Goal: Task Accomplishment & Management: Manage account settings

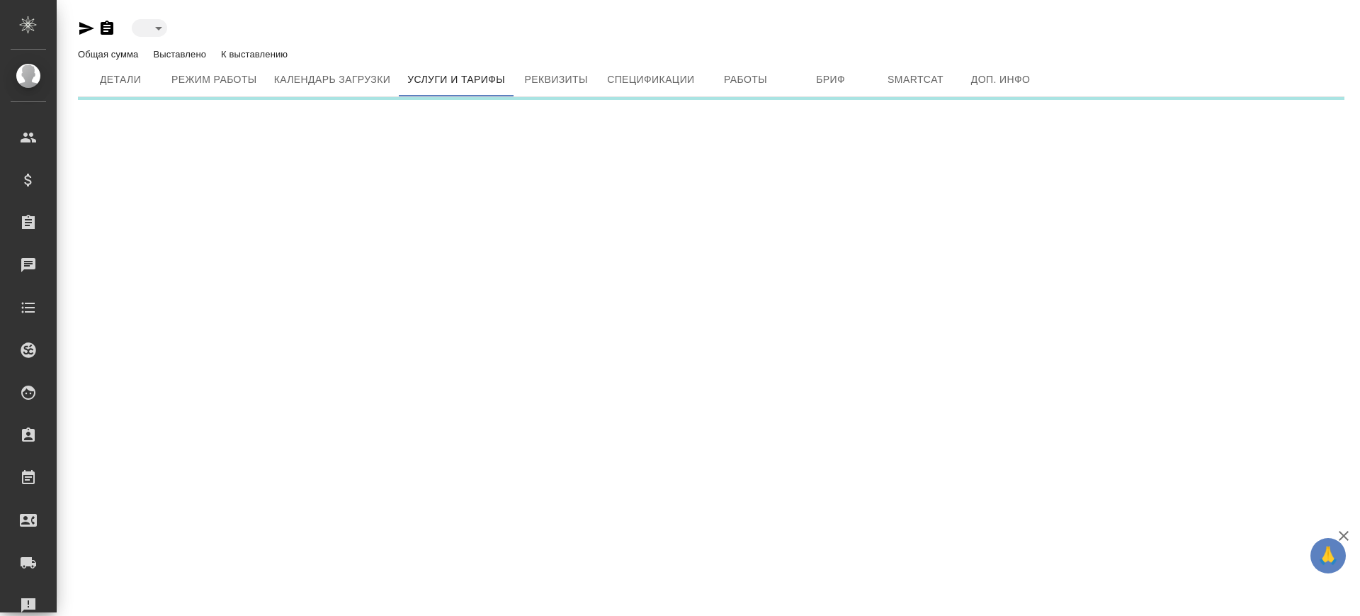
type input "active"
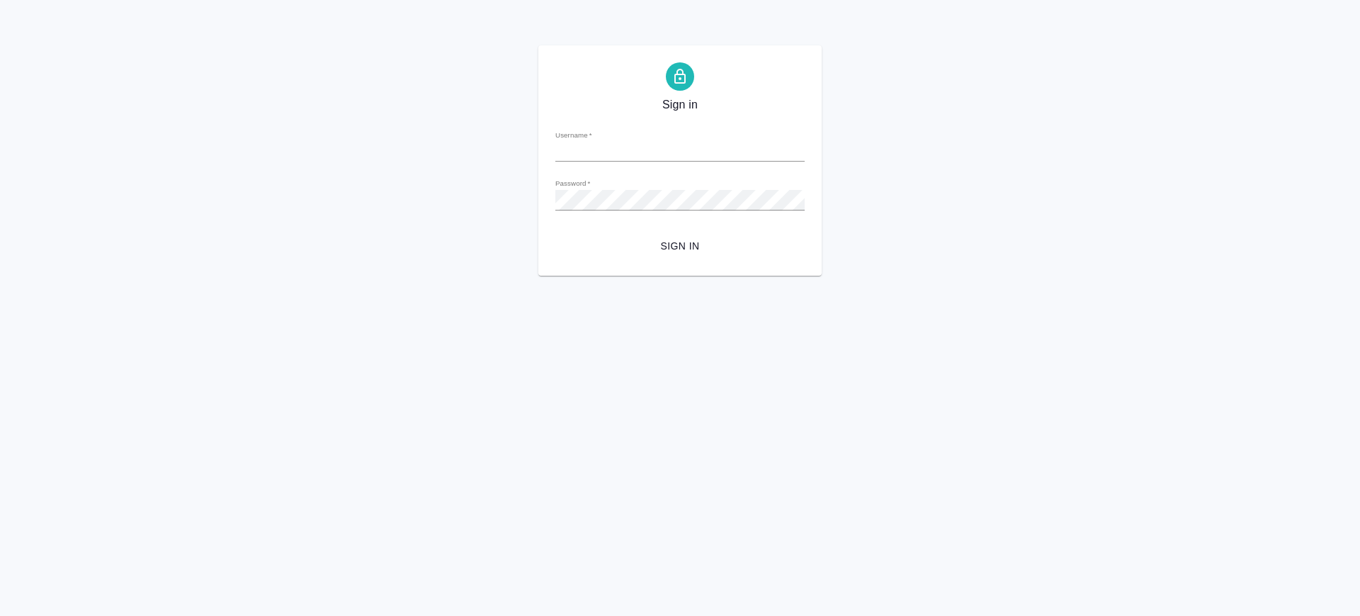
type input "v.saglam@awatera.com"
click at [676, 244] on span "Sign in" at bounding box center [680, 246] width 227 height 18
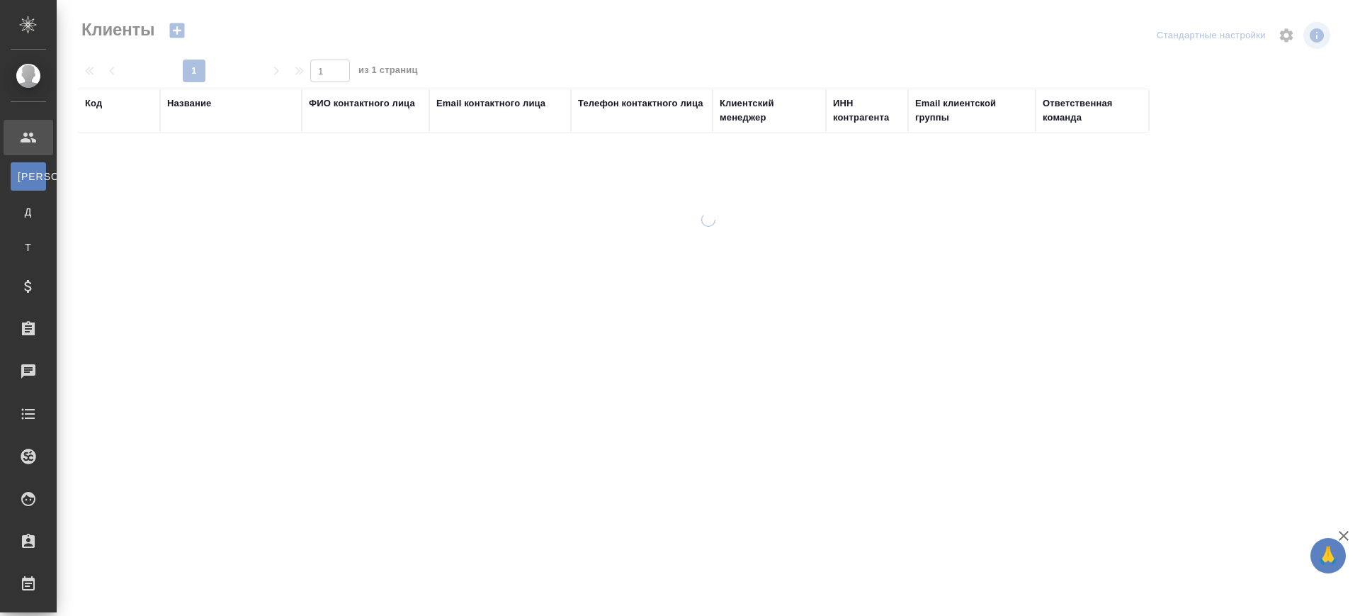
select select "RU"
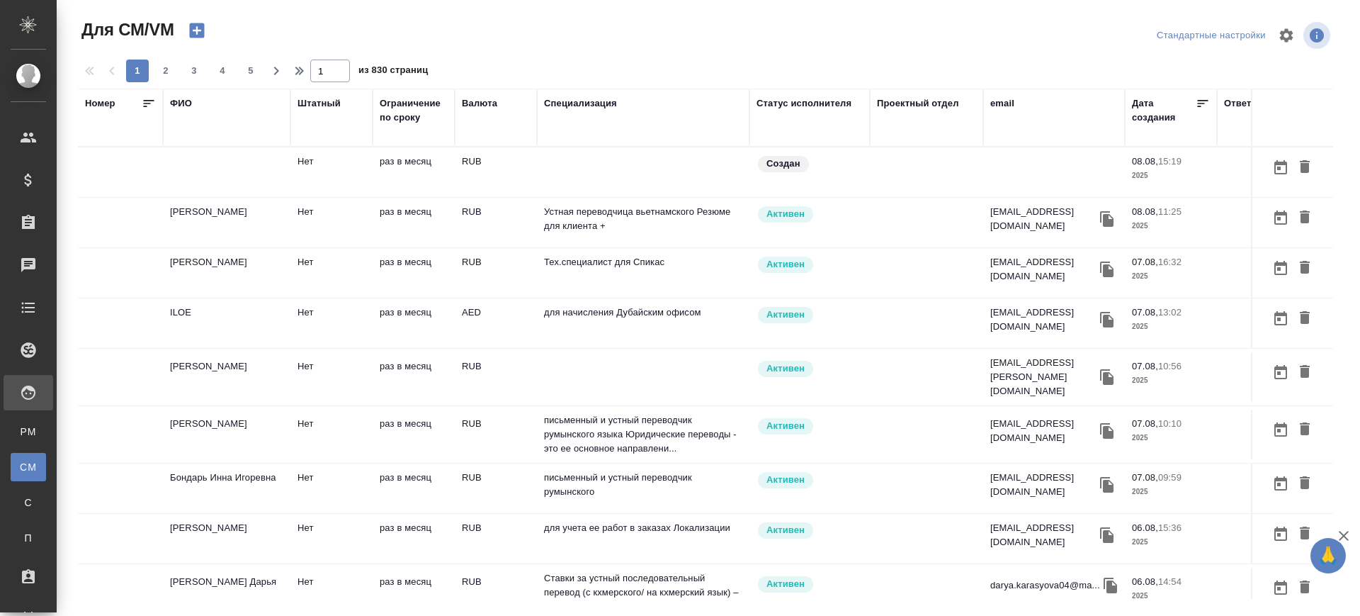
click at [1006, 103] on div "email" at bounding box center [1002, 103] width 24 height 14
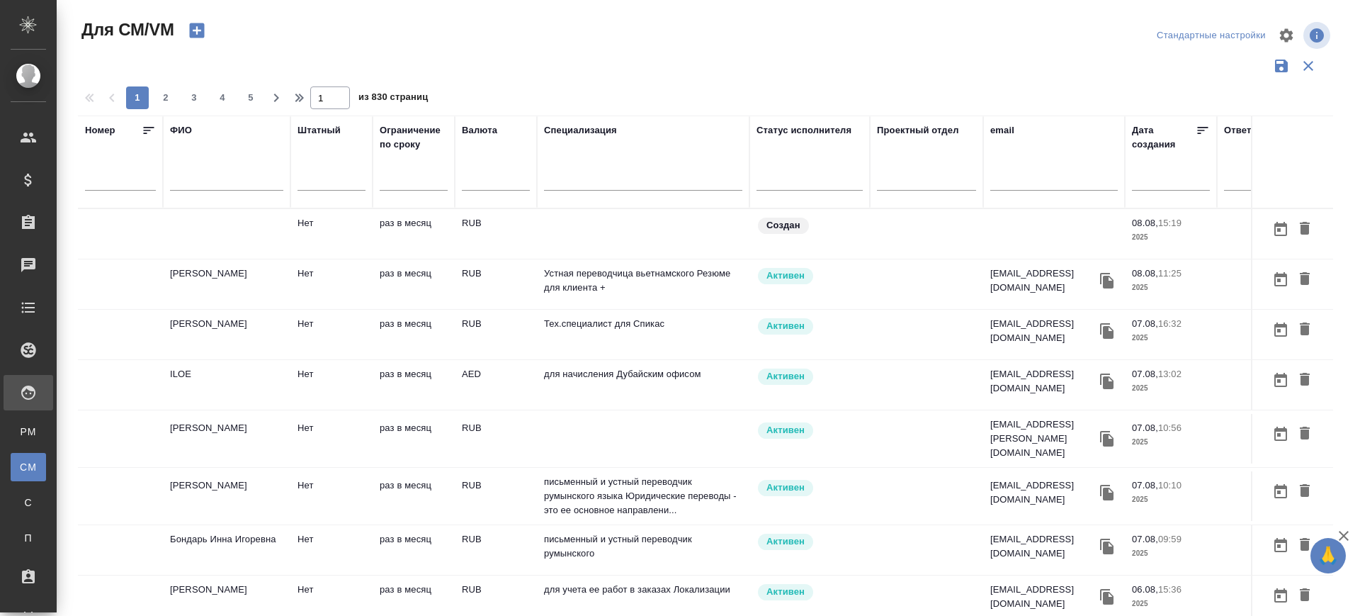
click at [1016, 183] on input "text" at bounding box center [1053, 182] width 127 height 18
paste input "[EMAIL_ADDRESS][DOMAIN_NAME]"
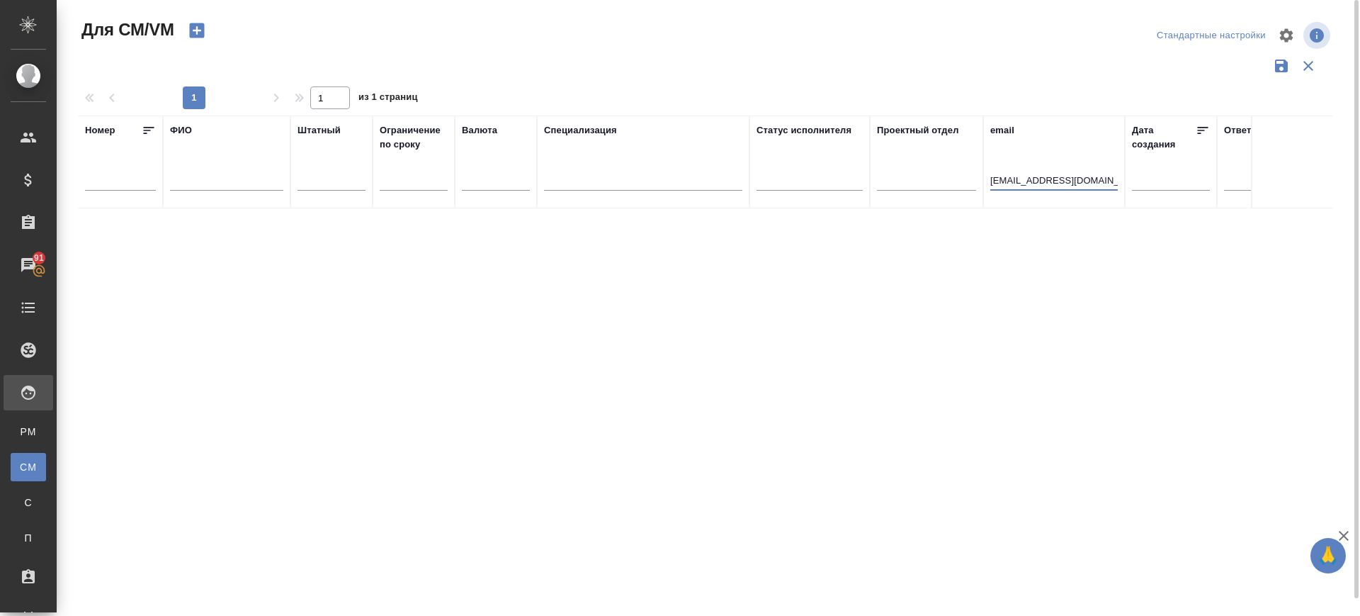
type input "snojconsulting@gmail.com"
drag, startPoint x: 1105, startPoint y: 180, endPoint x: 776, endPoint y: 219, distance: 330.9
click at [776, 219] on div "Номер ФИО Штатный Ограничение по сроку Валюта Специализация Статус исполнителя …" at bounding box center [705, 370] width 1255 height 510
click at [191, 184] on input "text" at bounding box center [226, 182] width 113 height 18
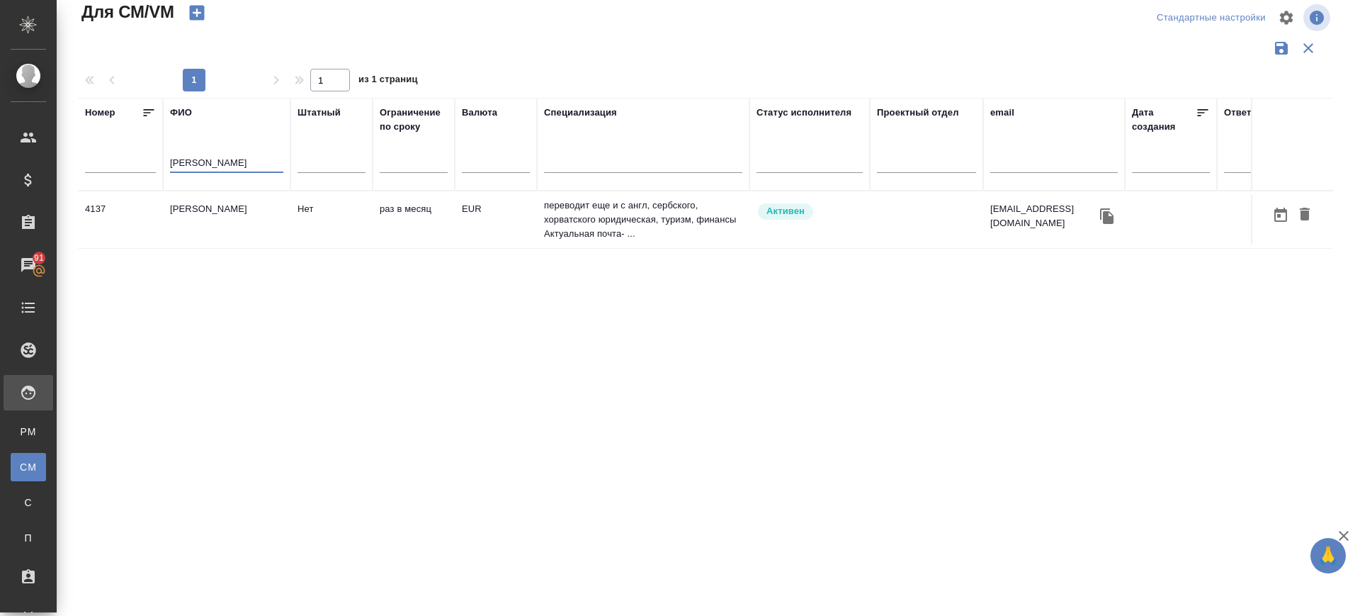
type input "нина шавл"
click at [203, 220] on td "Шавли Нина" at bounding box center [226, 220] width 127 height 50
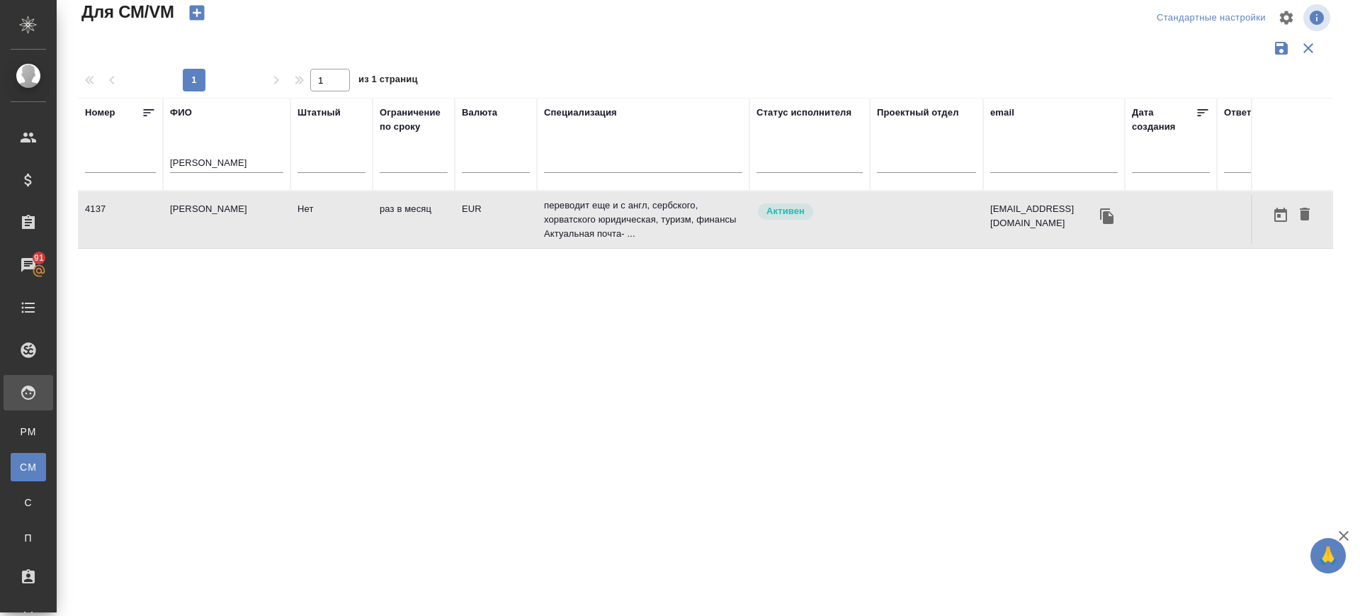
click at [203, 220] on td "Шавли Нина" at bounding box center [226, 220] width 127 height 50
drag, startPoint x: 236, startPoint y: 167, endPoint x: 4, endPoint y: 140, distance: 234.0
click at [0, 159] on div ".cls-1 fill:#fff; AWATERA Саглам Виктория v.saglam Клиенты Спецификации Заказы …" at bounding box center [680, 308] width 1360 height 616
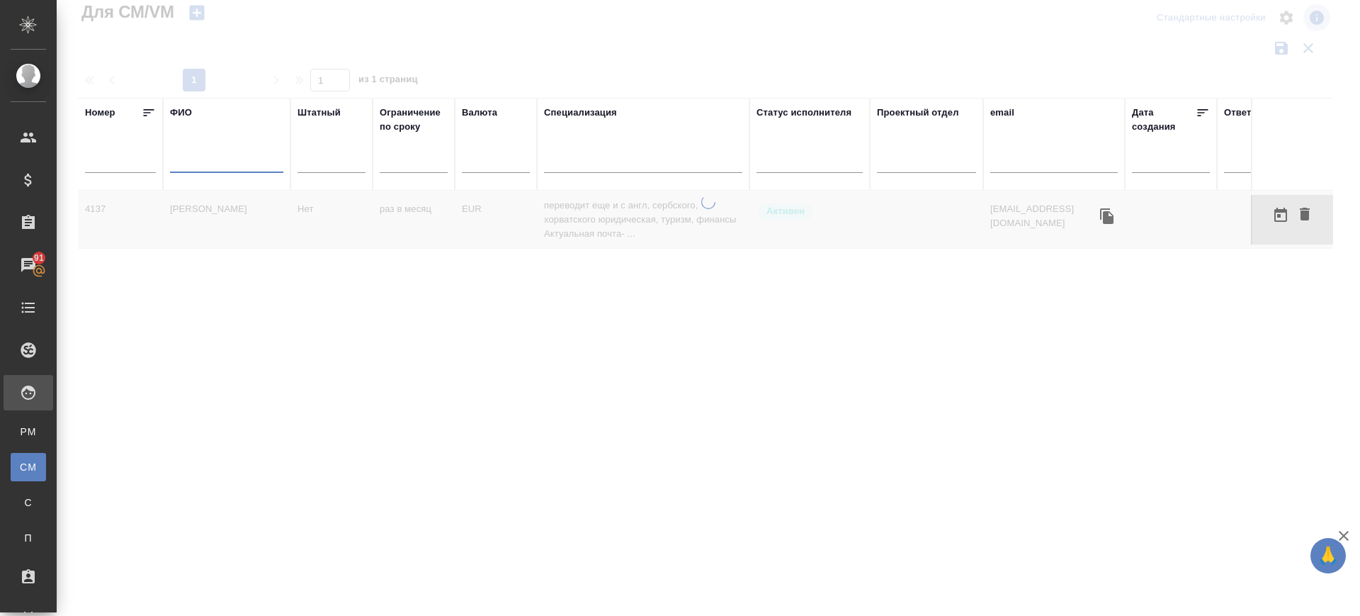
click at [995, 180] on div at bounding box center [1053, 165] width 127 height 35
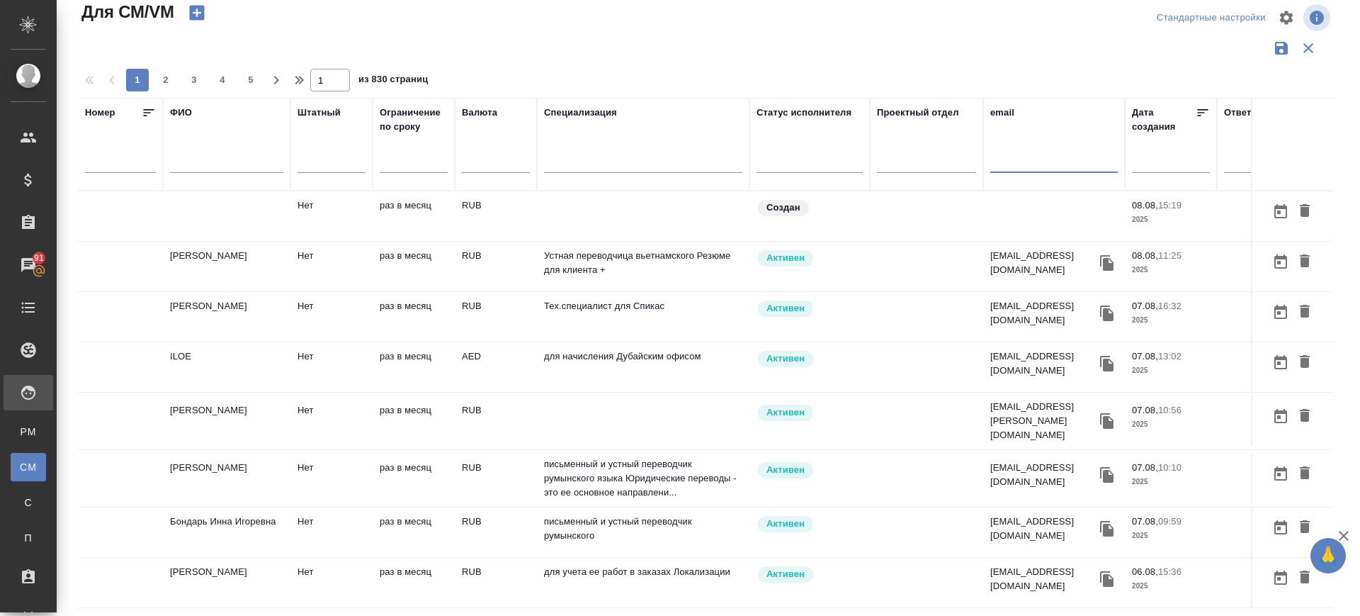
click at [997, 165] on input "text" at bounding box center [1053, 164] width 127 height 18
paste input "[PERSON_NAME][EMAIL_ADDRESS][DOMAIN_NAME]"
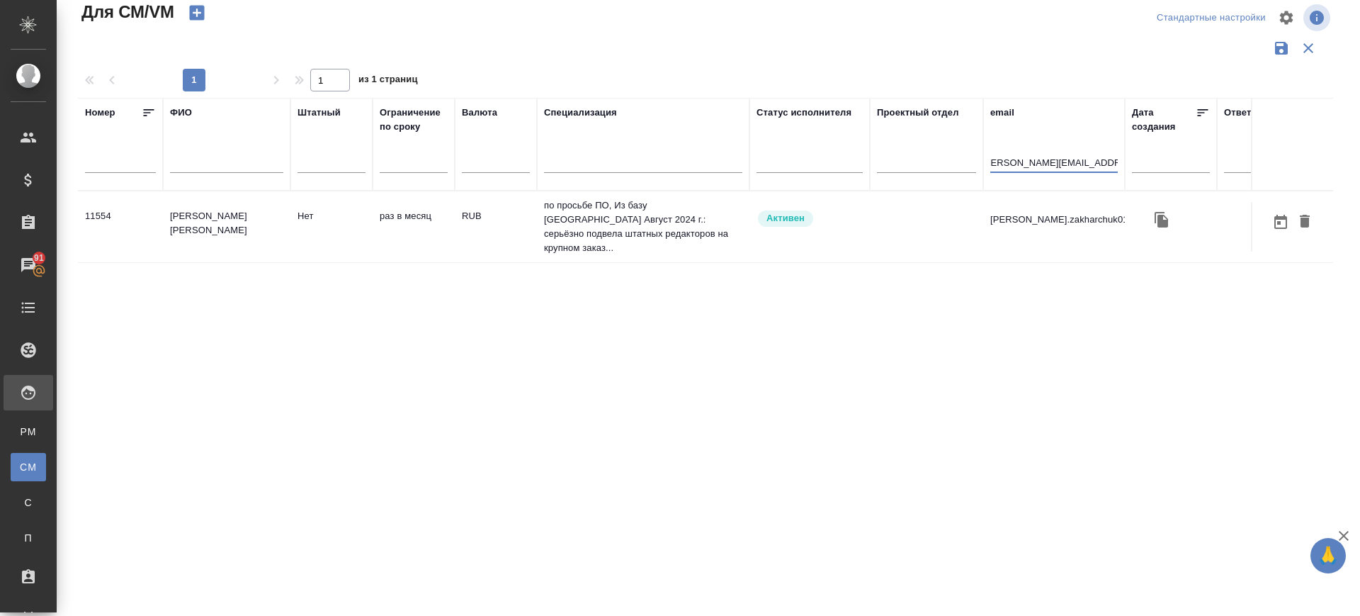
type input "[PERSON_NAME][EMAIL_ADDRESS][DOMAIN_NAME]"
click at [229, 209] on td "[PERSON_NAME]" at bounding box center [226, 227] width 127 height 50
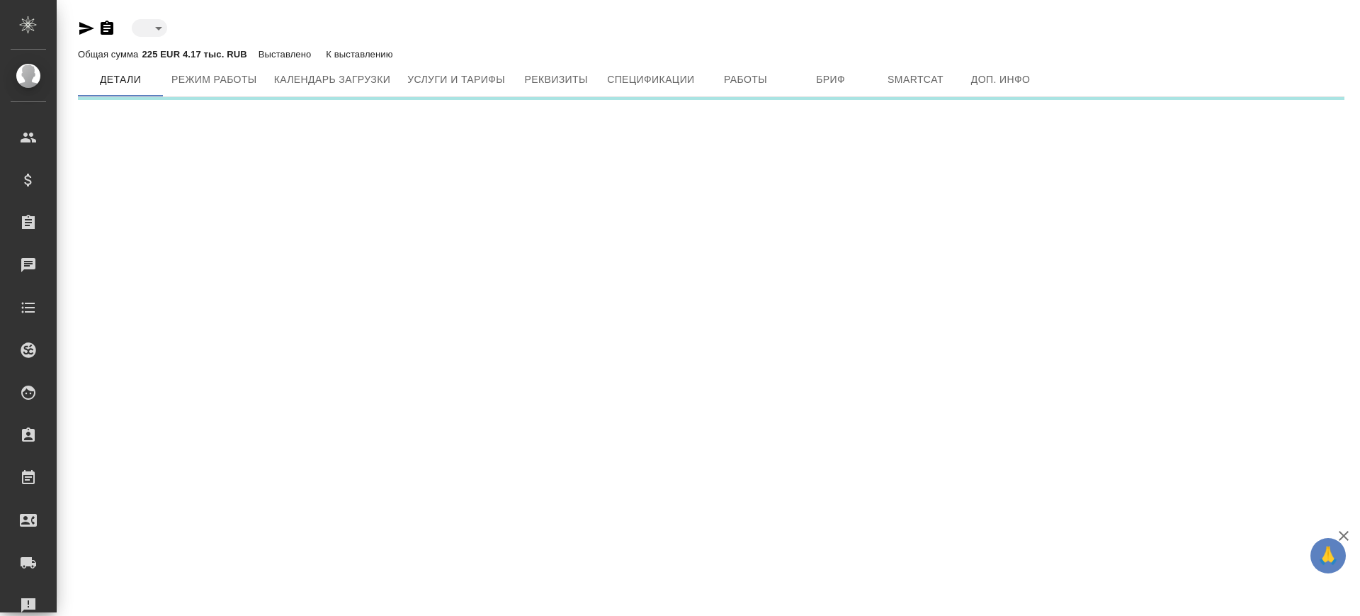
type input "active"
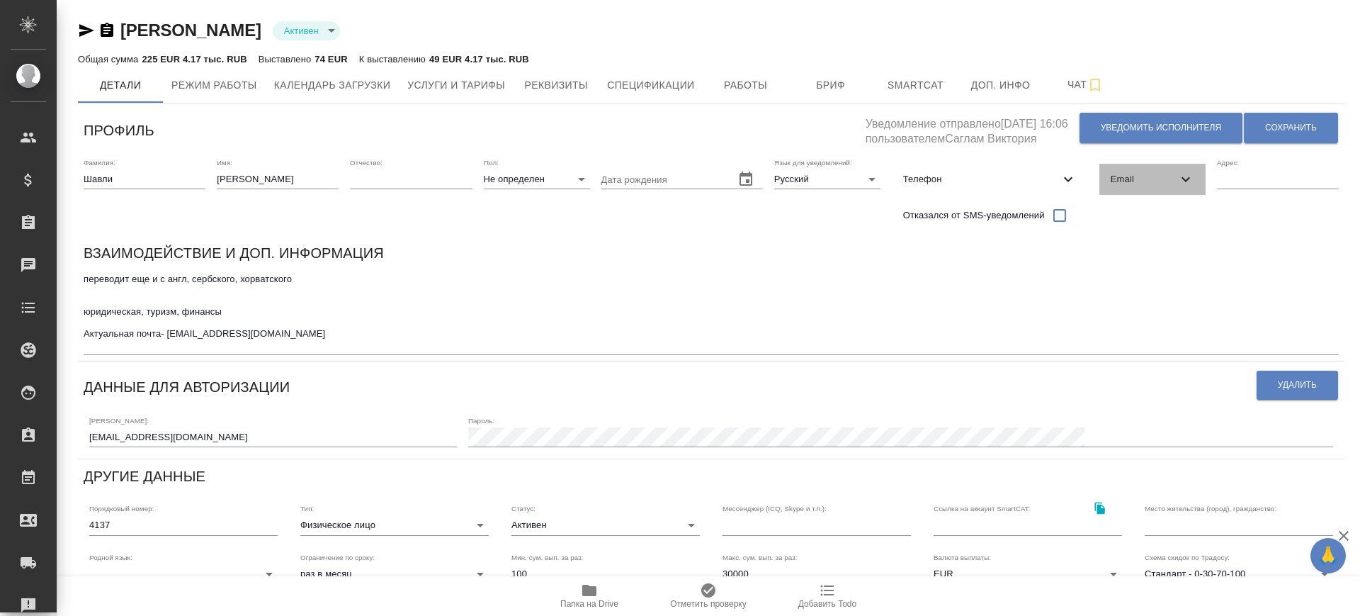
click at [1159, 184] on span "Email" at bounding box center [1144, 179] width 67 height 14
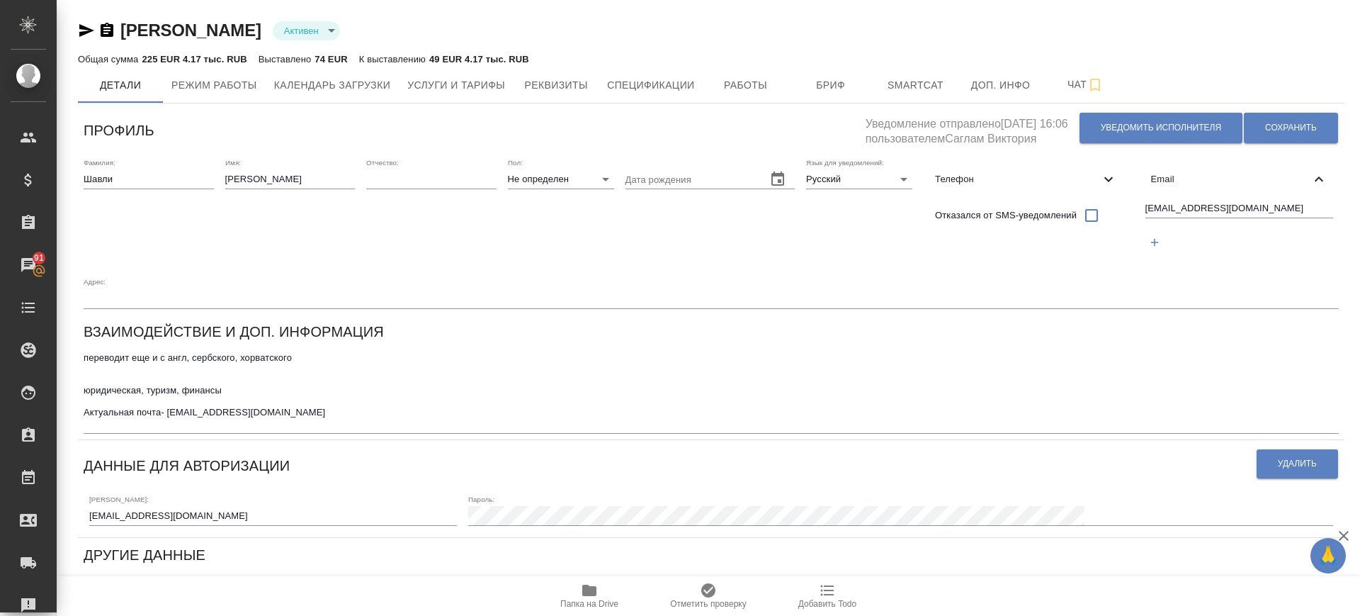
click at [1159, 236] on icon "button" at bounding box center [1154, 242] width 13 height 13
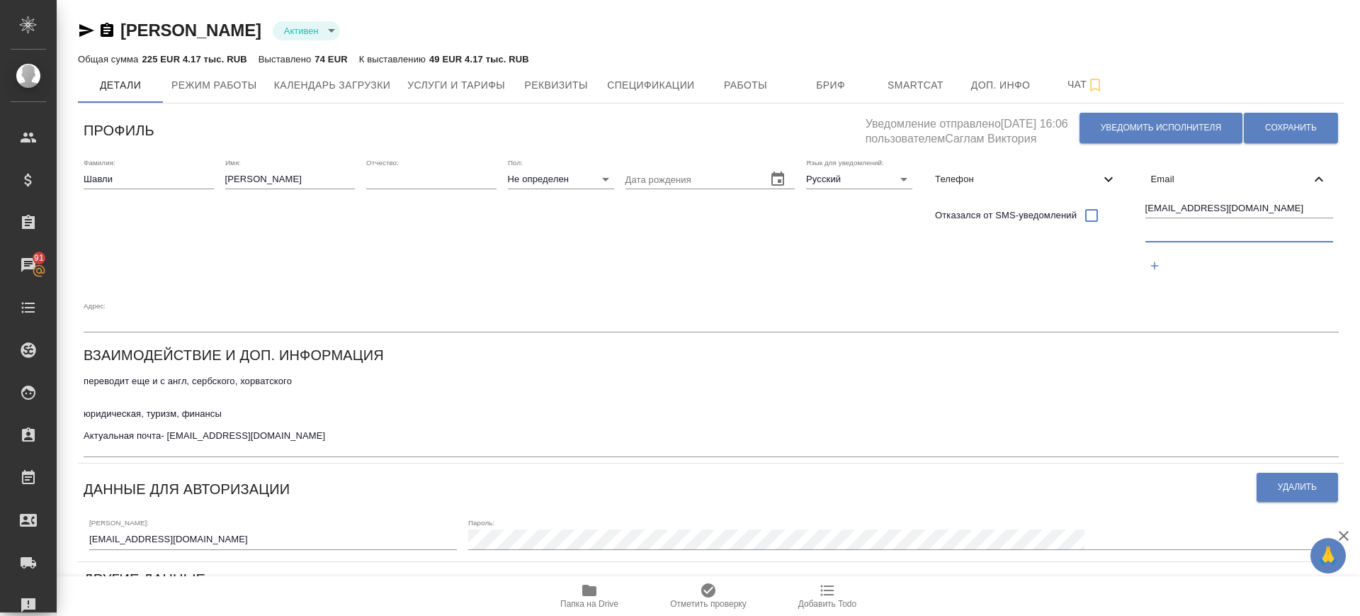
click at [1184, 230] on input "text" at bounding box center [1239, 233] width 188 height 18
paste input "[EMAIL_ADDRESS][DOMAIN_NAME]"
type input "[EMAIL_ADDRESS][DOMAIN_NAME]"
drag, startPoint x: 1277, startPoint y: 123, endPoint x: 1086, endPoint y: 195, distance: 204.2
click at [1276, 124] on span "Сохранить" at bounding box center [1291, 128] width 52 height 12
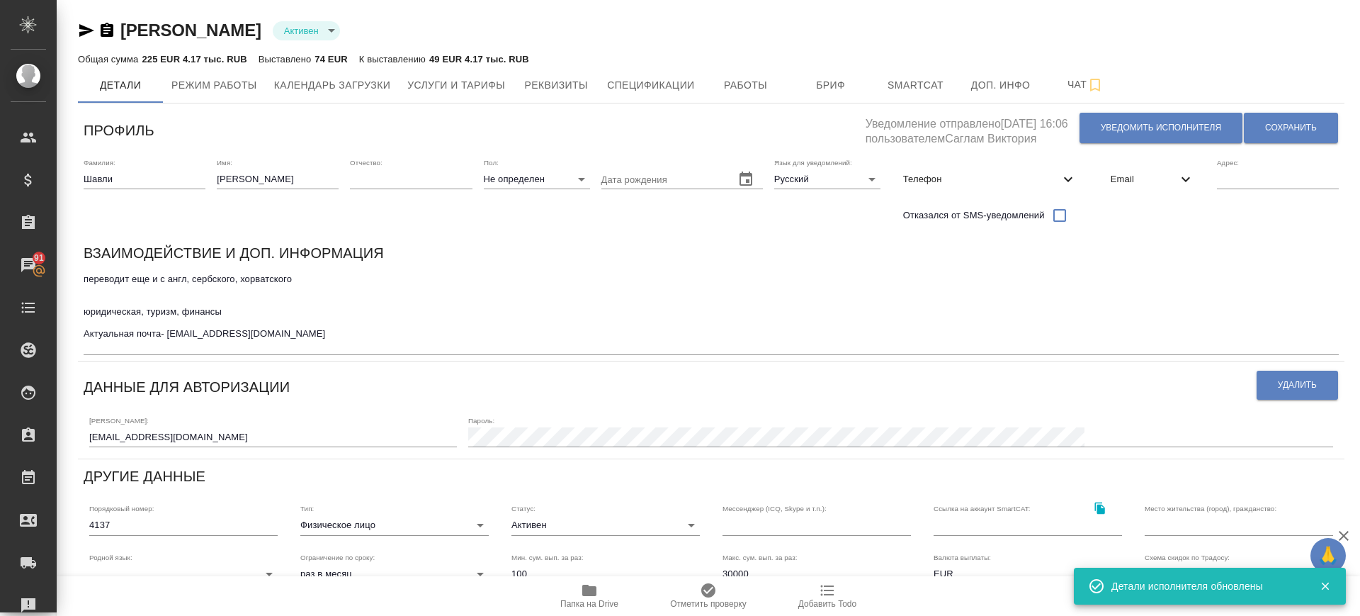
click at [1196, 174] on div "Email" at bounding box center [1152, 179] width 106 height 31
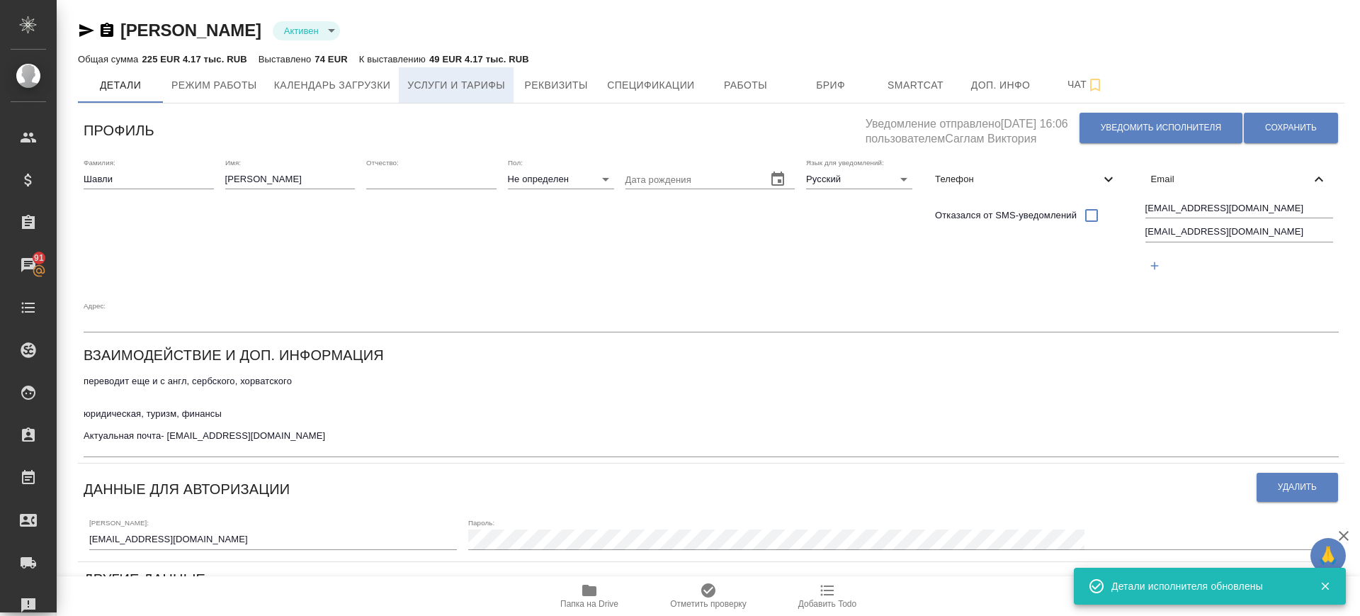
click at [445, 91] on span "Услуги и тарифы" at bounding box center [456, 85] width 98 height 18
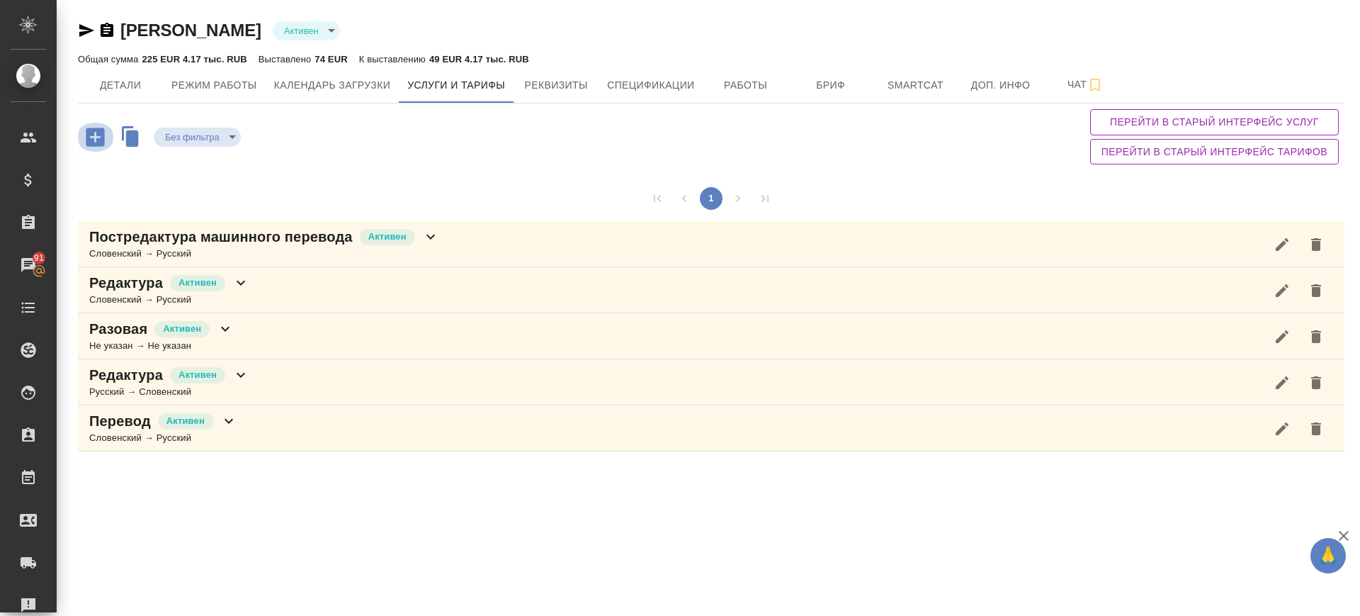
click at [96, 135] on icon "button" at bounding box center [95, 136] width 18 height 18
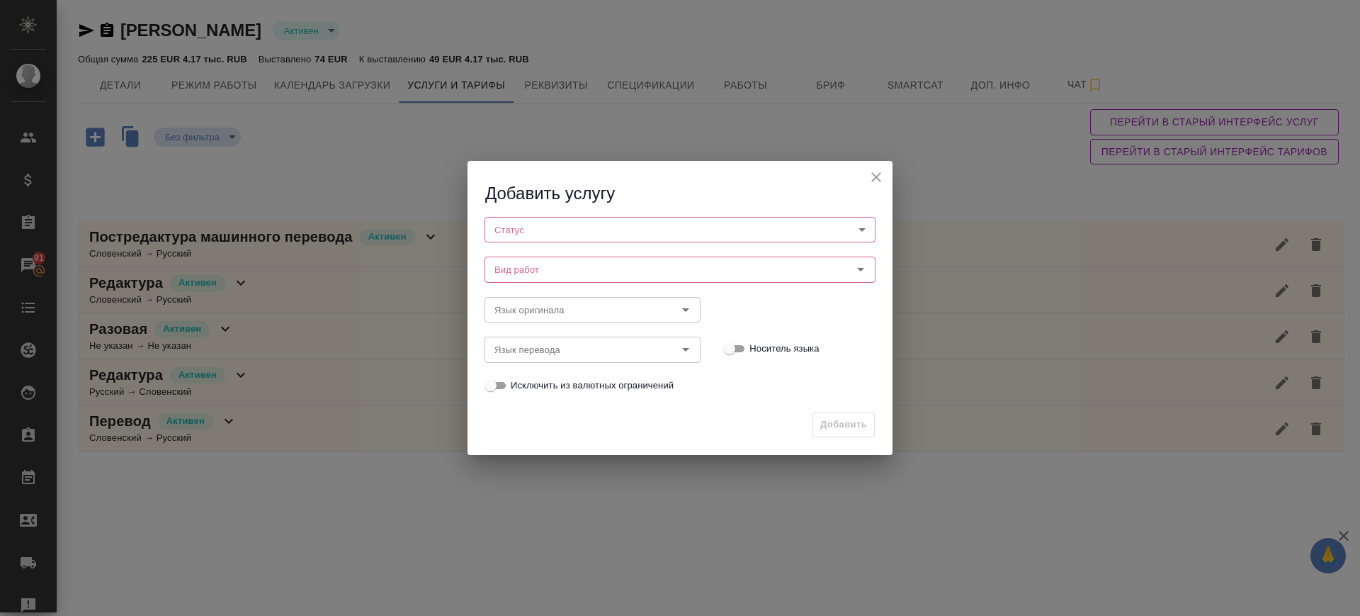
click at [567, 236] on body "🙏 .cls-1 fill:#fff; AWATERA Саглам Виктория v.saglam Клиенты Спецификации Заказ…" at bounding box center [680, 308] width 1360 height 616
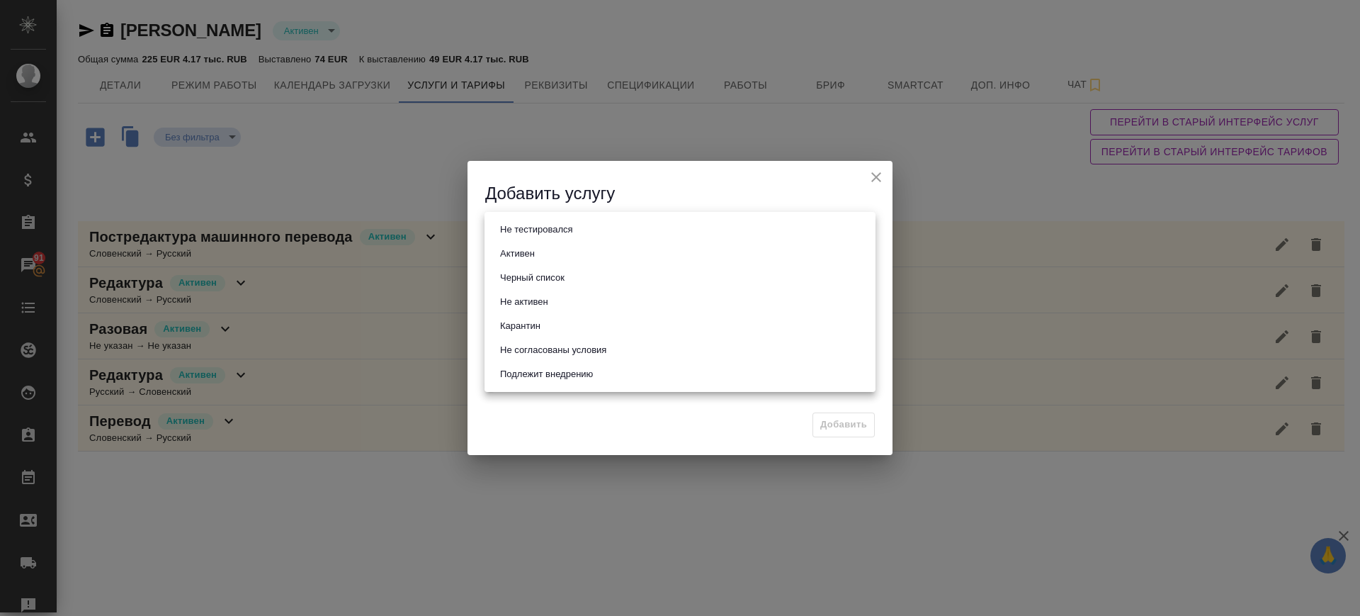
click at [561, 259] on li "Активен" at bounding box center [679, 254] width 391 height 24
type input "active"
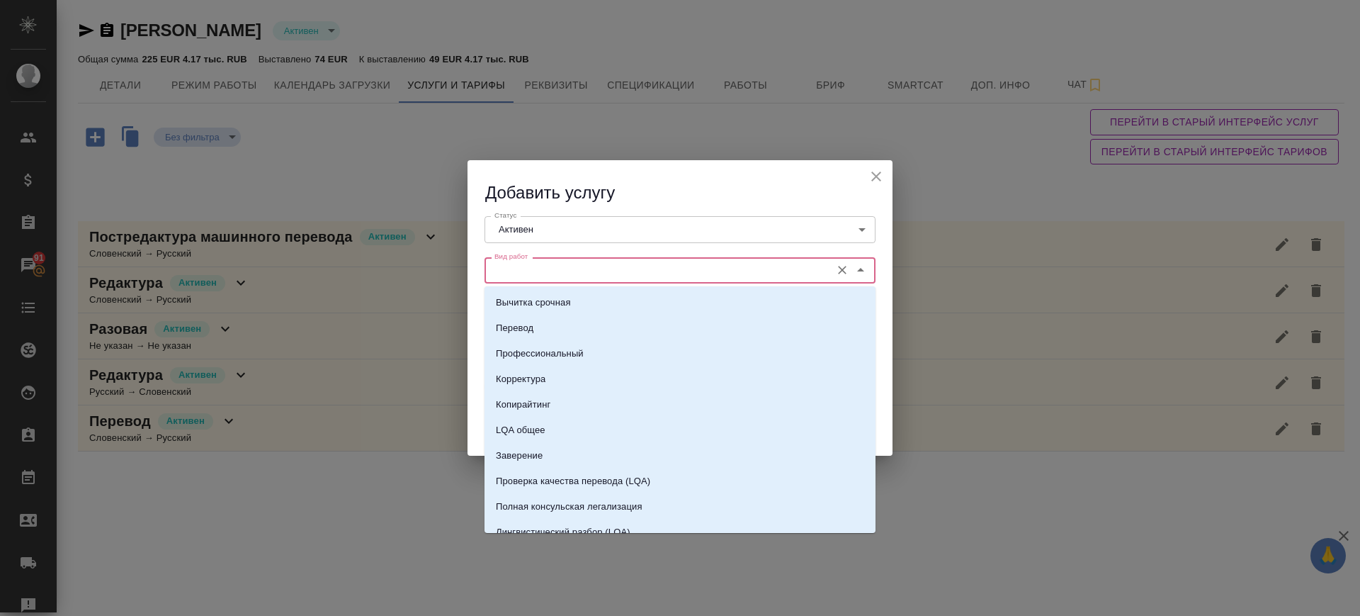
click at [557, 271] on input "Вид работ" at bounding box center [656, 269] width 335 height 17
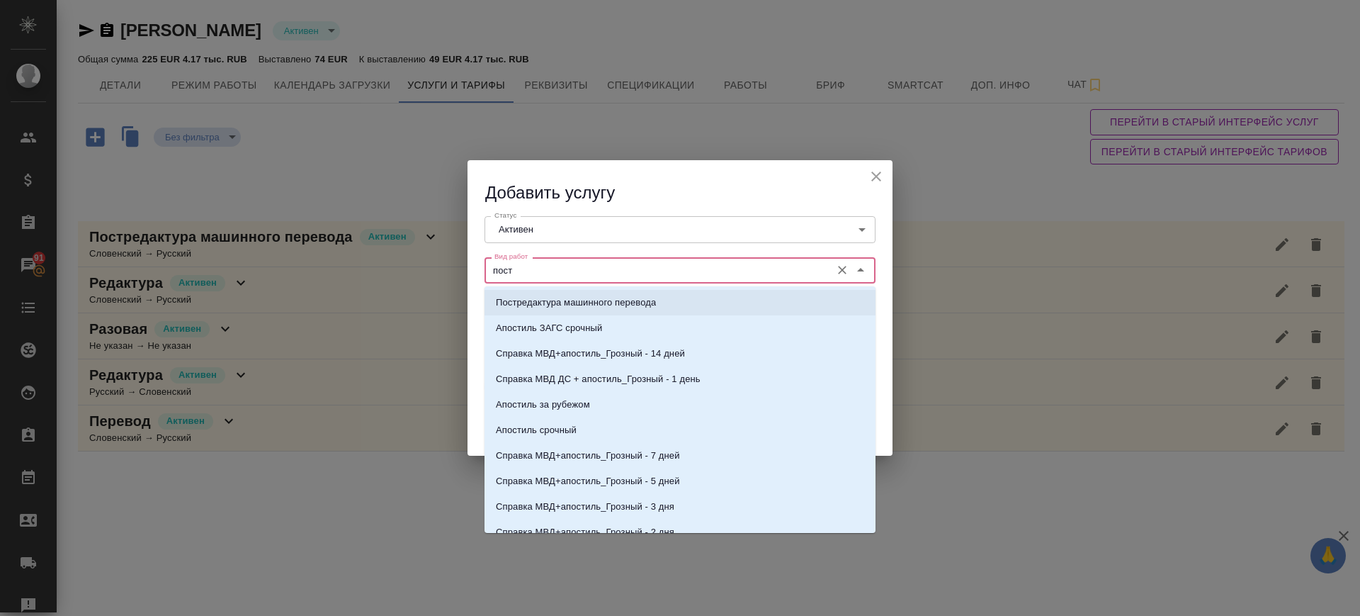
click at [555, 303] on p "Постредактура машинного перевода" at bounding box center [576, 302] width 160 height 14
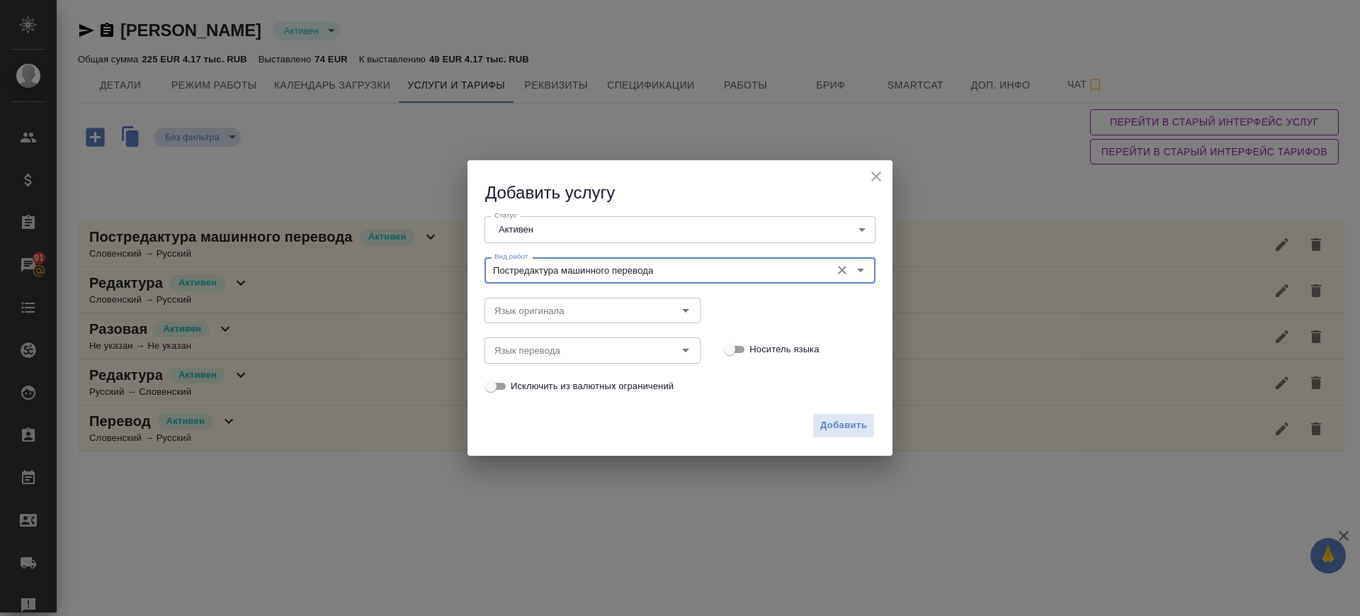
type input "Постредактура машинного перевода"
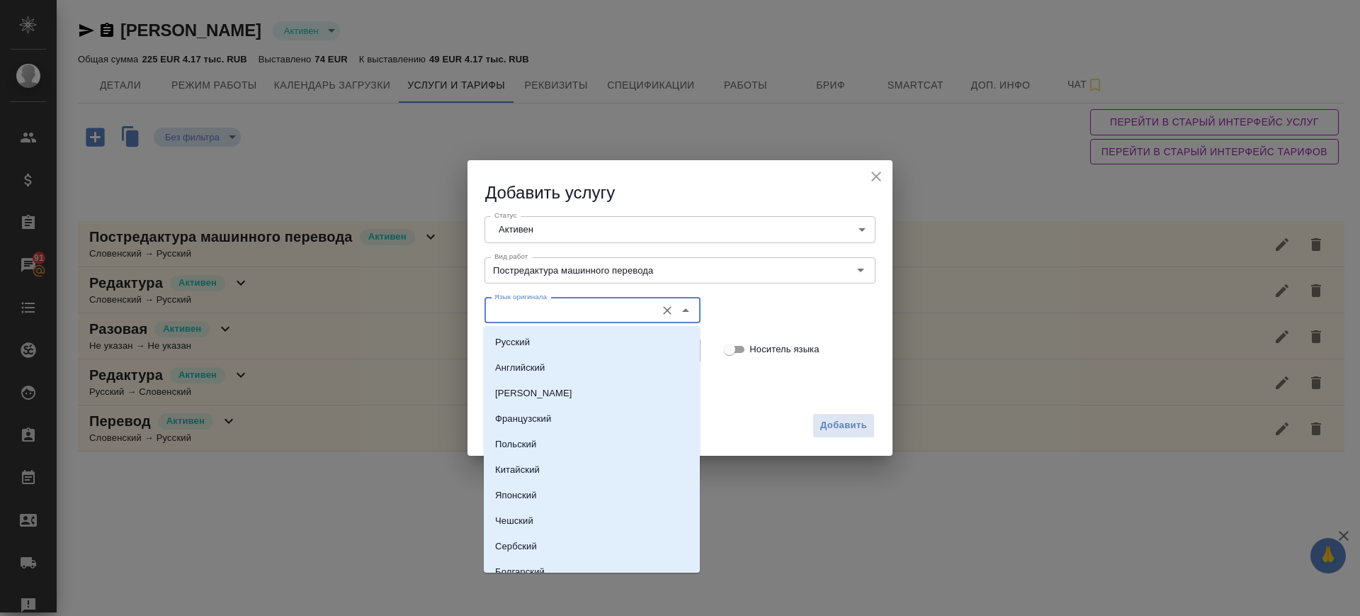
click at [555, 303] on input "Язык оригинала" at bounding box center [569, 310] width 160 height 17
click at [535, 341] on li "Русский" at bounding box center [592, 341] width 216 height 25
type input "Русский"
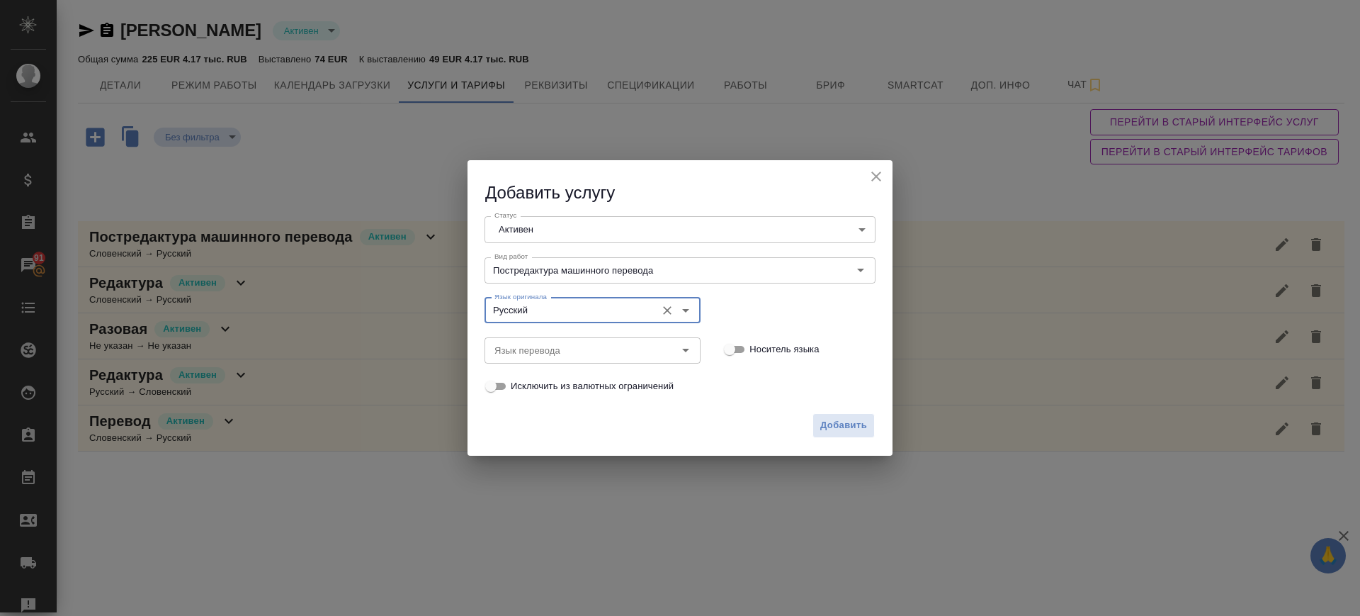
click at [535, 341] on input "Язык перевода" at bounding box center [569, 349] width 160 height 17
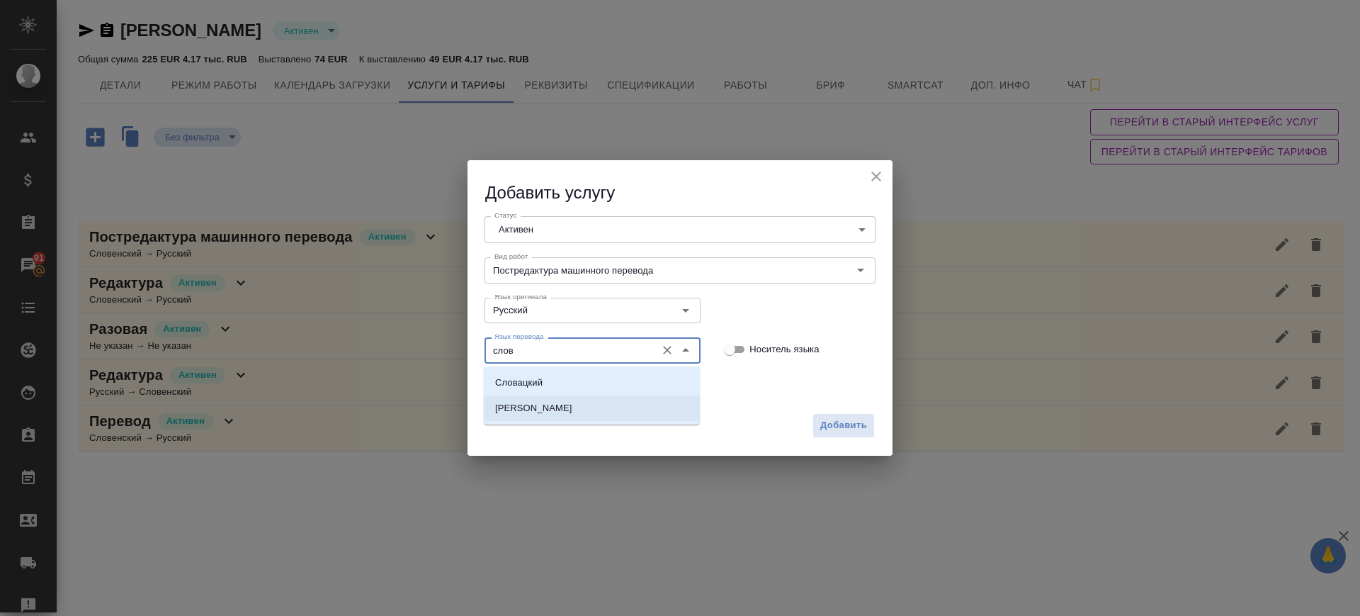
drag, startPoint x: 533, startPoint y: 402, endPoint x: 573, endPoint y: 400, distance: 40.4
click at [533, 403] on p "[PERSON_NAME]" at bounding box center [533, 408] width 77 height 14
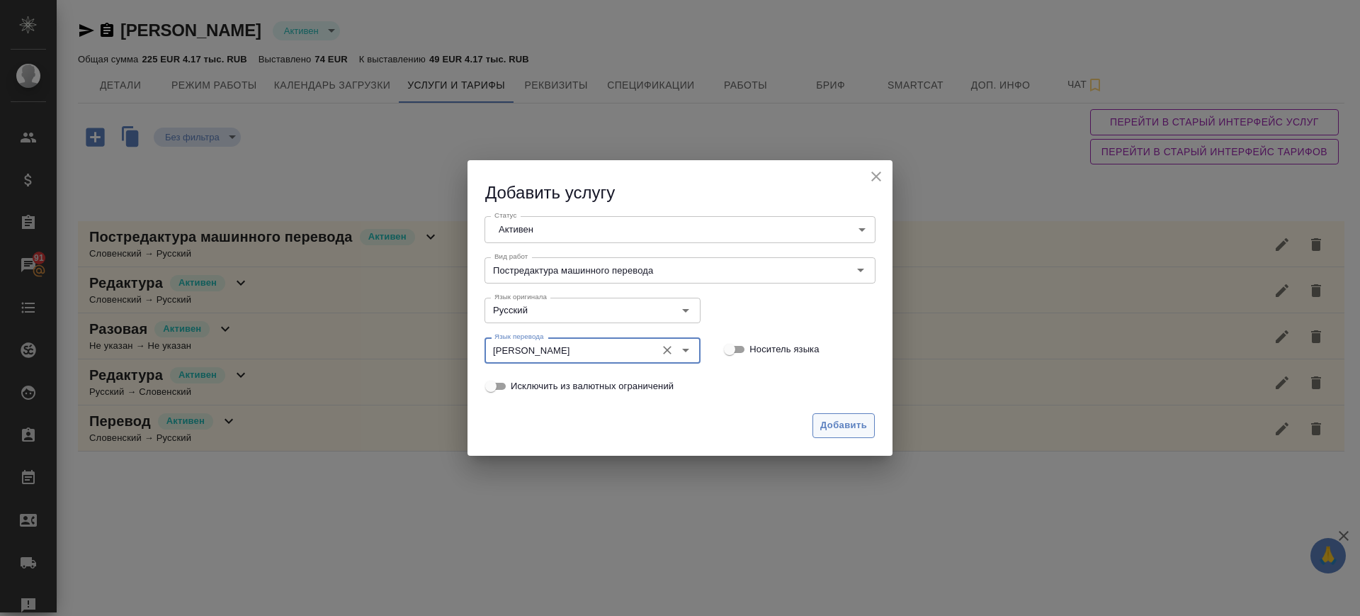
type input "[PERSON_NAME]"
click at [827, 421] on span "Добавить" at bounding box center [843, 425] width 47 height 16
click at [841, 429] on span "Добавить" at bounding box center [843, 425] width 47 height 16
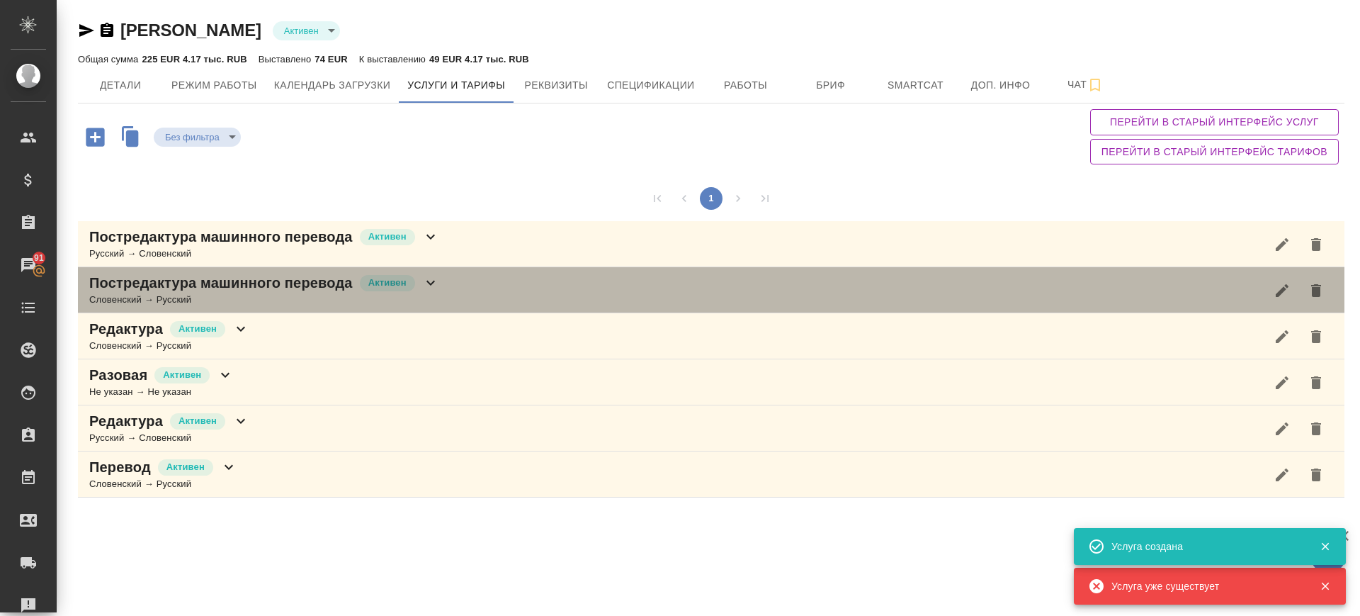
click at [475, 281] on div "Постредактура машинного перевода [PERSON_NAME] → Русский" at bounding box center [711, 290] width 1266 height 46
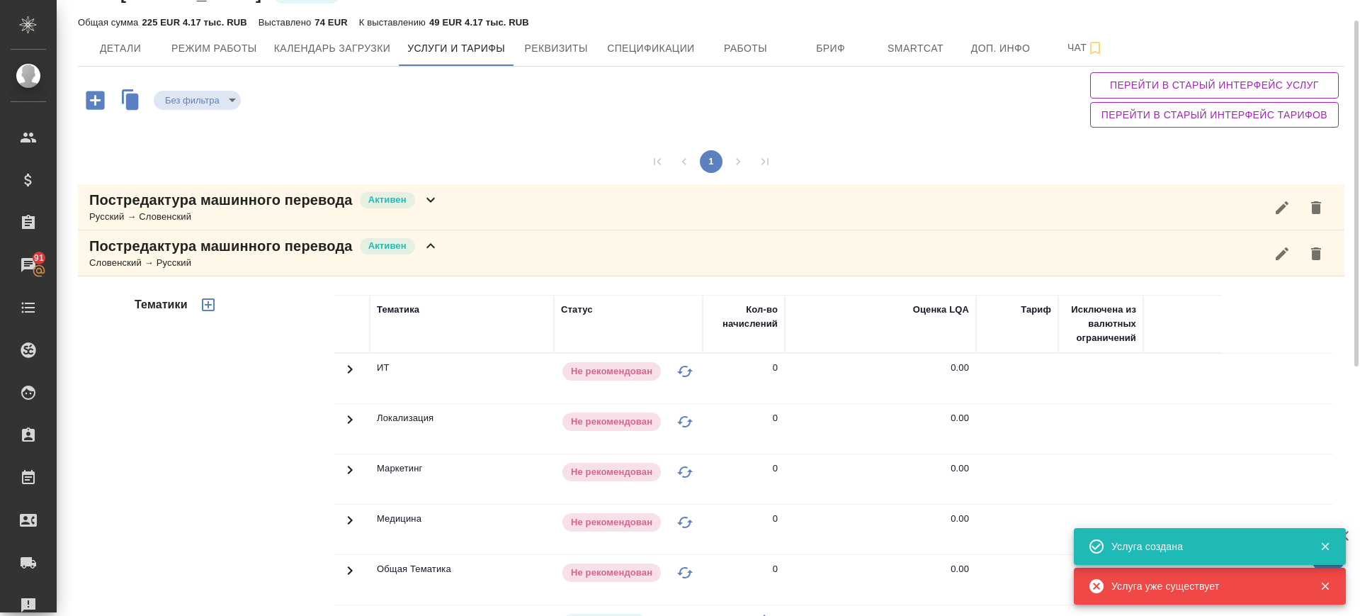
scroll to position [302, 0]
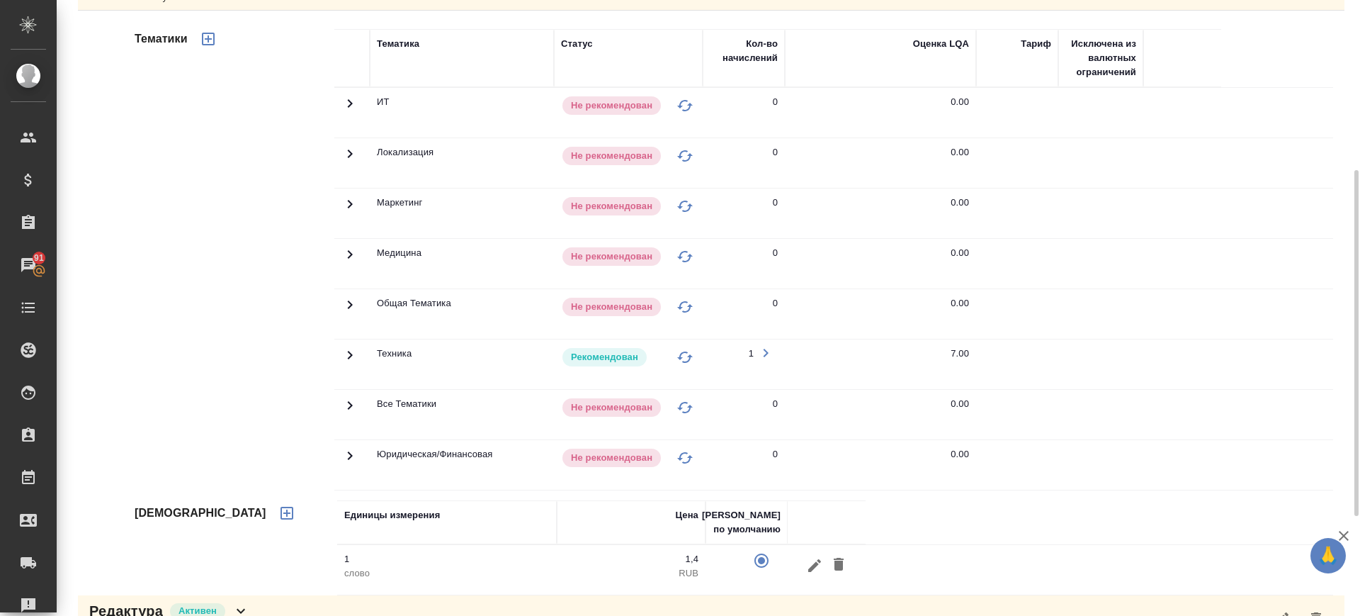
click at [352, 112] on icon at bounding box center [349, 103] width 17 height 17
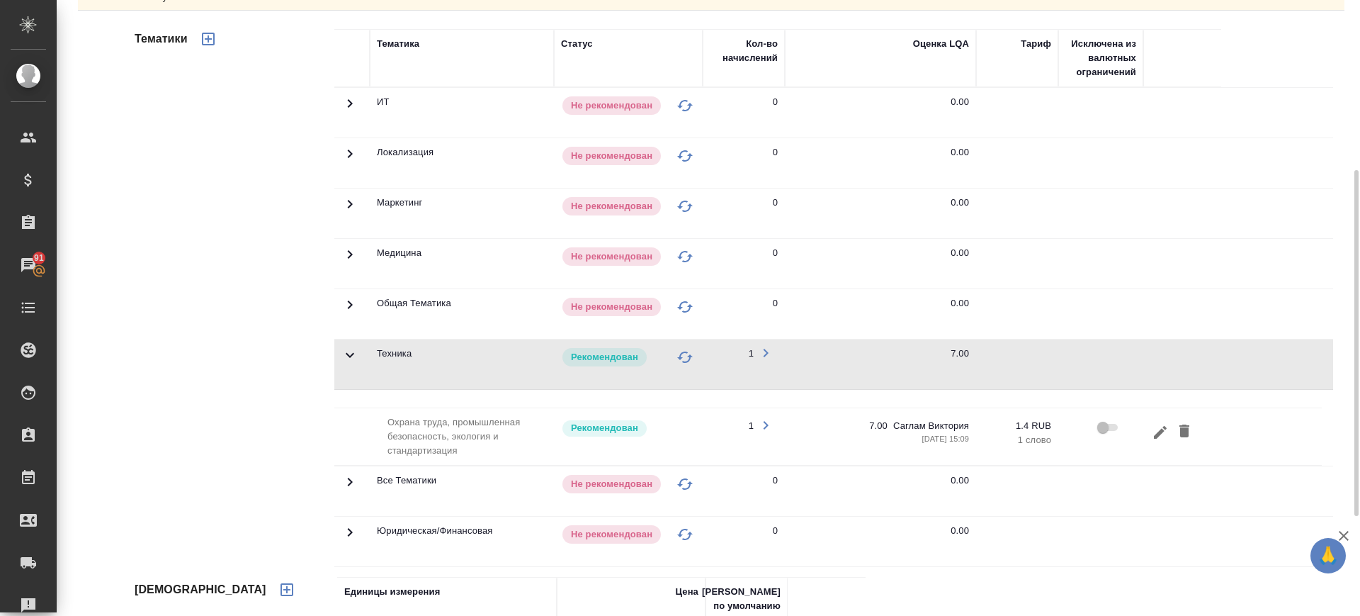
scroll to position [0, 0]
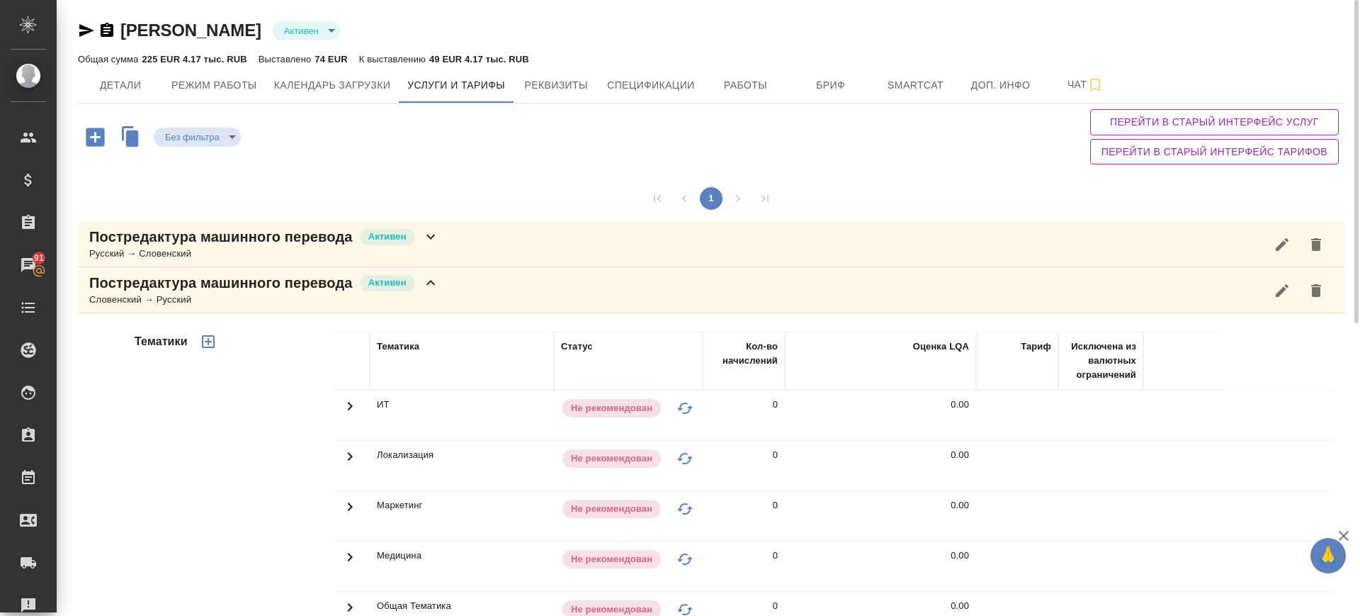
click at [472, 222] on div "Постредактура машинного перевода Активен Русский → Словенский" at bounding box center [711, 244] width 1266 height 46
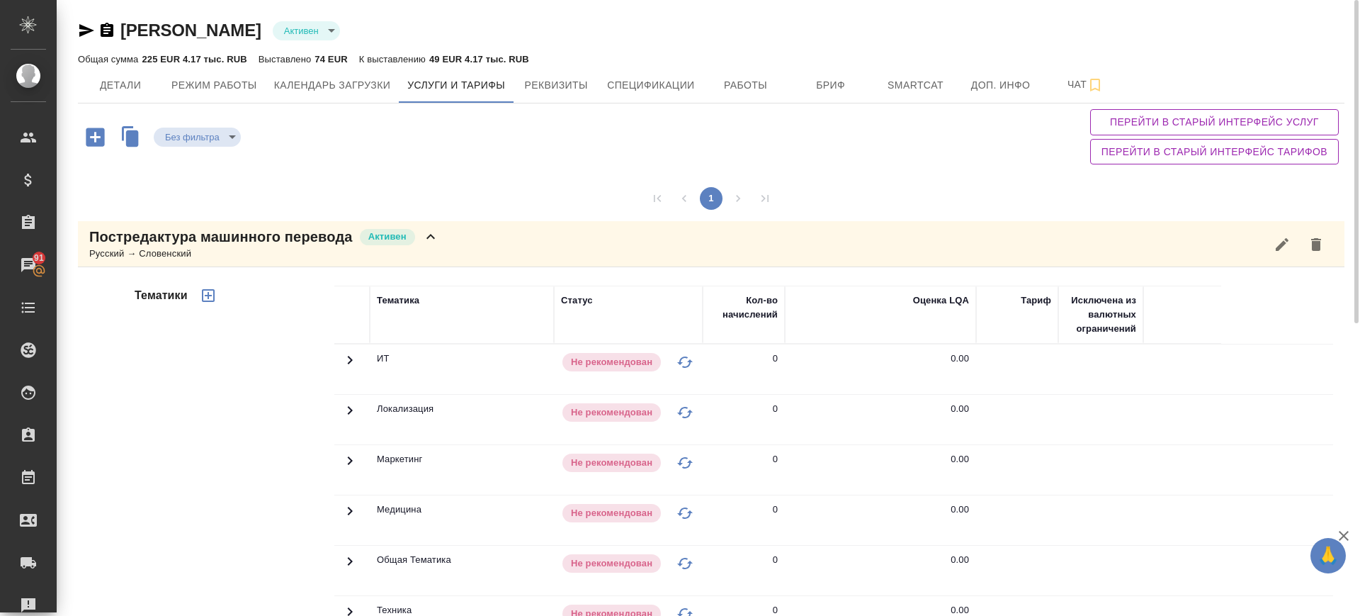
scroll to position [531, 0]
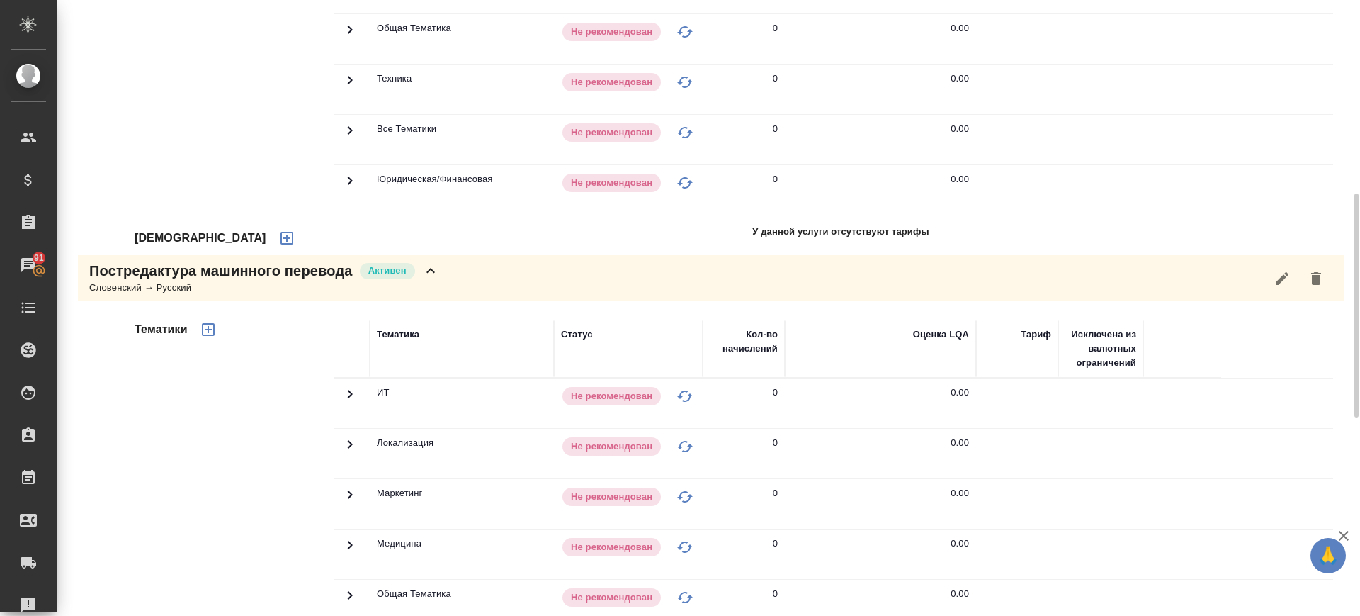
click at [278, 238] on icon "button" at bounding box center [286, 237] width 17 height 17
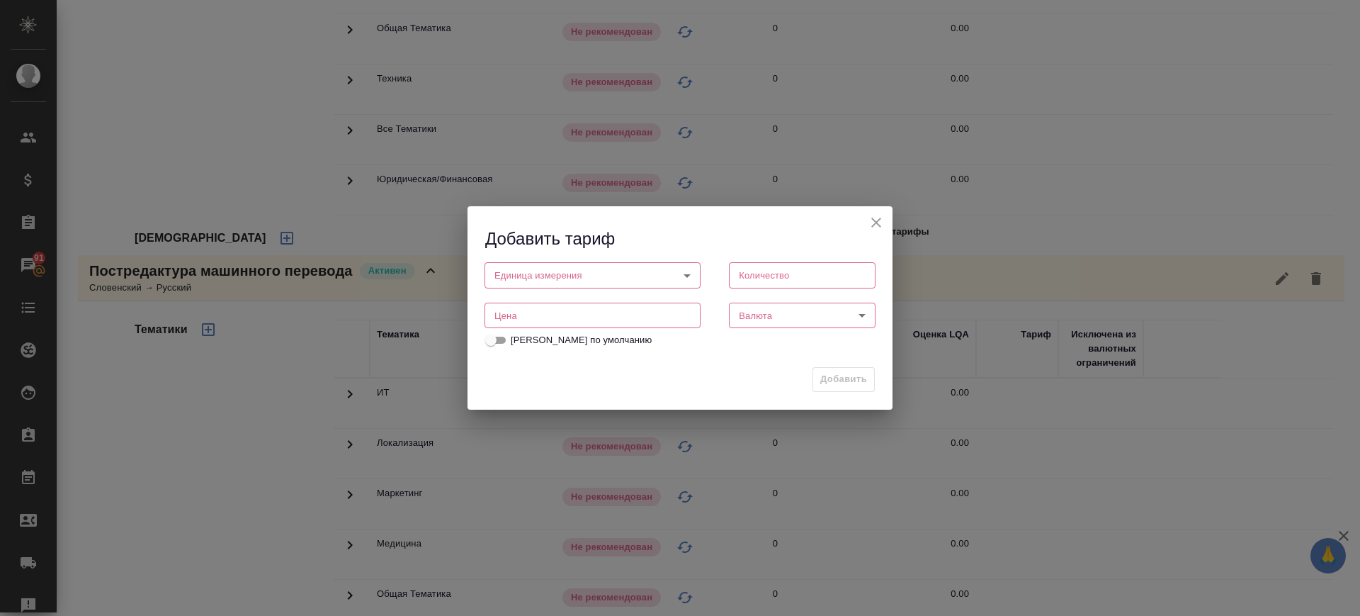
click at [603, 316] on input "number" at bounding box center [592, 314] width 216 height 25
type input "1.4"
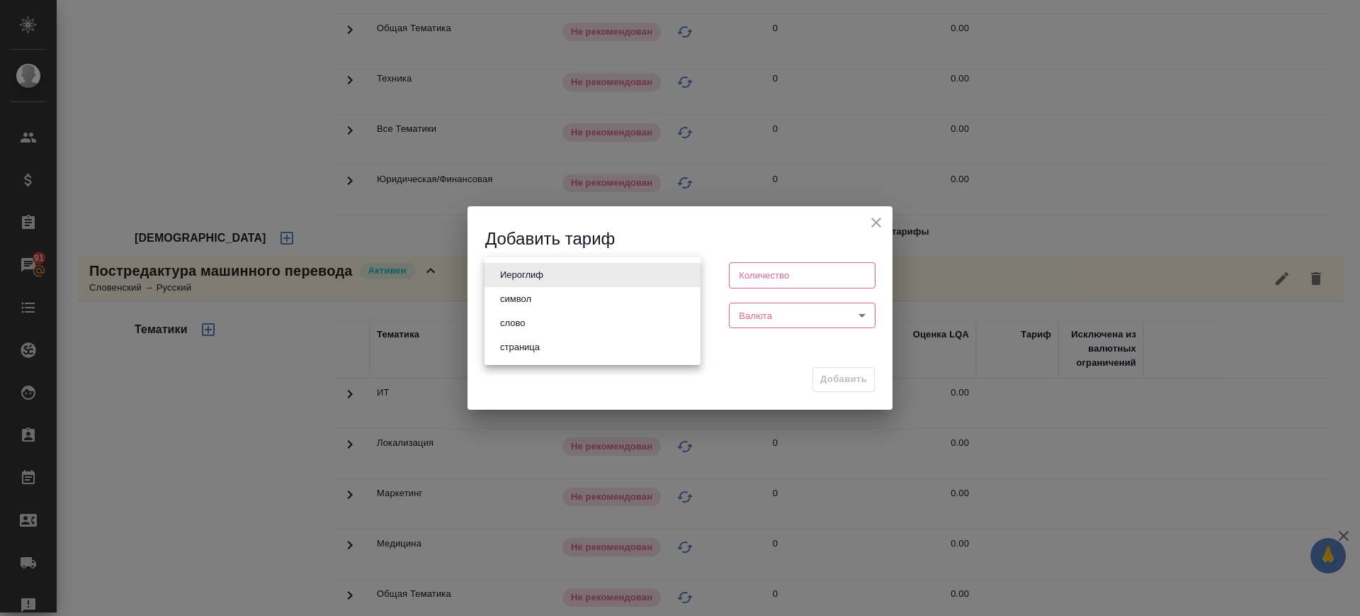
drag, startPoint x: 653, startPoint y: 268, endPoint x: 648, endPoint y: 294, distance: 26.7
click at [653, 271] on body "🙏 .cls-1 fill:#fff; AWATERA Саглам Виктория v.saglam Клиенты Спецификации Заказ…" at bounding box center [680, 308] width 1360 height 616
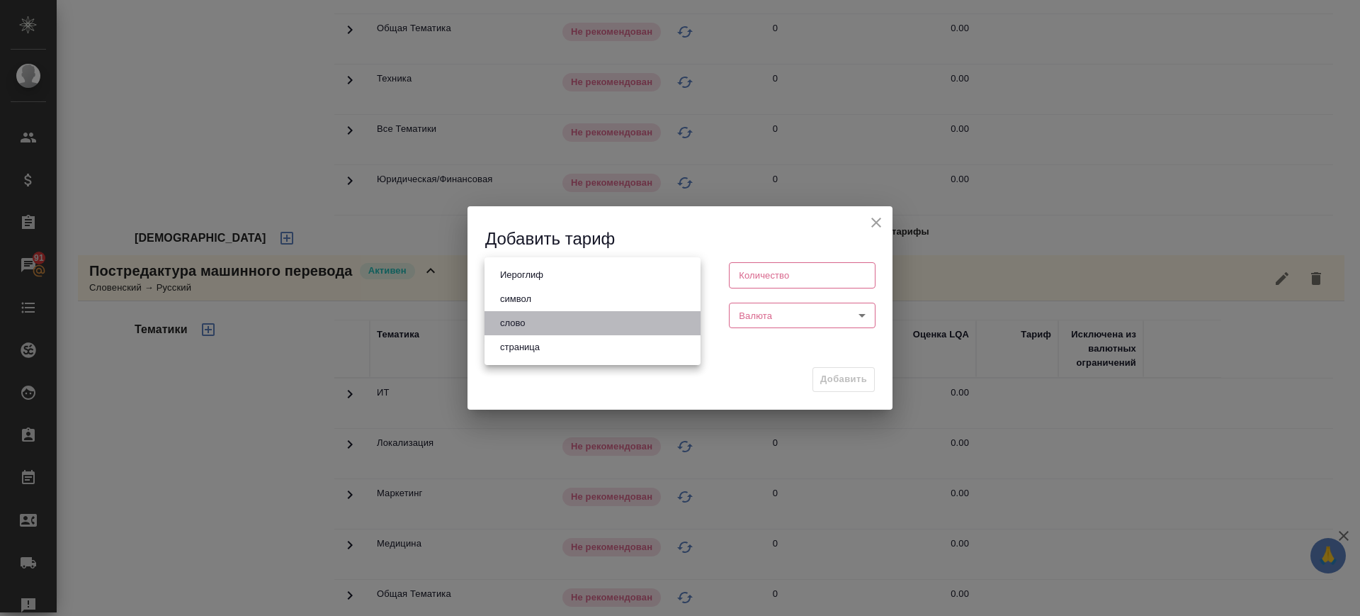
drag, startPoint x: 608, startPoint y: 319, endPoint x: 777, endPoint y: 304, distance: 169.3
click at [616, 319] on li "слово" at bounding box center [592, 323] width 216 height 24
type input "5a8b1489cc6b4906c91bfd90"
type input "1"
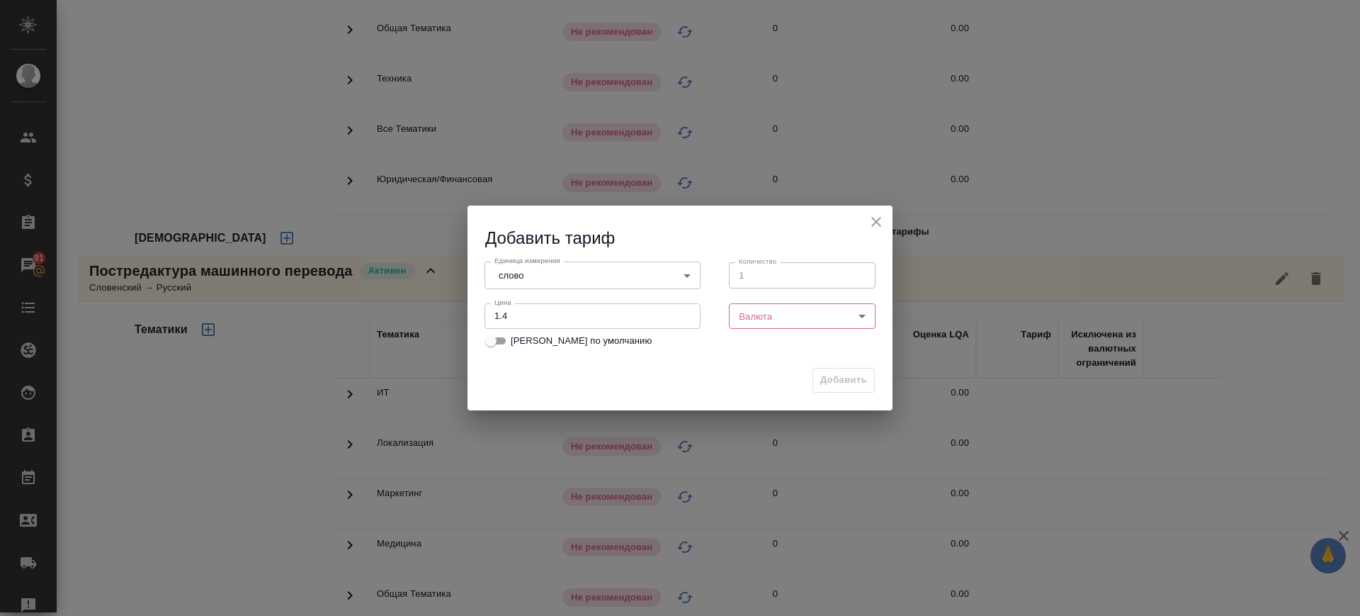
click at [773, 314] on body "🙏 .cls-1 fill:#fff; AWATERA Саглам Виктория v.saglam Клиенты Спецификации Заказ…" at bounding box center [680, 308] width 1360 height 616
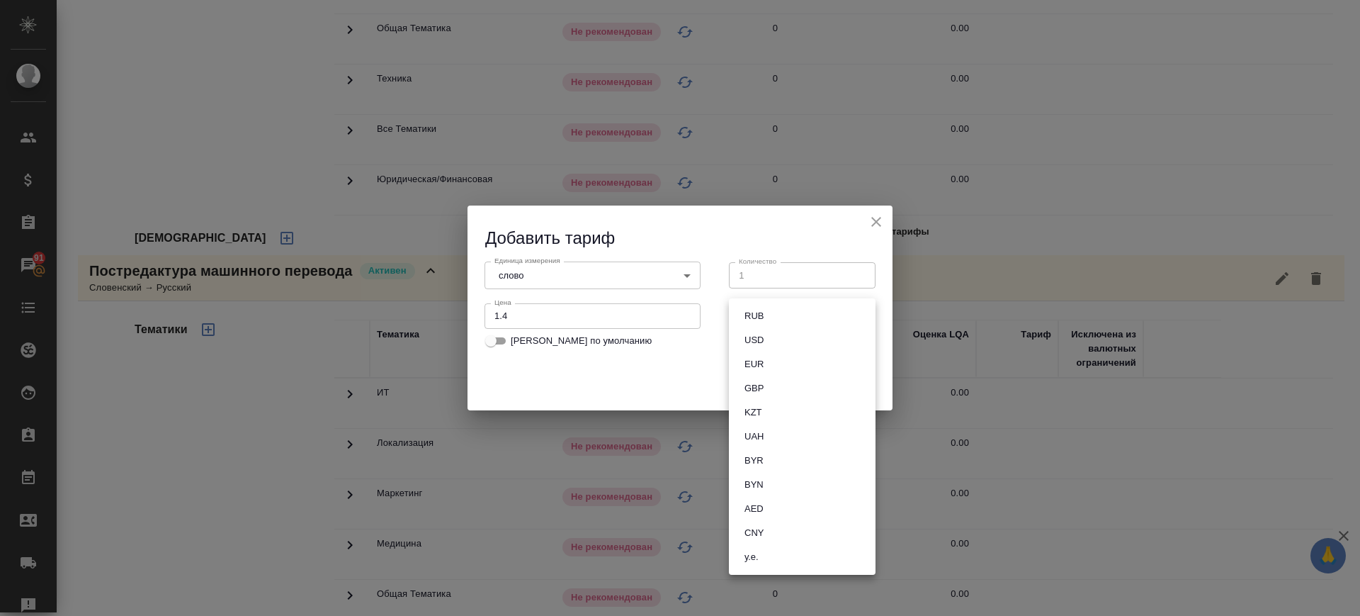
click at [760, 318] on button "RUB" at bounding box center [754, 316] width 28 height 16
type input "RUB"
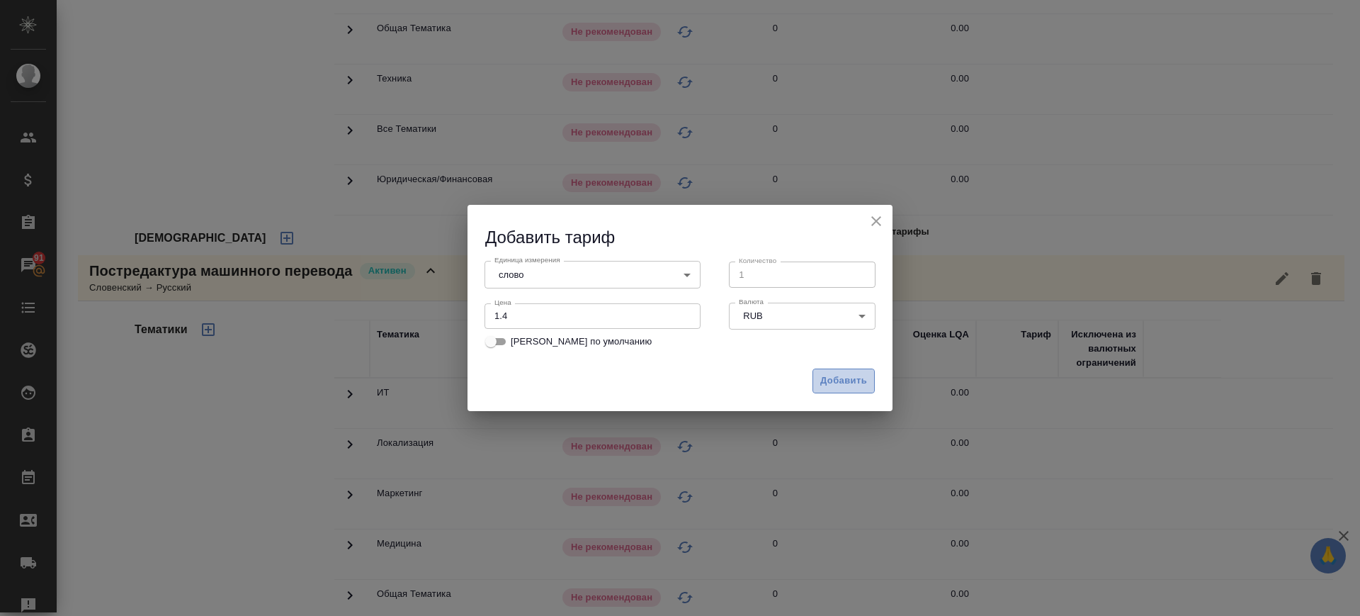
click at [854, 384] on span "Добавить" at bounding box center [843, 381] width 47 height 16
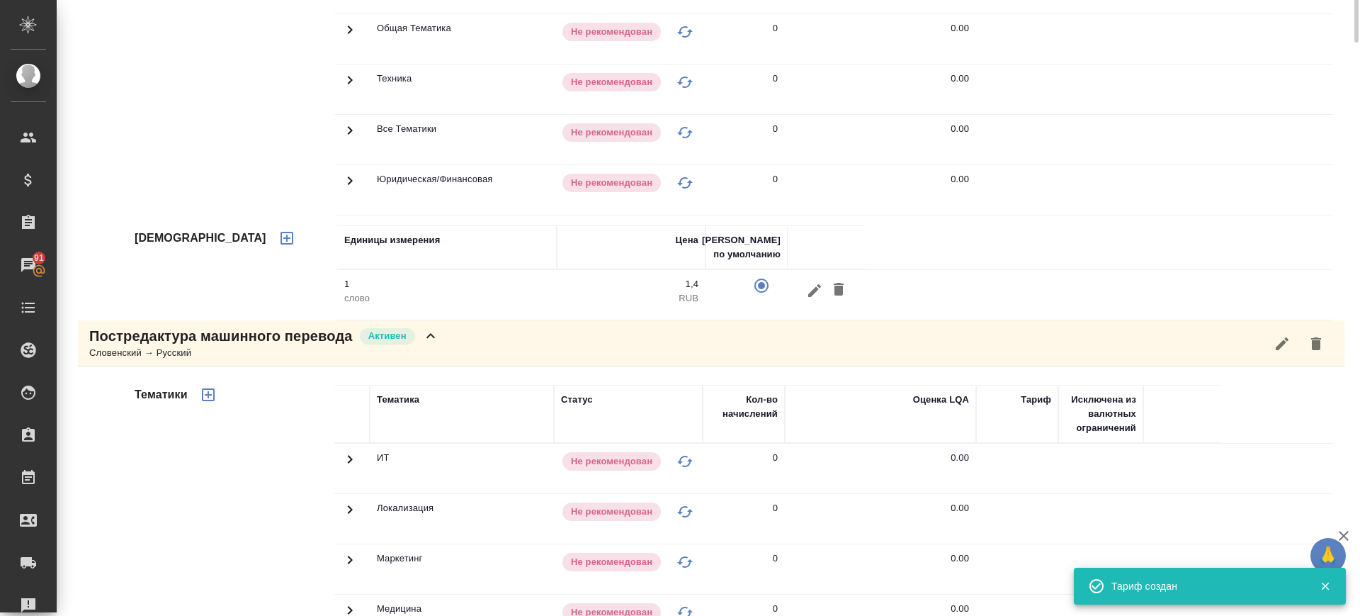
scroll to position [0, 0]
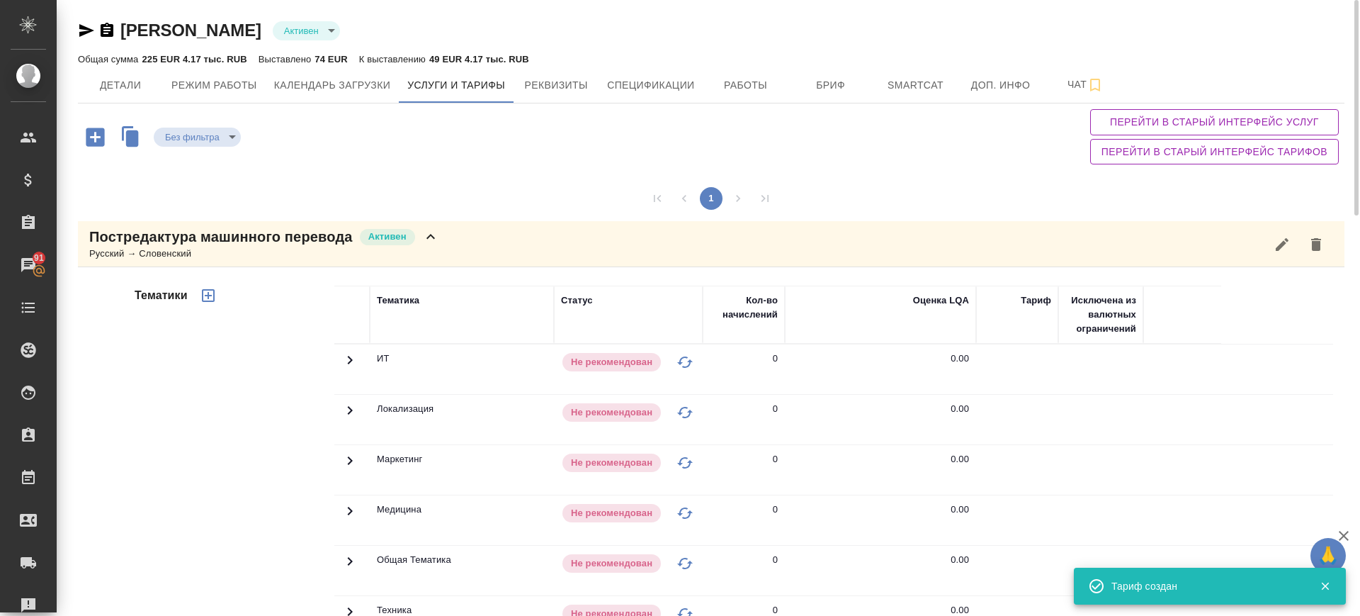
click at [201, 297] on icon "button" at bounding box center [208, 295] width 17 height 17
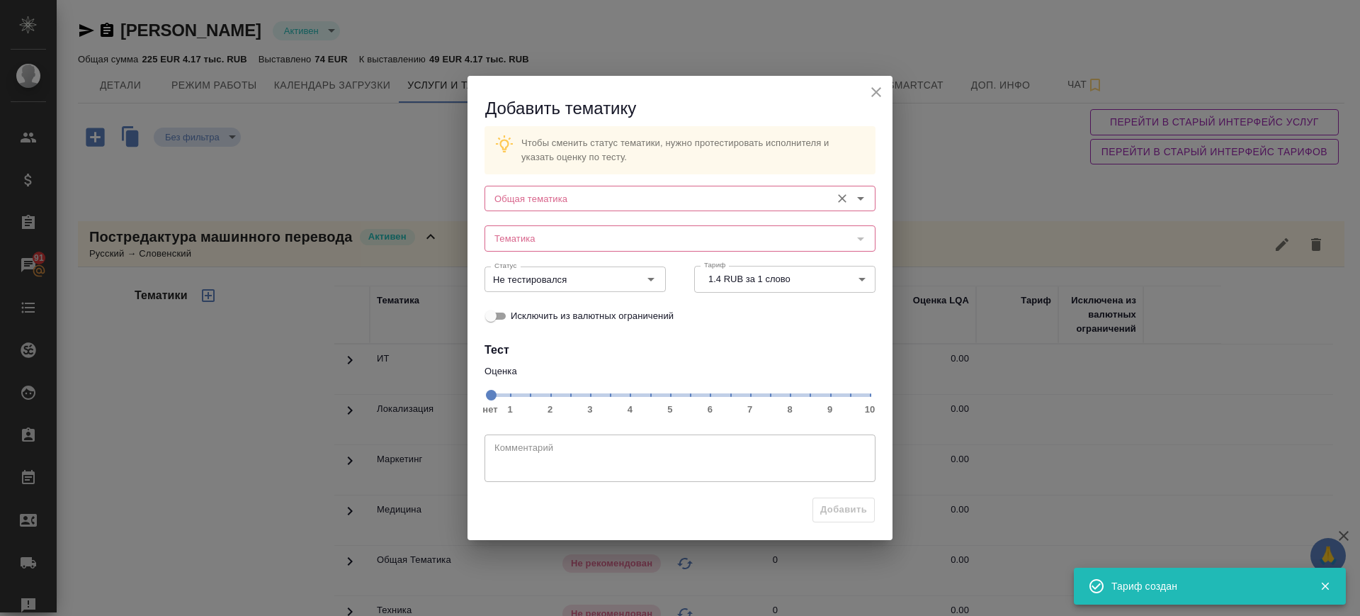
click at [649, 190] on input "Общая тематика" at bounding box center [656, 198] width 335 height 17
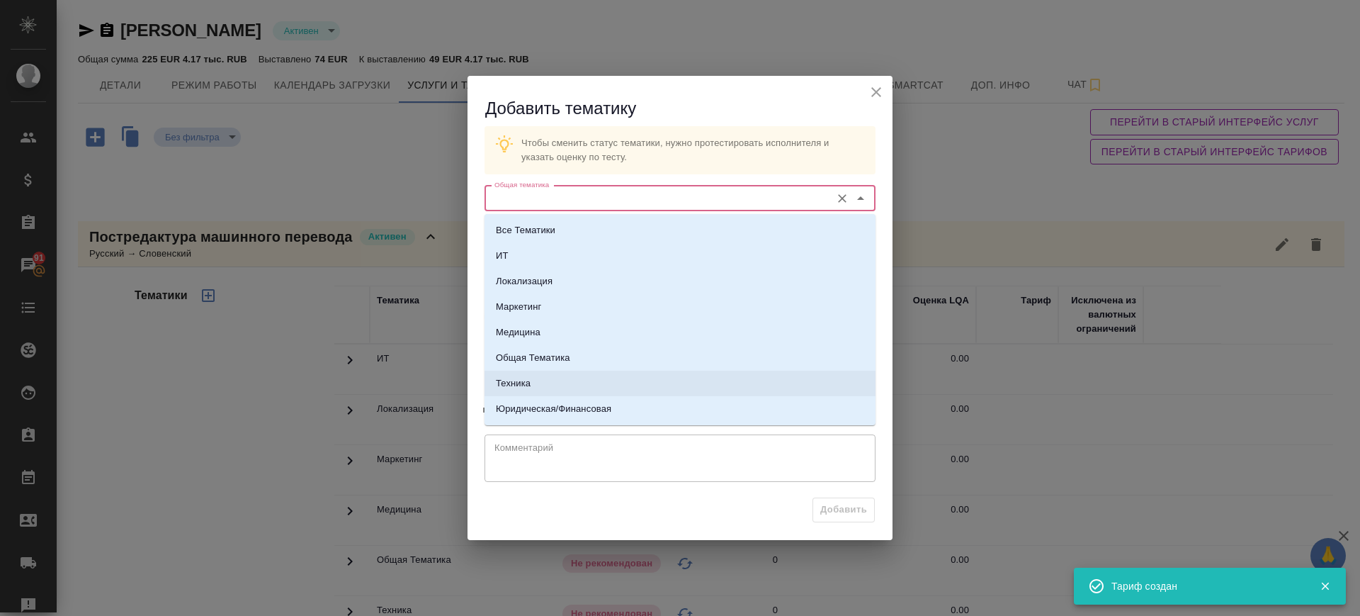
click at [548, 382] on li "Техника" at bounding box center [679, 382] width 391 height 25
type input "Техника"
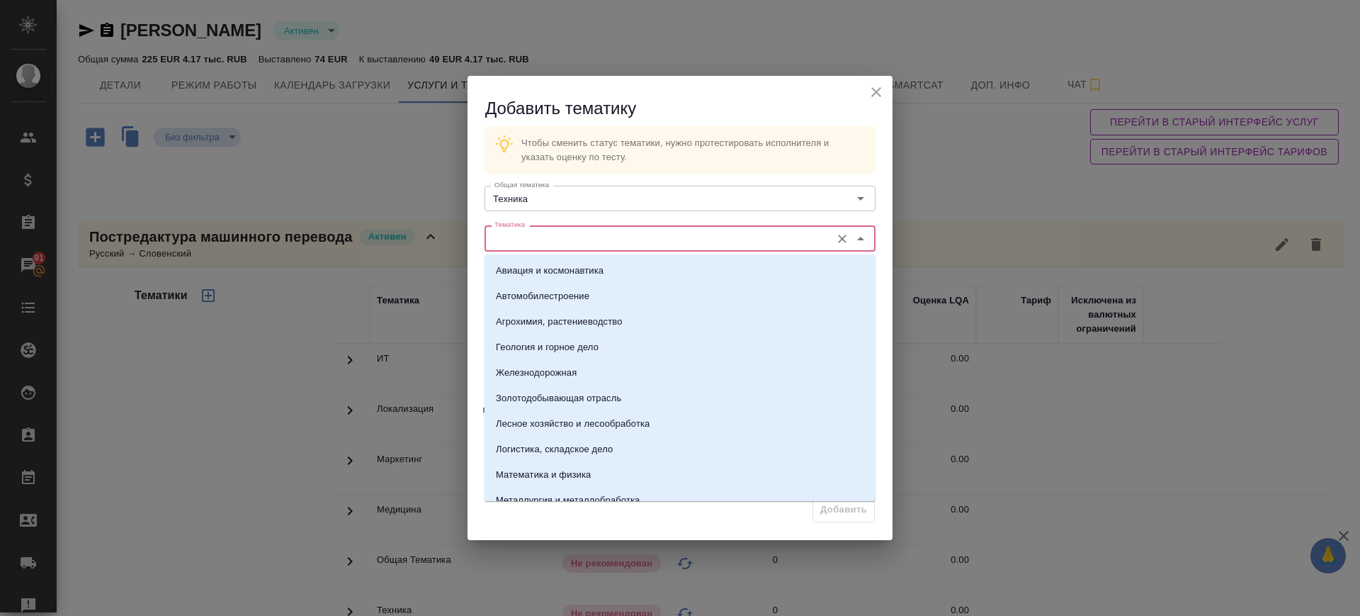
click at [582, 239] on input "Тематика" at bounding box center [656, 237] width 335 height 17
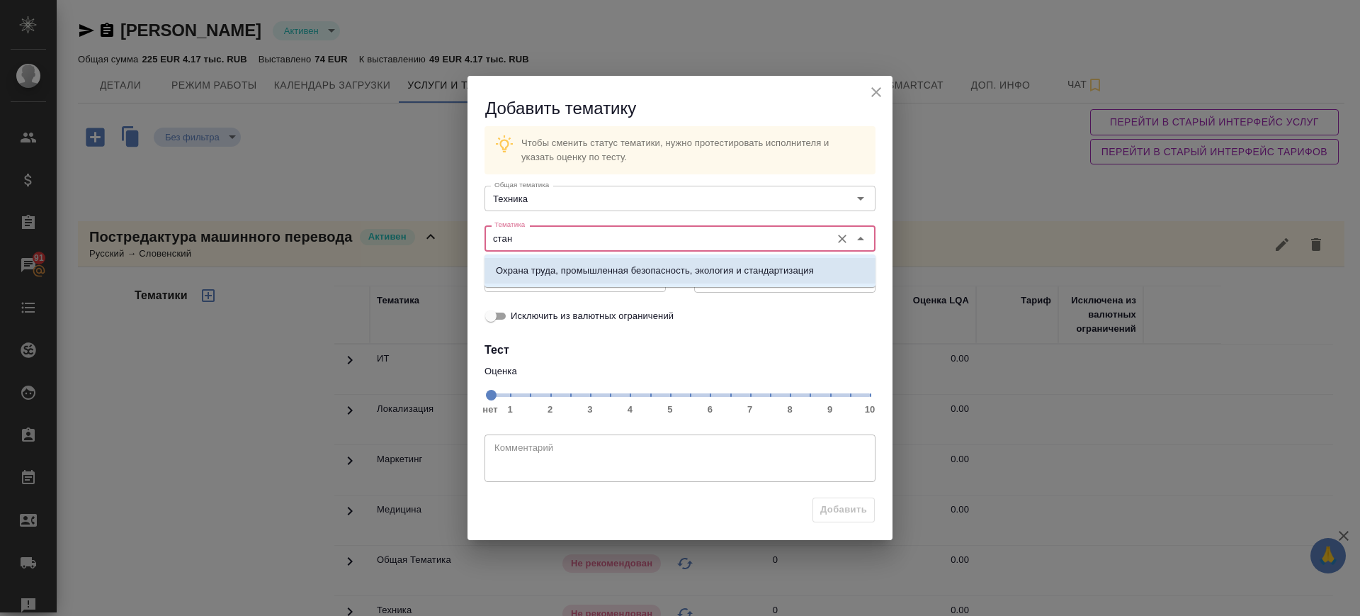
drag, startPoint x: 582, startPoint y: 264, endPoint x: 691, endPoint y: 373, distance: 153.8
click at [583, 265] on p "Охрана труда, промышленная безопасность, экология и стандартизация" at bounding box center [655, 270] width 318 height 14
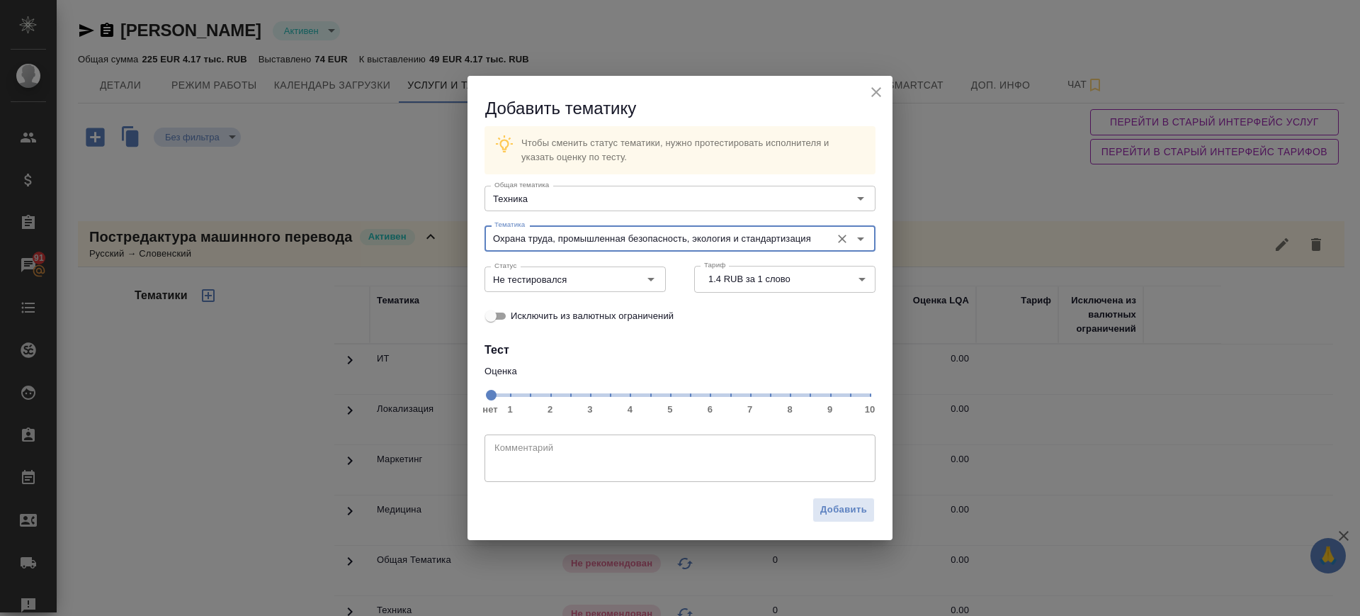
type input "Охрана труда, промышленная безопасность, экология и стандартизация"
click at [750, 397] on span "нет 1 2 3 4 5 6 7 8 9 10" at bounding box center [680, 394] width 380 height 20
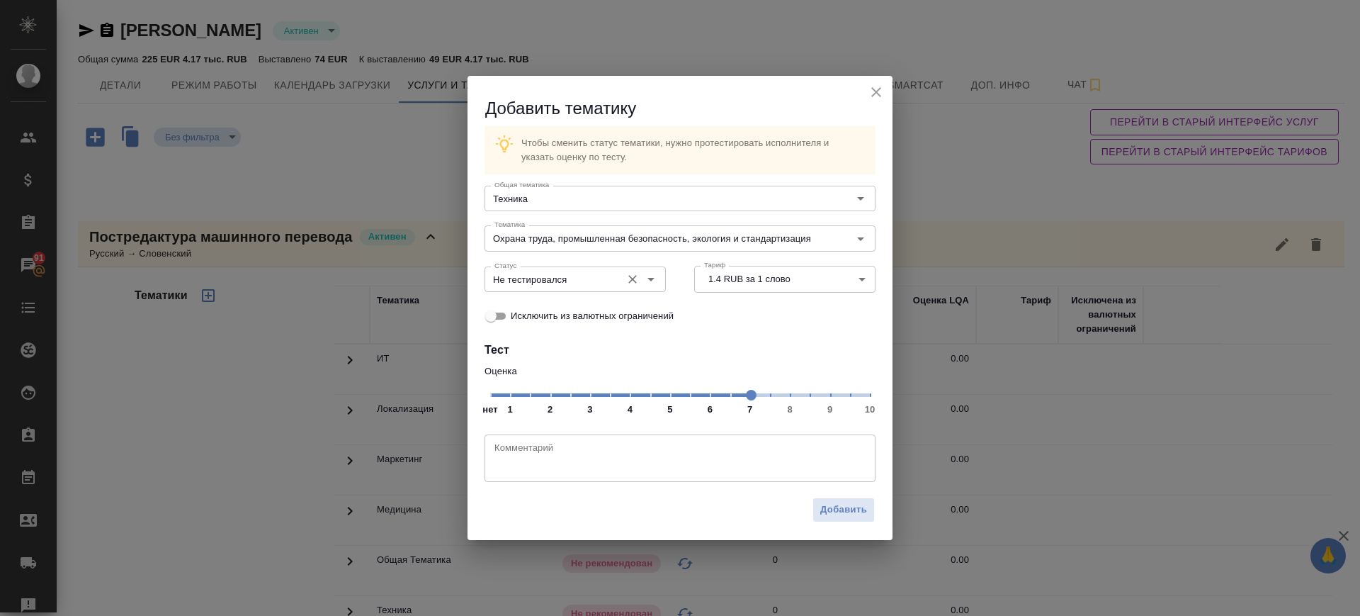
click at [579, 279] on input "Не тестировался" at bounding box center [551, 279] width 125 height 17
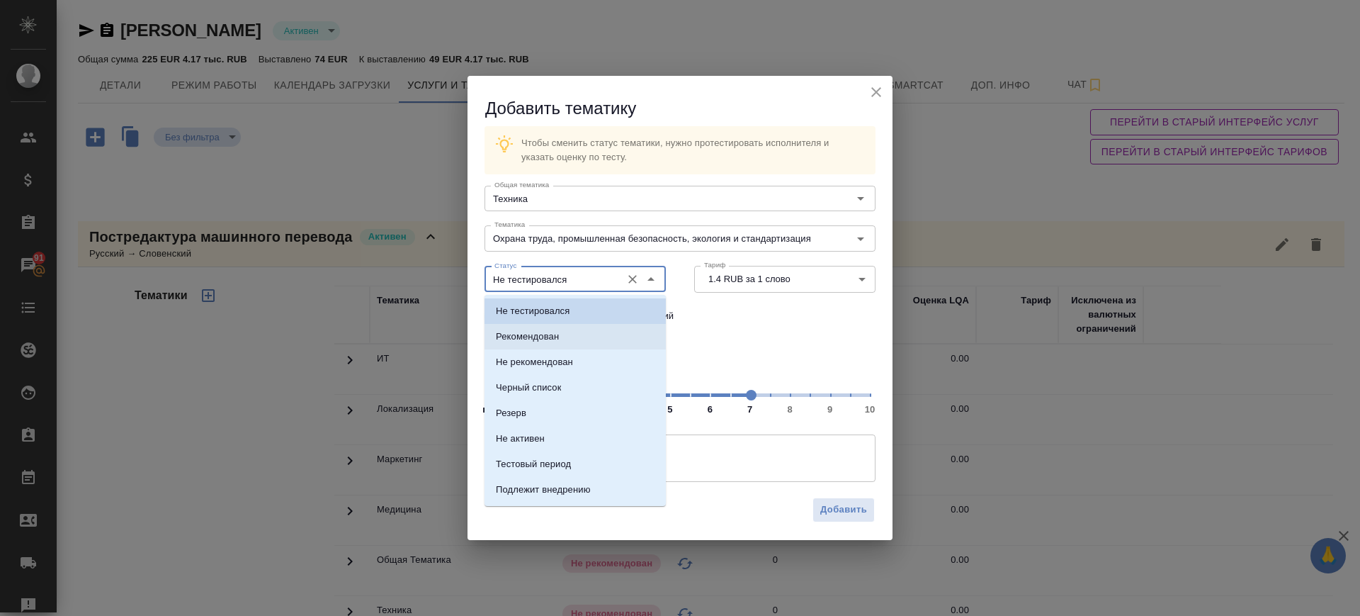
click at [543, 336] on p "Рекомендован" at bounding box center [527, 336] width 63 height 14
type input "Рекомендован"
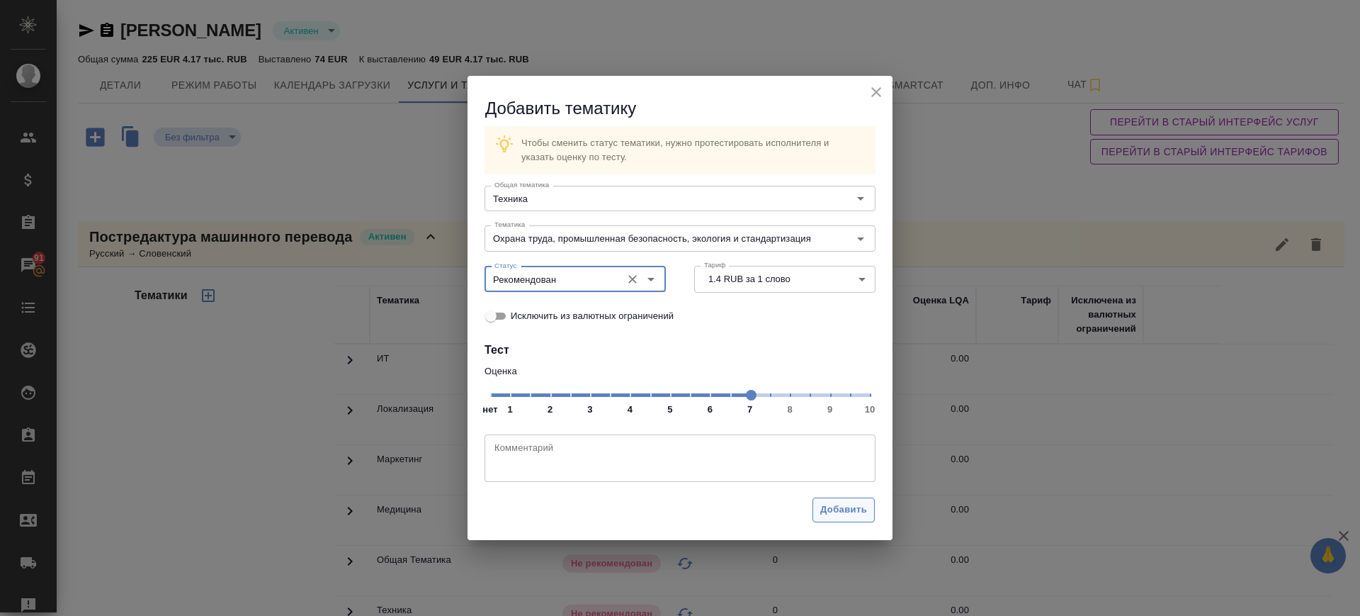
click at [834, 511] on span "Добавить" at bounding box center [843, 509] width 47 height 16
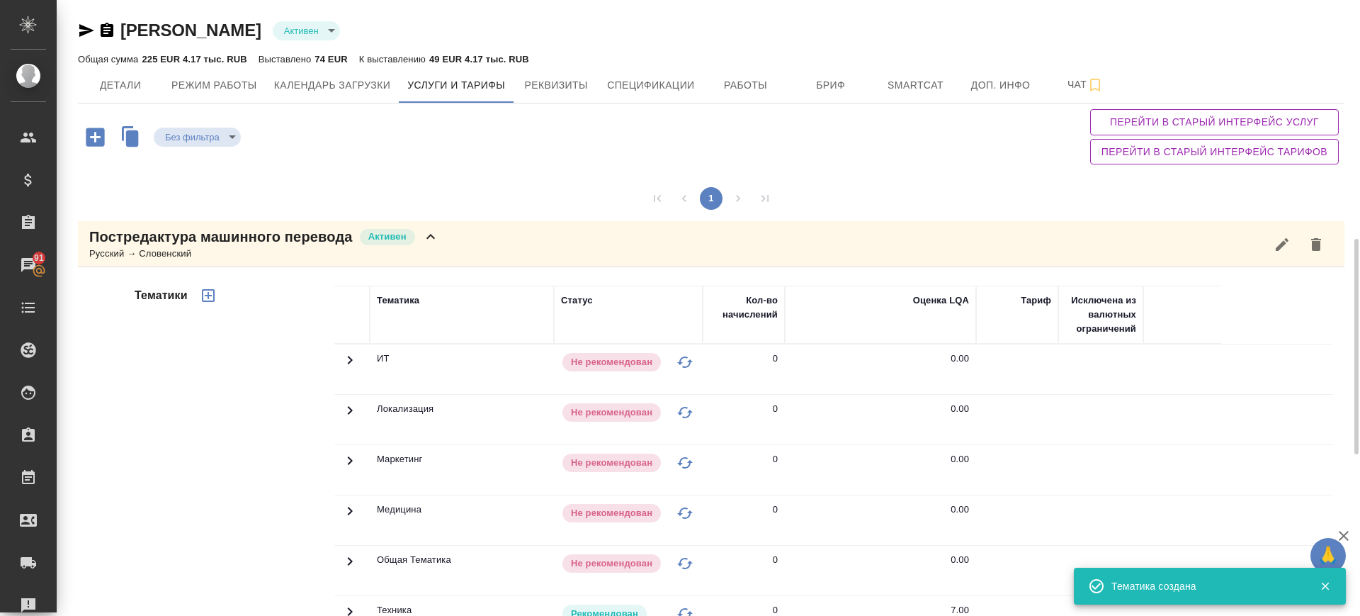
scroll to position [177, 0]
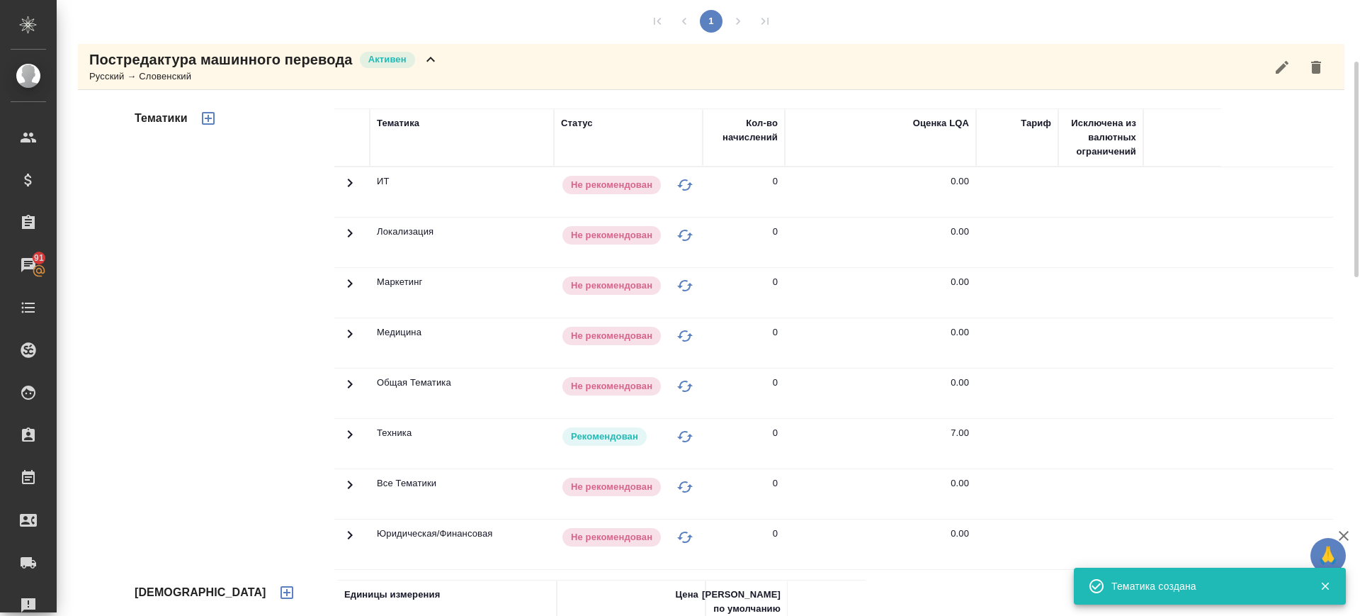
click at [456, 61] on div "Постредактура машинного перевода Активен Русский → Словенский" at bounding box center [711, 67] width 1266 height 46
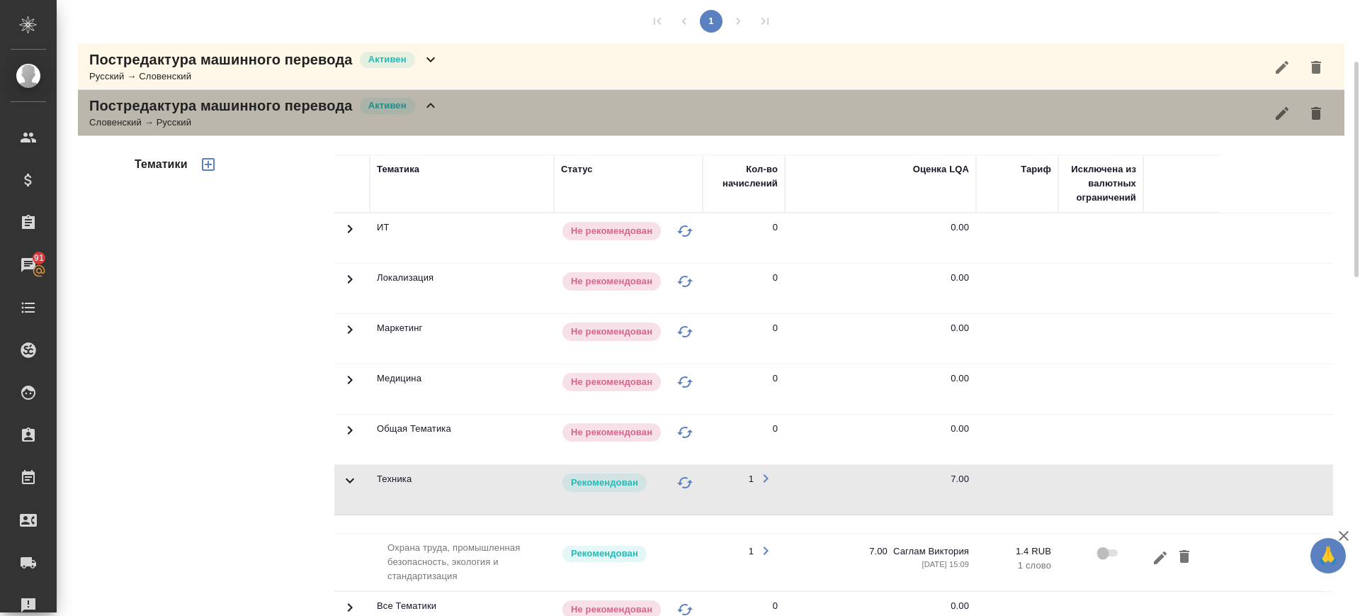
click at [535, 132] on div "Постредактура машинного перевода [PERSON_NAME] → Русский" at bounding box center [711, 113] width 1266 height 46
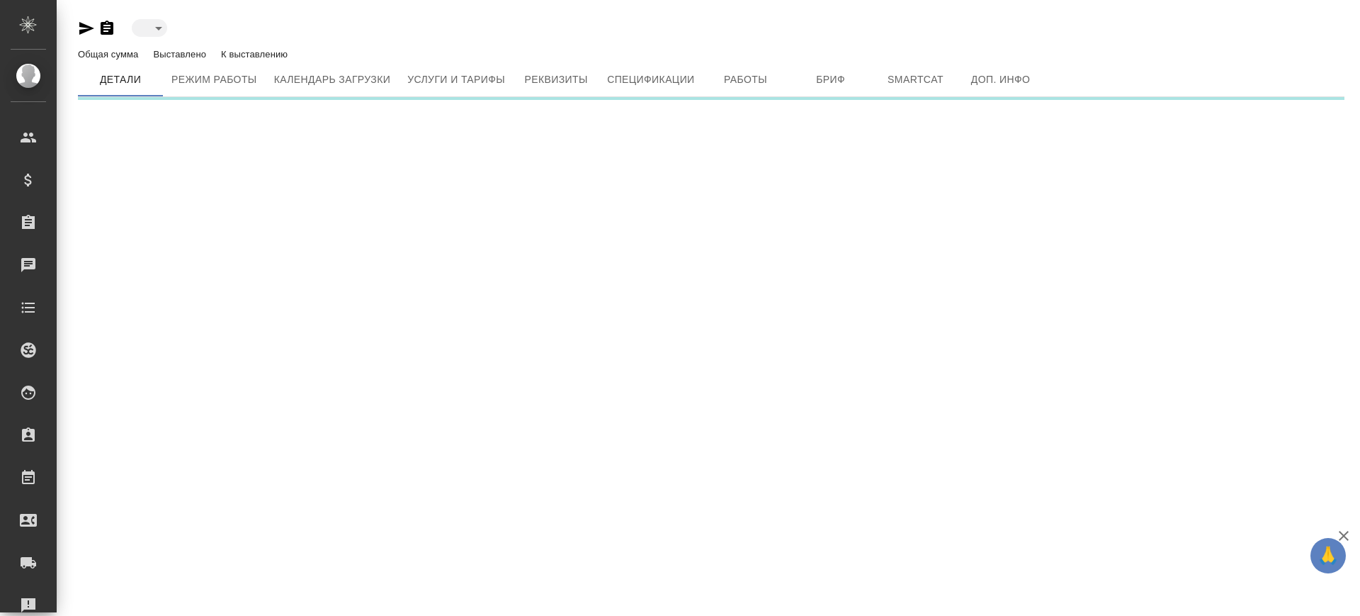
type input "active"
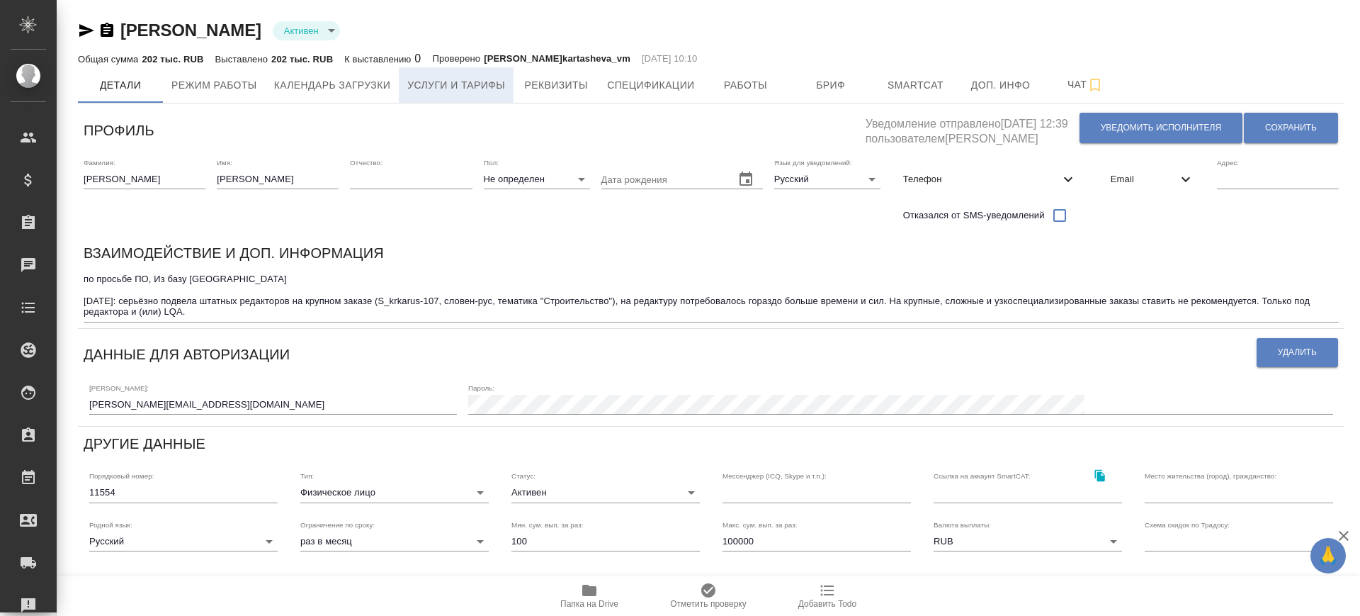
click at [480, 97] on button "Услуги и тарифы" at bounding box center [456, 84] width 115 height 35
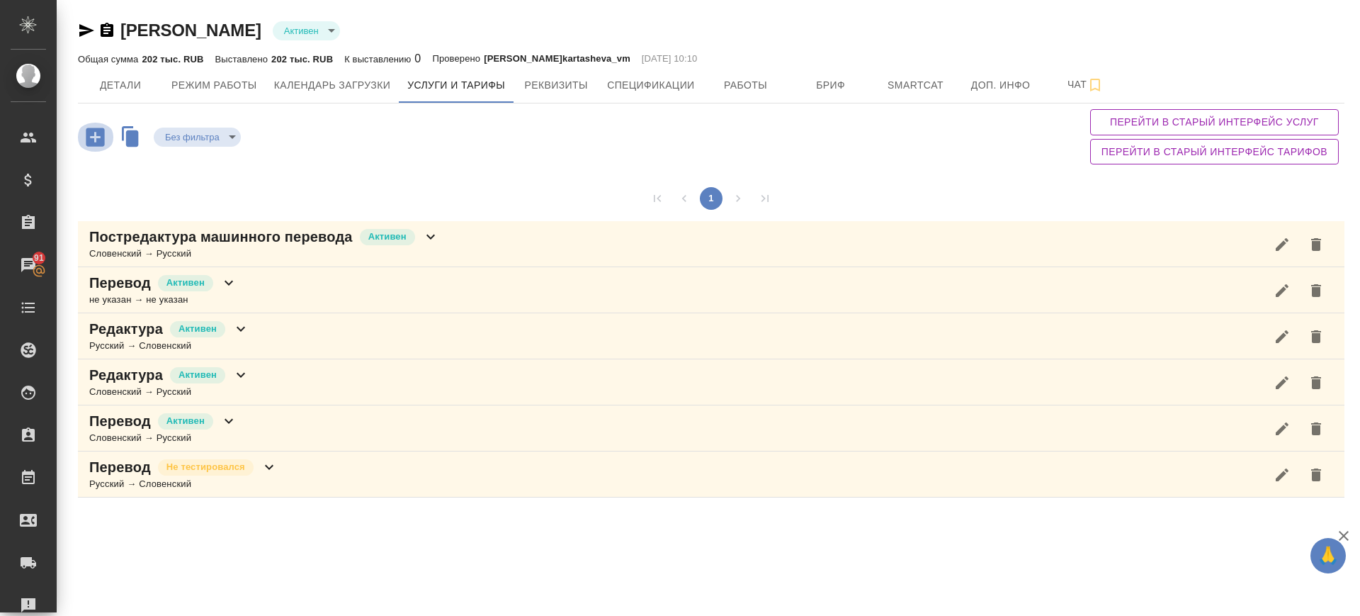
click at [101, 133] on icon "button" at bounding box center [95, 136] width 18 height 18
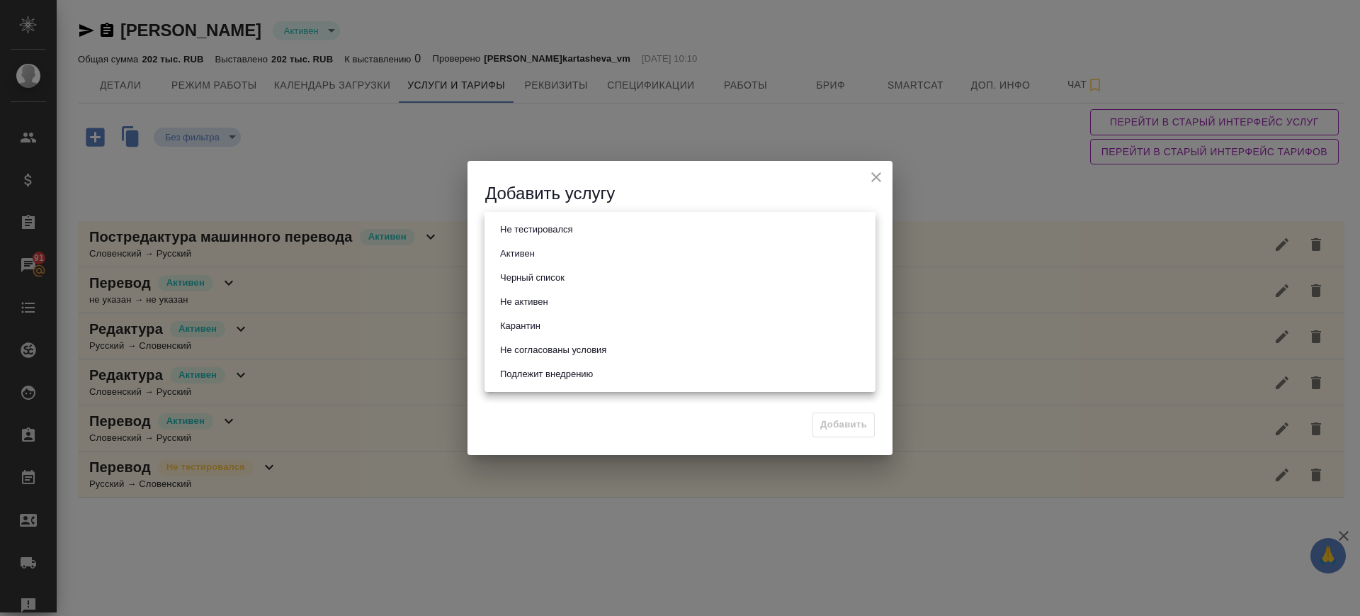
click at [551, 227] on body "🙏 .cls-1 fill:#fff; AWATERA [PERSON_NAME].saglam Клиенты Спецификации Заказы 91…" at bounding box center [680, 308] width 1360 height 616
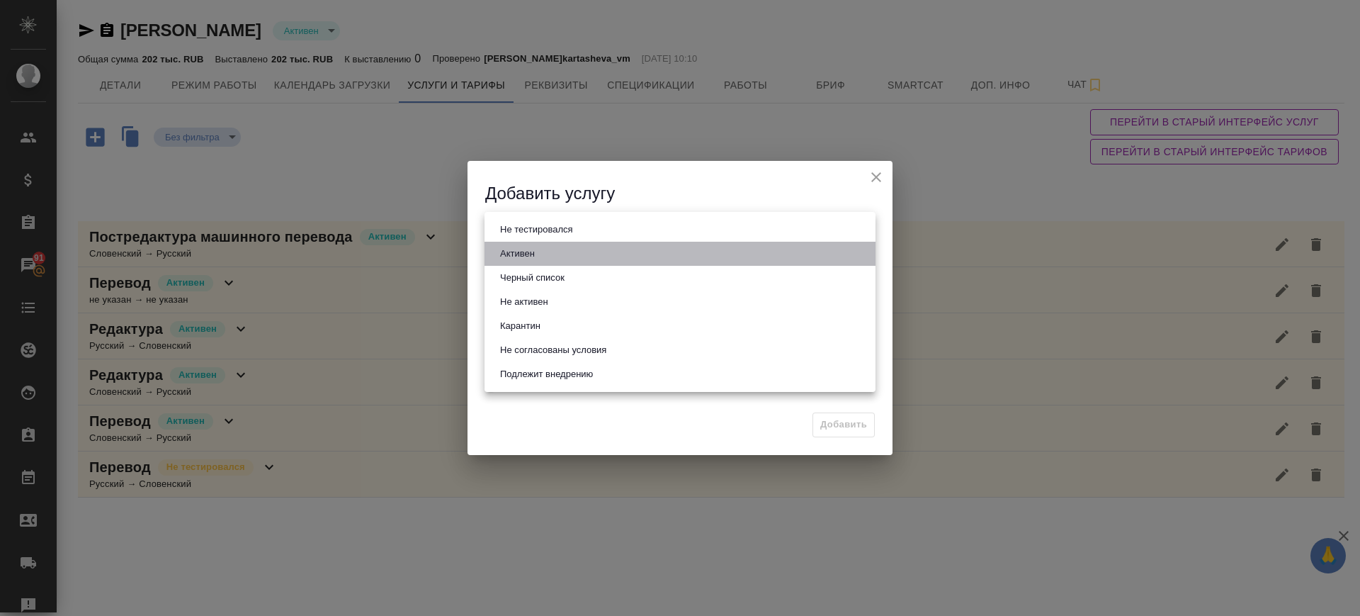
click at [534, 256] on button "Активен" at bounding box center [517, 254] width 43 height 16
type input "active"
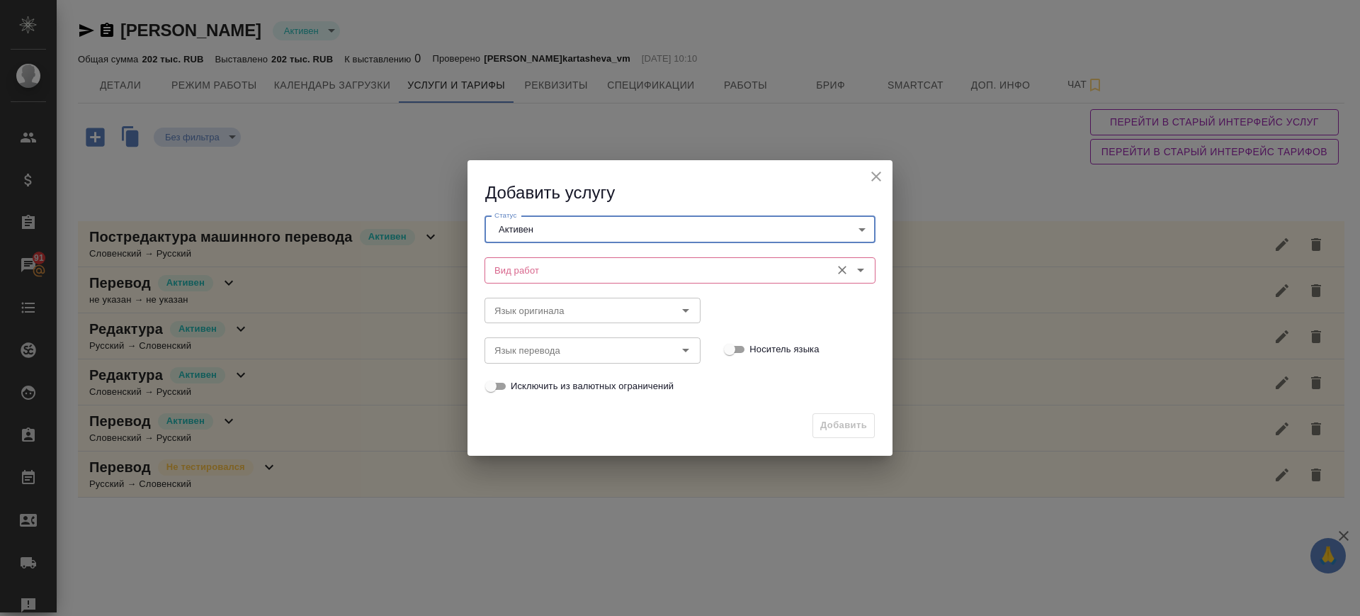
click at [534, 268] on input "Вид работ" at bounding box center [656, 269] width 335 height 17
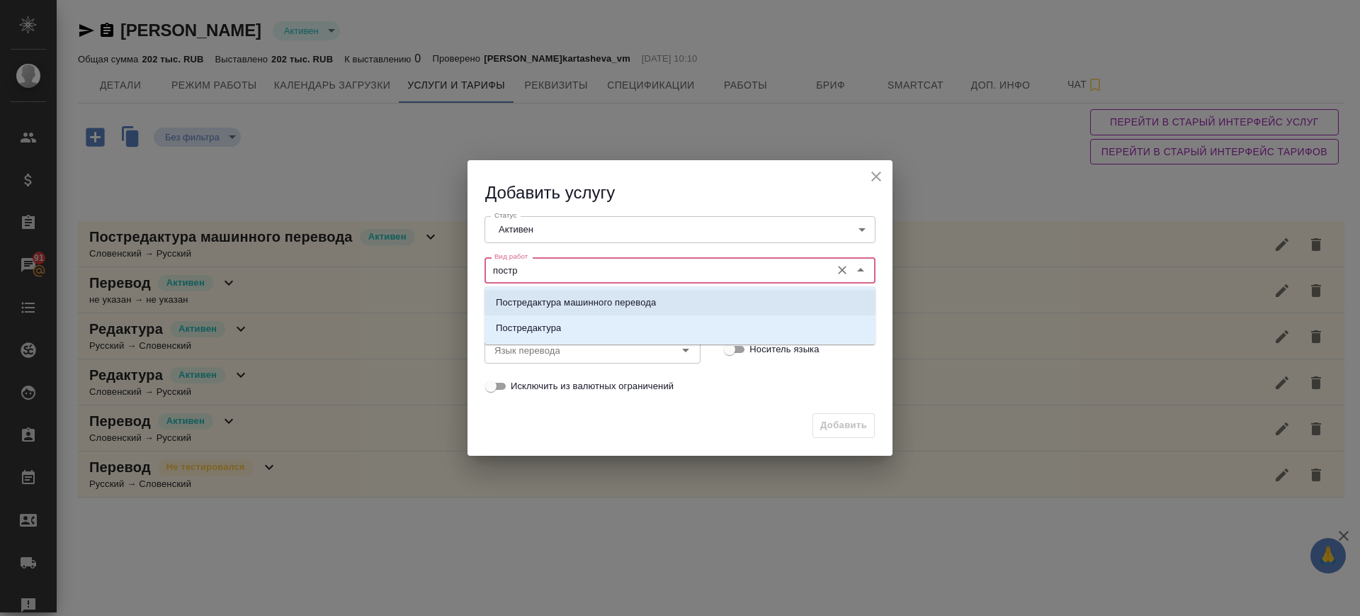
click at [573, 299] on p "Постредактура машинного перевода" at bounding box center [576, 302] width 160 height 14
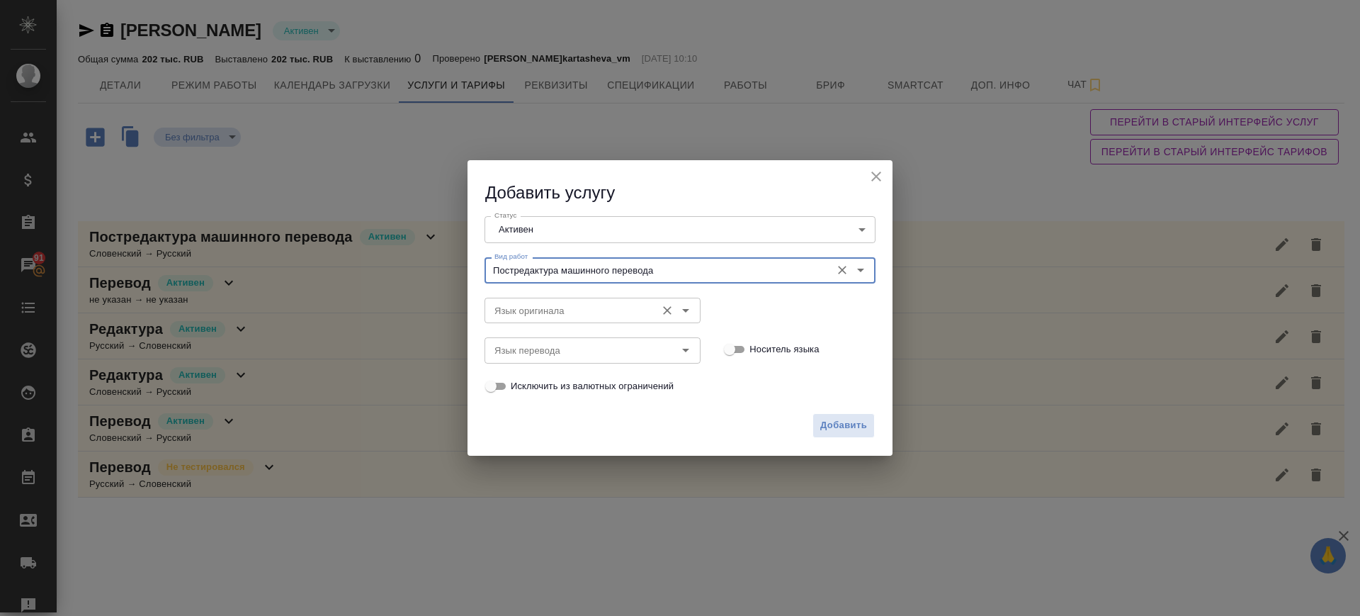
type input "Постредактура машинного перевода"
click at [573, 307] on input "Язык оригинала" at bounding box center [569, 310] width 160 height 17
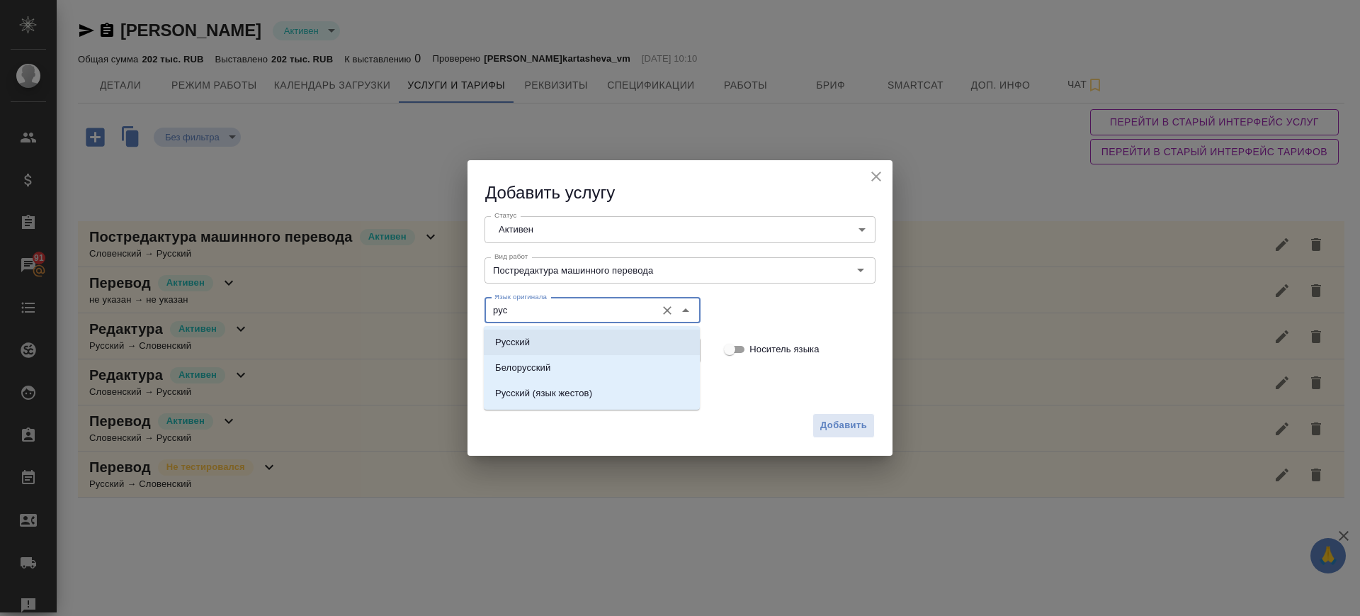
click at [576, 341] on li "Русский" at bounding box center [592, 341] width 216 height 25
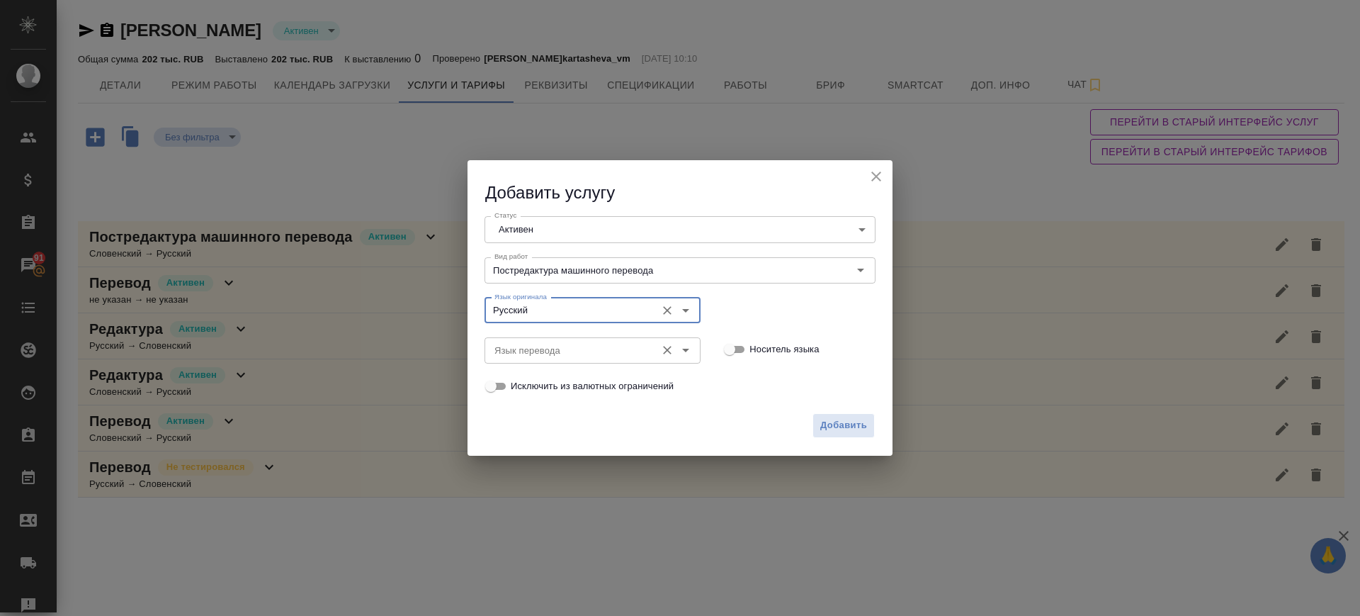
click at [575, 358] on div "Язык перевода" at bounding box center [592, 349] width 216 height 25
type input "Русский"
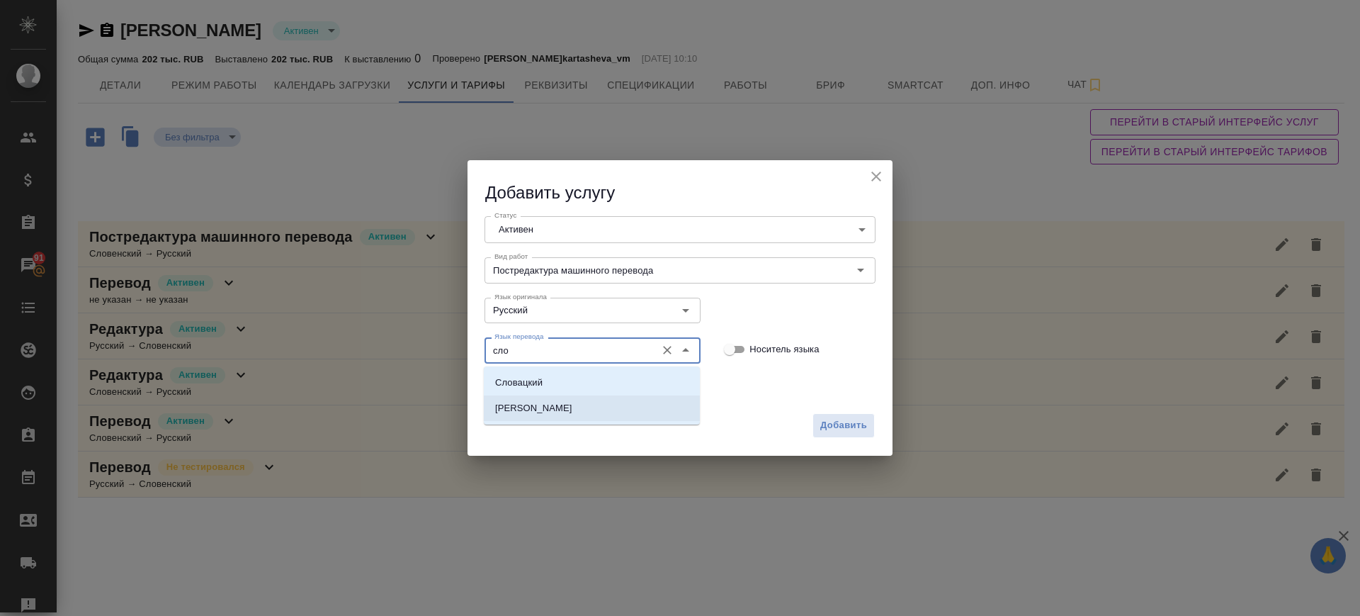
click at [566, 408] on li "[PERSON_NAME]" at bounding box center [592, 407] width 216 height 25
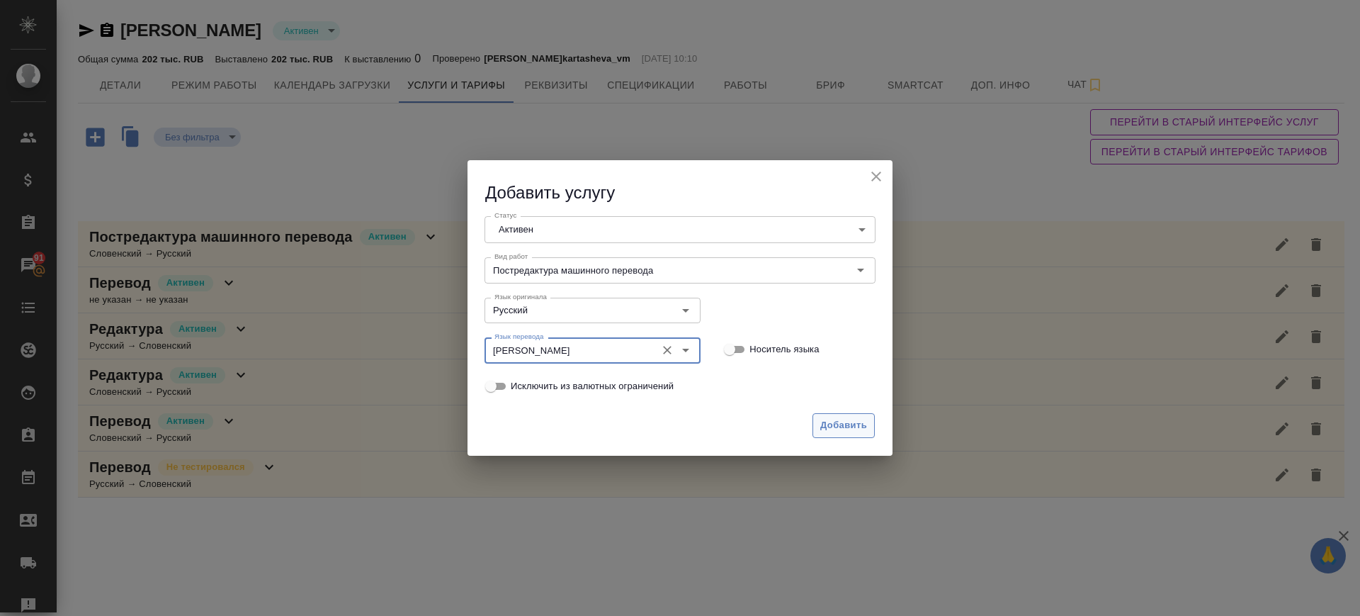
type input "[PERSON_NAME]"
click at [851, 426] on span "Добавить" at bounding box center [843, 425] width 47 height 16
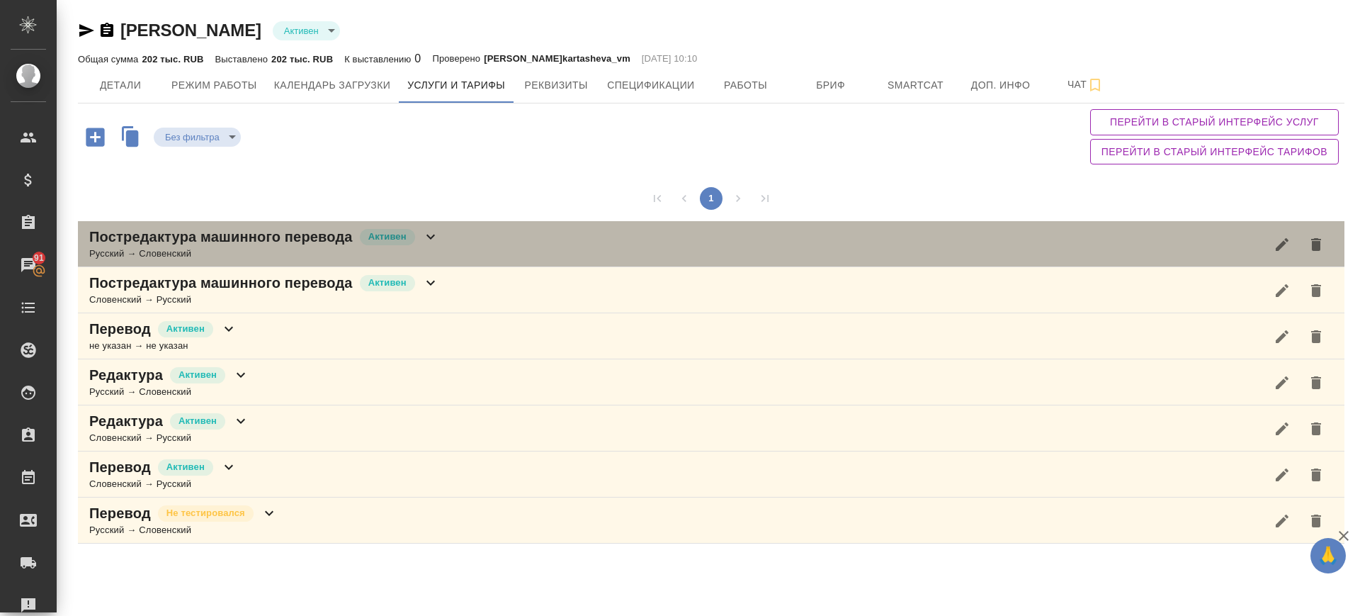
click at [506, 234] on div "Постредактура машинного перевода Активен Русский → Словенский" at bounding box center [711, 244] width 1266 height 46
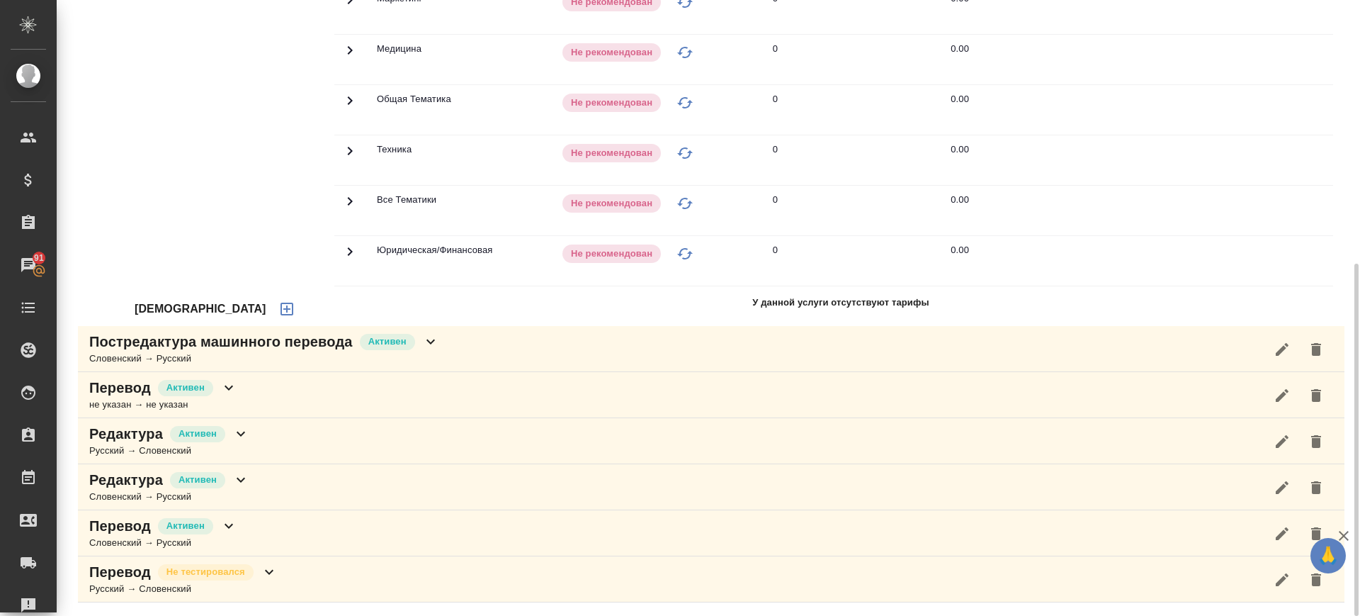
scroll to position [283, 0]
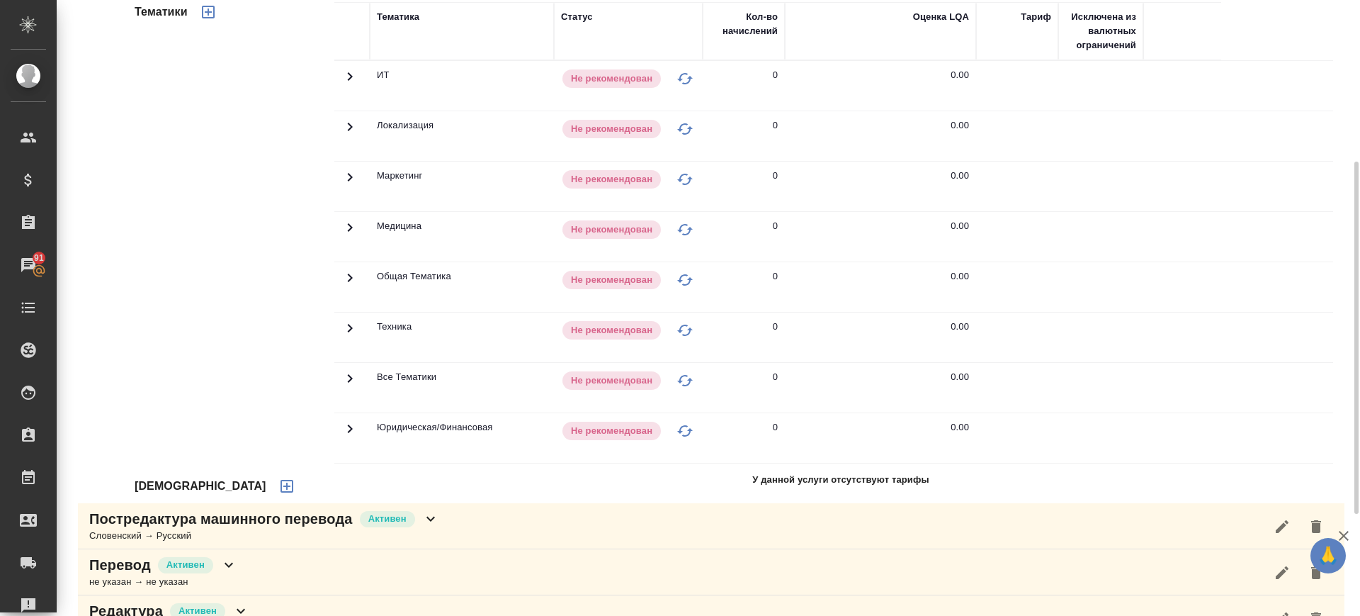
click at [549, 520] on div "Постредактура машинного перевода [PERSON_NAME] → Русский" at bounding box center [711, 526] width 1266 height 46
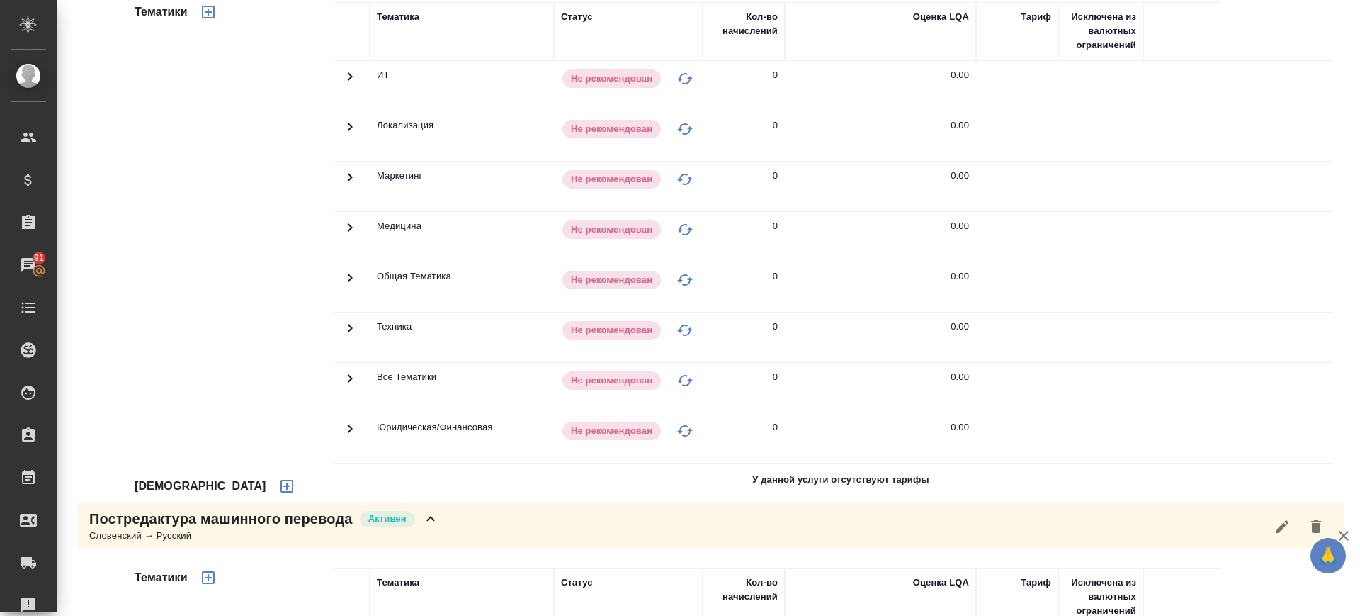
scroll to position [815, 0]
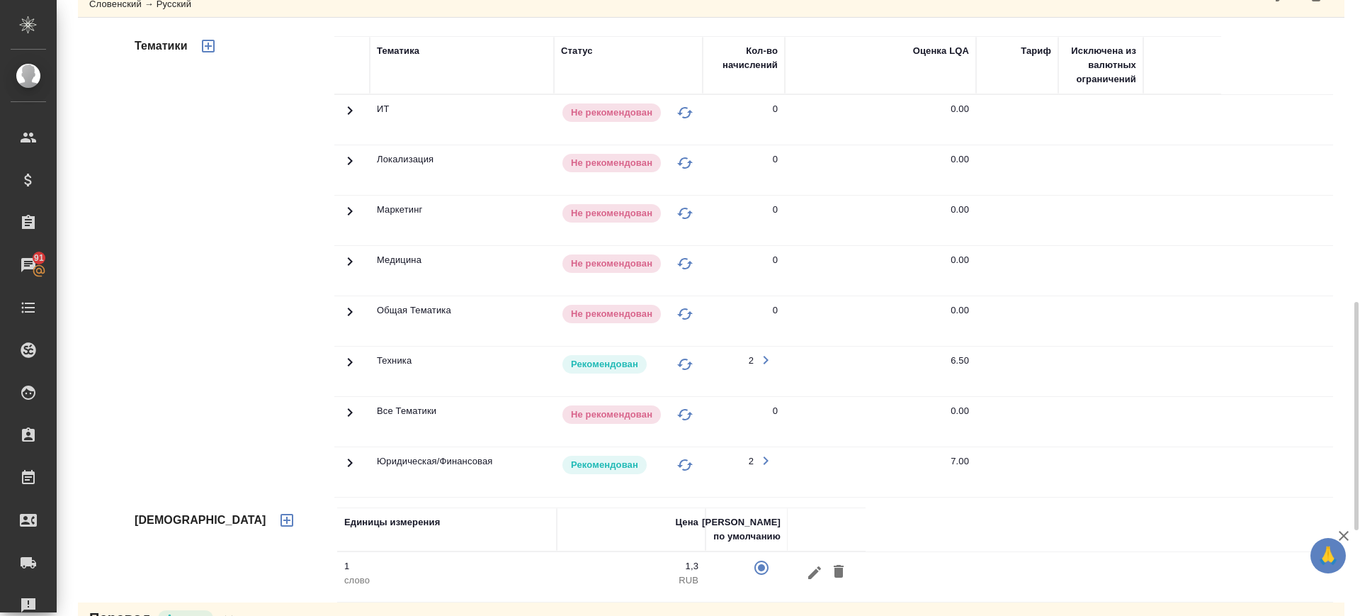
click at [346, 119] on icon at bounding box center [349, 110] width 17 height 17
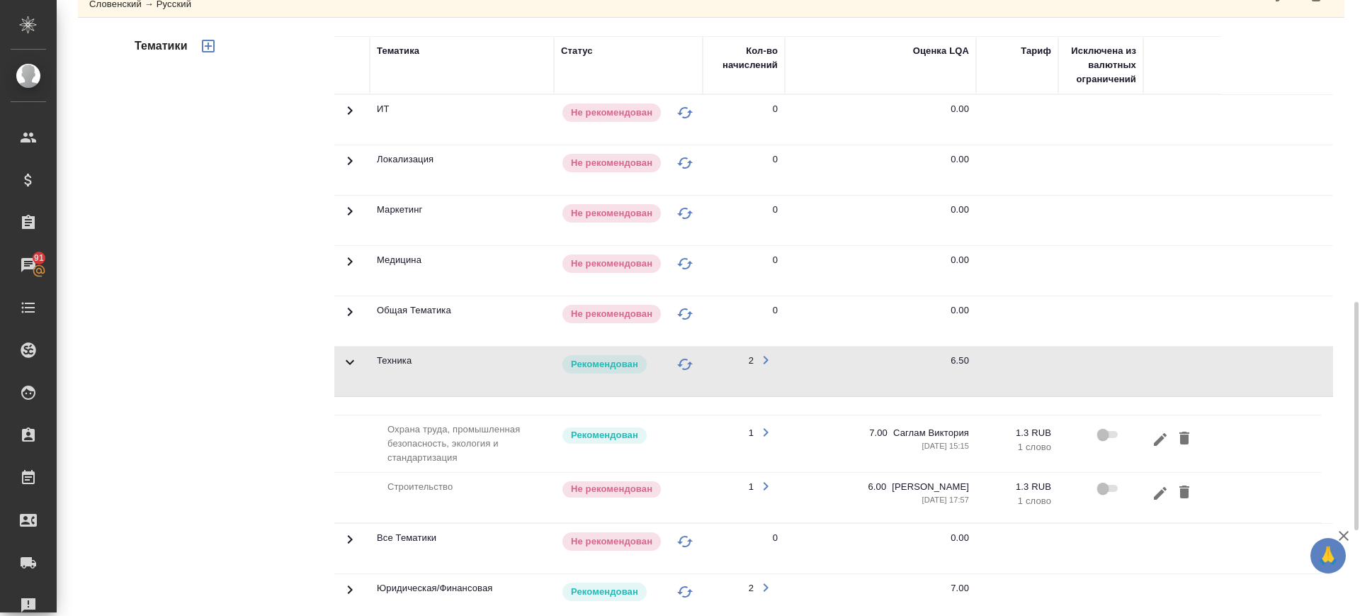
click at [346, 119] on icon at bounding box center [349, 110] width 17 height 17
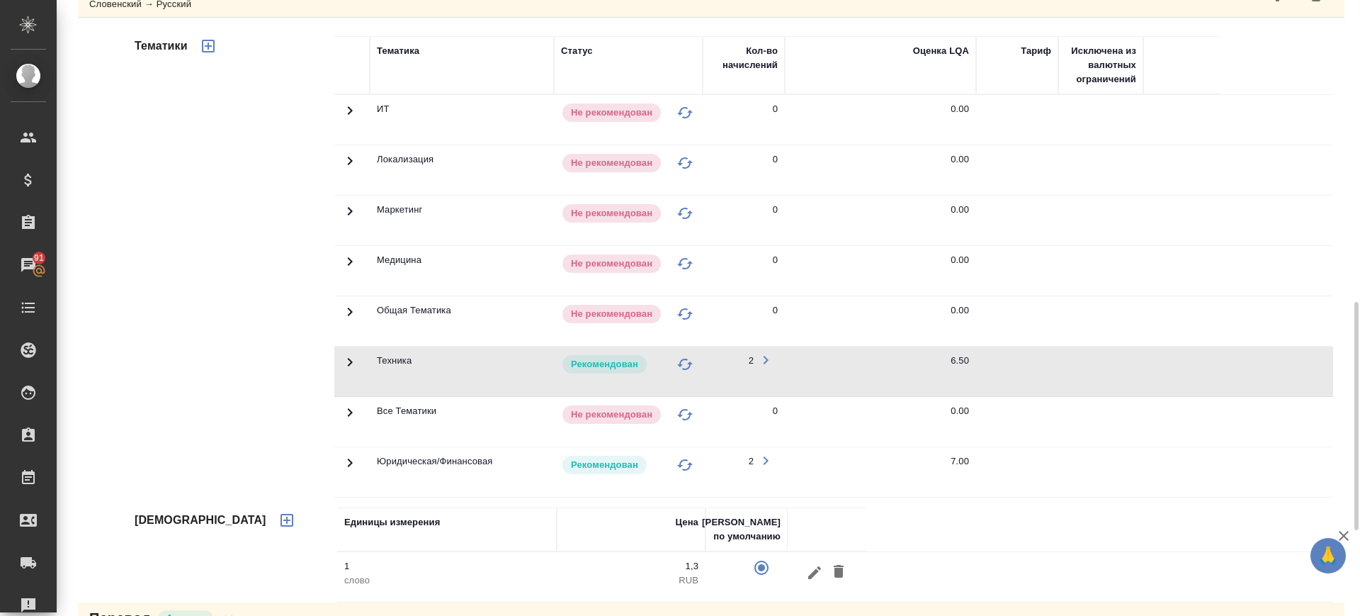
click at [350, 119] on icon at bounding box center [349, 110] width 17 height 17
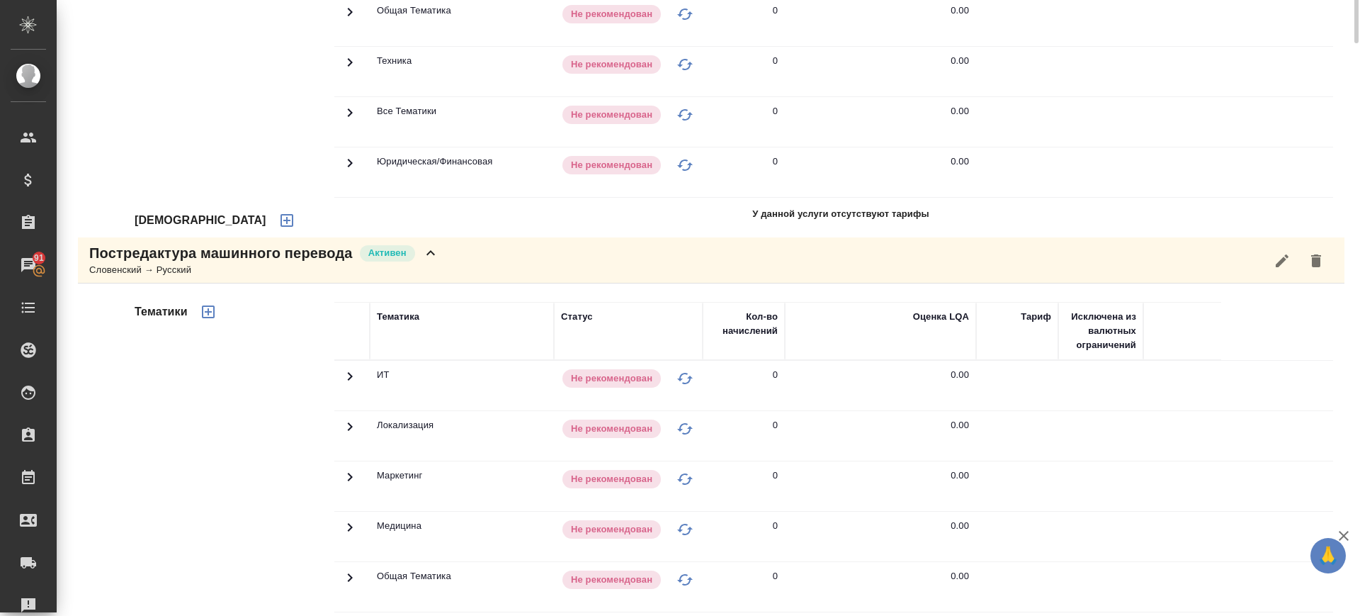
scroll to position [195, 0]
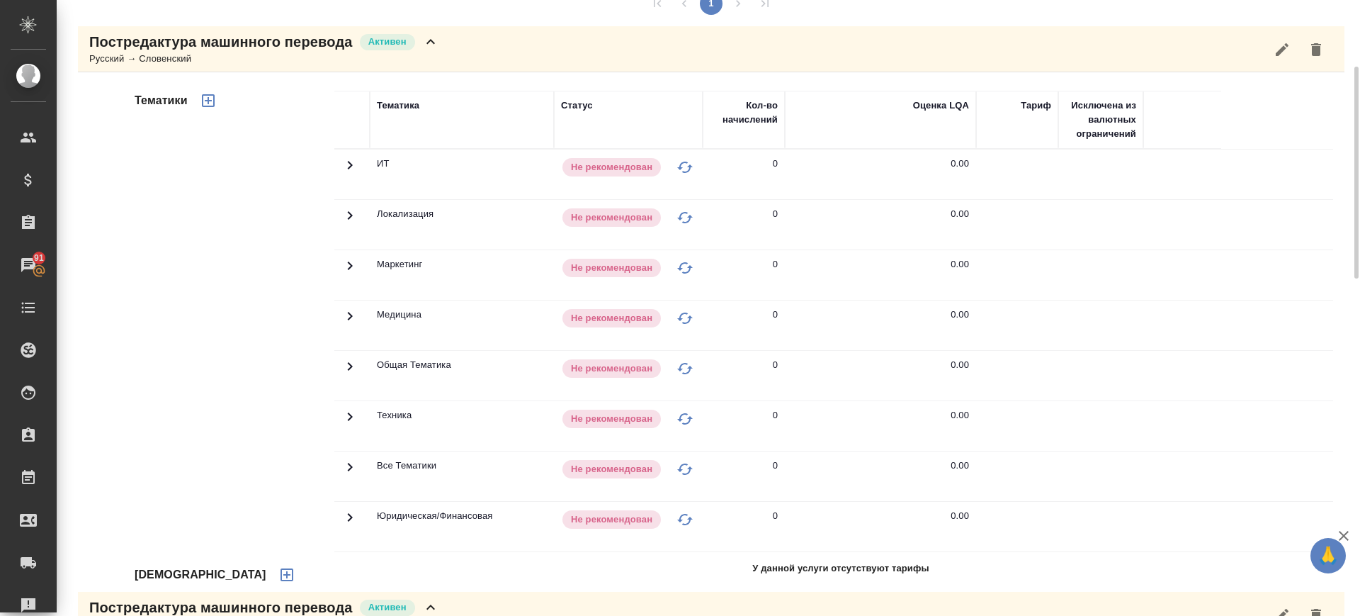
drag, startPoint x: 207, startPoint y: 98, endPoint x: 634, endPoint y: 326, distance: 484.2
click at [207, 98] on icon "button" at bounding box center [208, 100] width 17 height 17
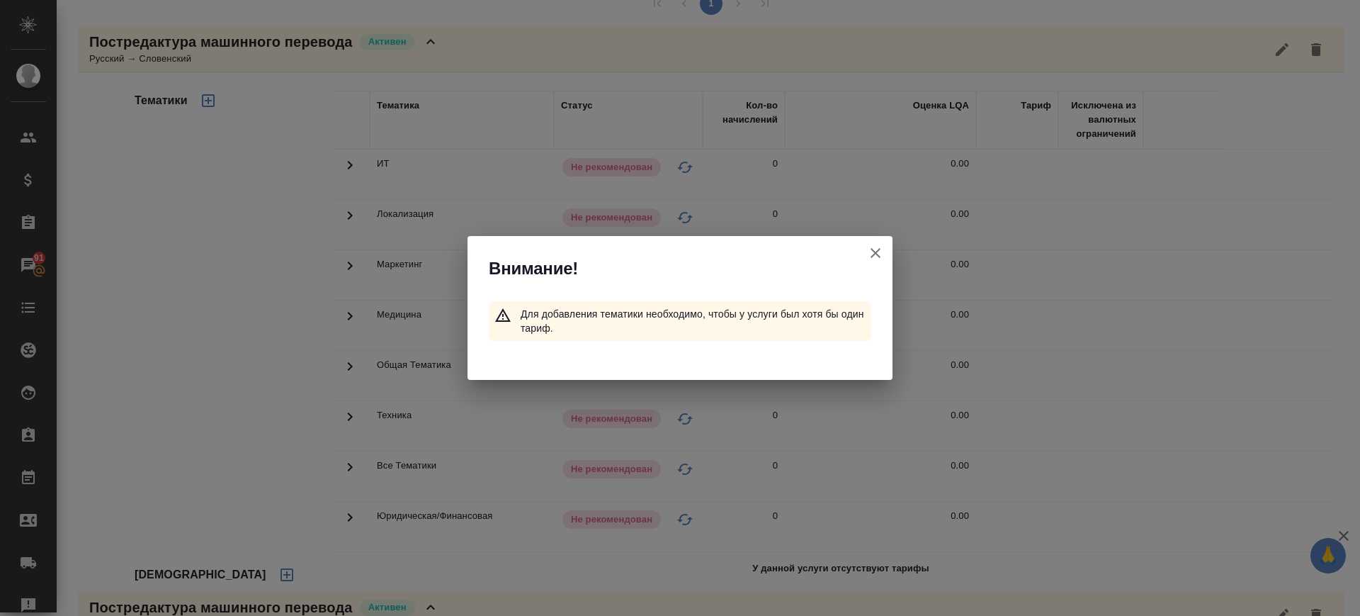
drag, startPoint x: 875, startPoint y: 249, endPoint x: 251, endPoint y: 611, distance: 721.7
click at [870, 251] on icon "button" at bounding box center [875, 252] width 17 height 17
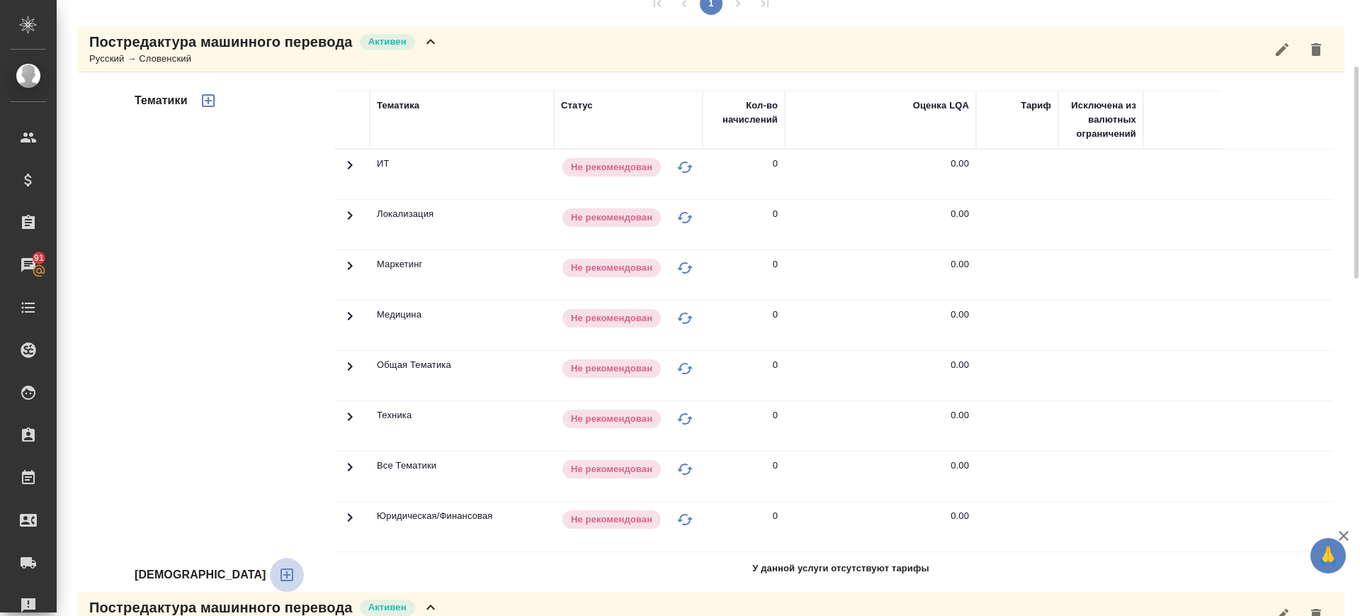
click at [278, 575] on icon "button" at bounding box center [286, 574] width 17 height 17
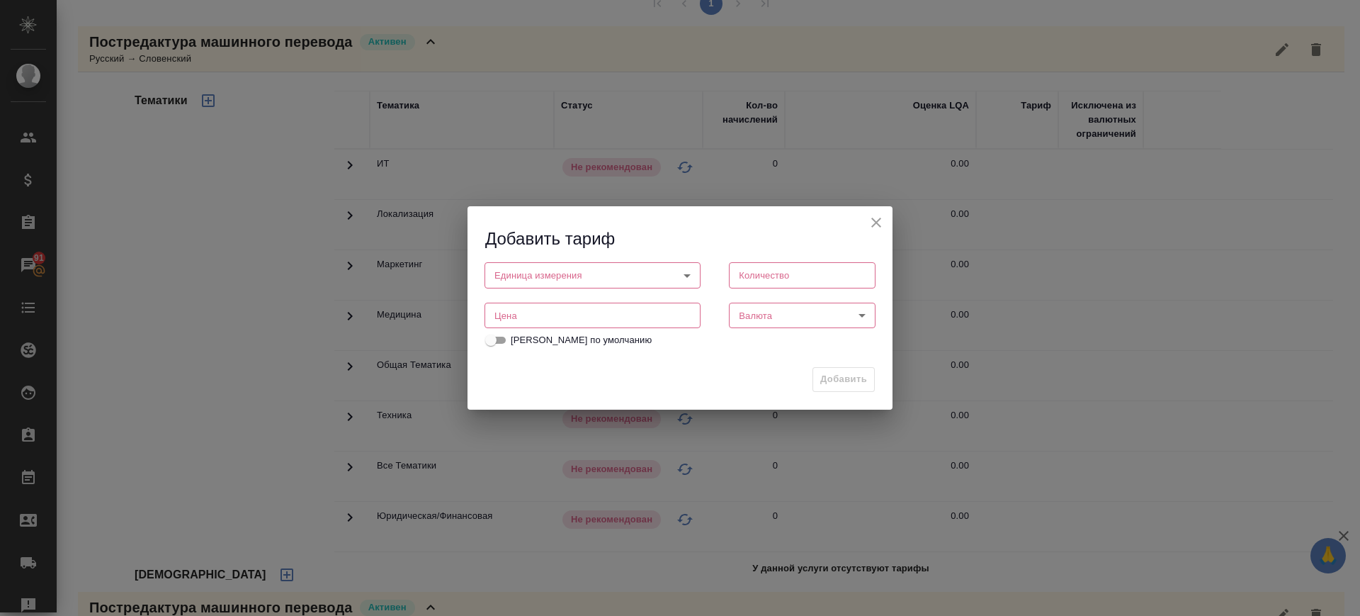
click at [565, 317] on input "number" at bounding box center [592, 314] width 216 height 25
type input "1.3"
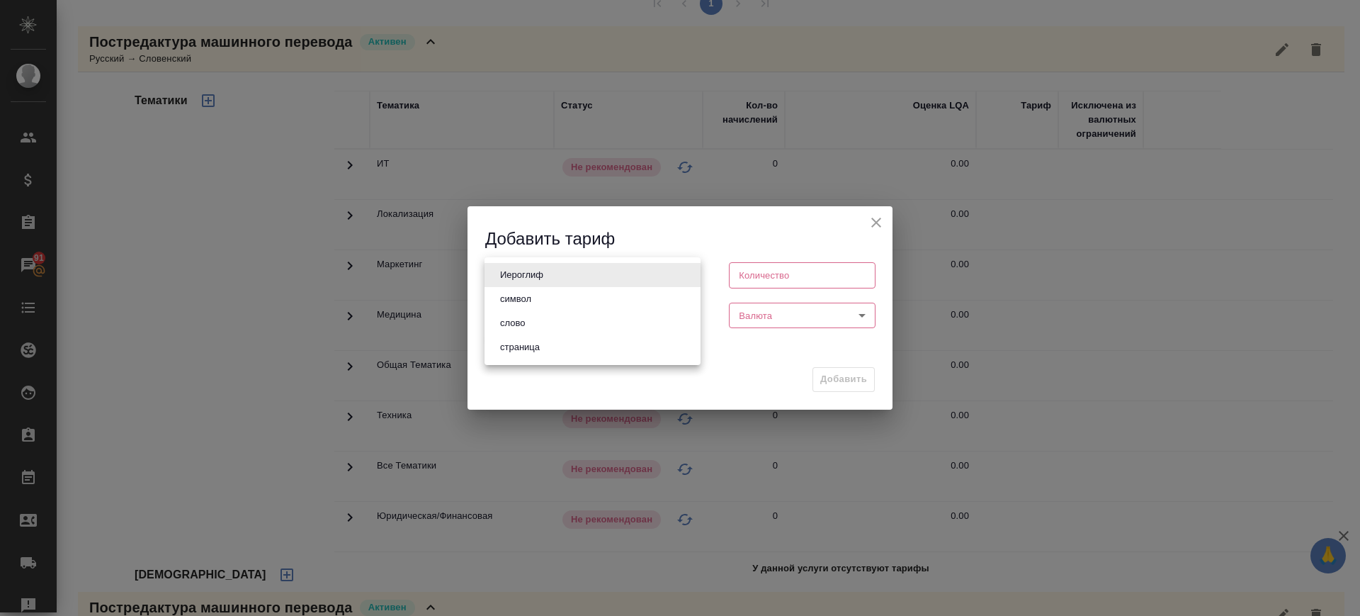
click at [554, 273] on body "🙏 .cls-1 fill:#fff; AWATERA [PERSON_NAME].saglam Клиенты Спецификации Заказы 91…" at bounding box center [680, 308] width 1360 height 616
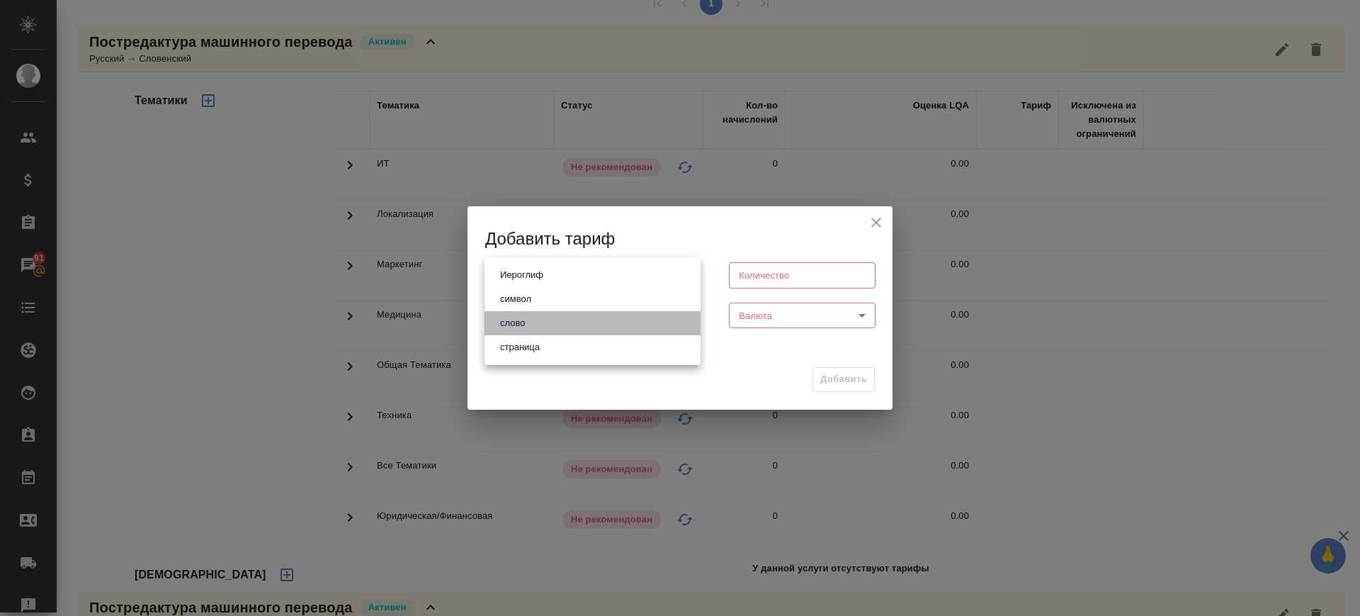
click at [562, 322] on li "слово" at bounding box center [592, 323] width 216 height 24
type input "5a8b1489cc6b4906c91bfd90"
type input "1"
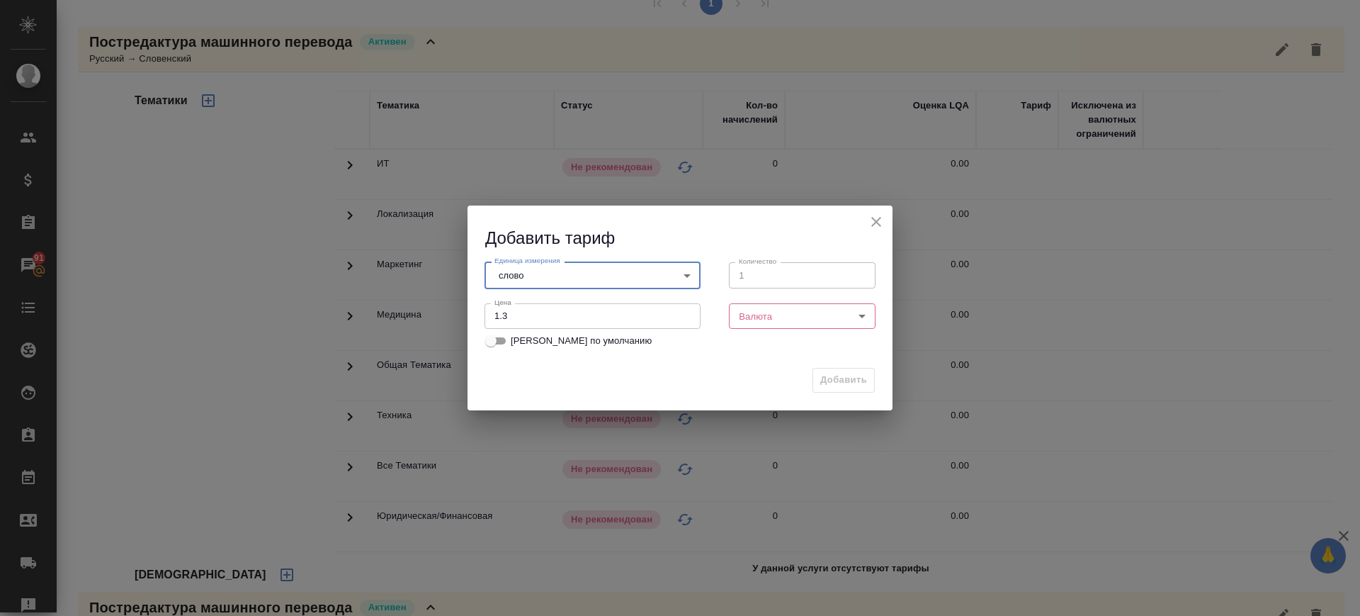
click at [779, 315] on body "🙏 .cls-1 fill:#fff; AWATERA [PERSON_NAME].saglam Клиенты Спецификации Заказы 91…" at bounding box center [680, 308] width 1360 height 616
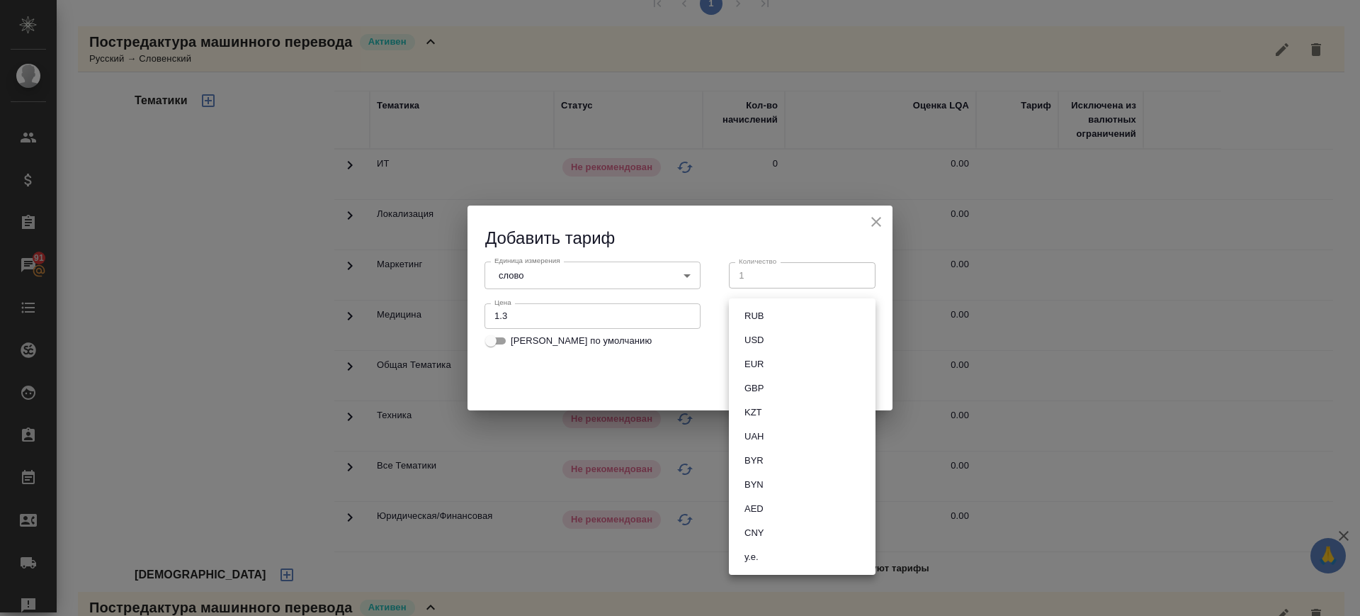
click at [779, 315] on li "RUB" at bounding box center [802, 316] width 147 height 24
type input "RUB"
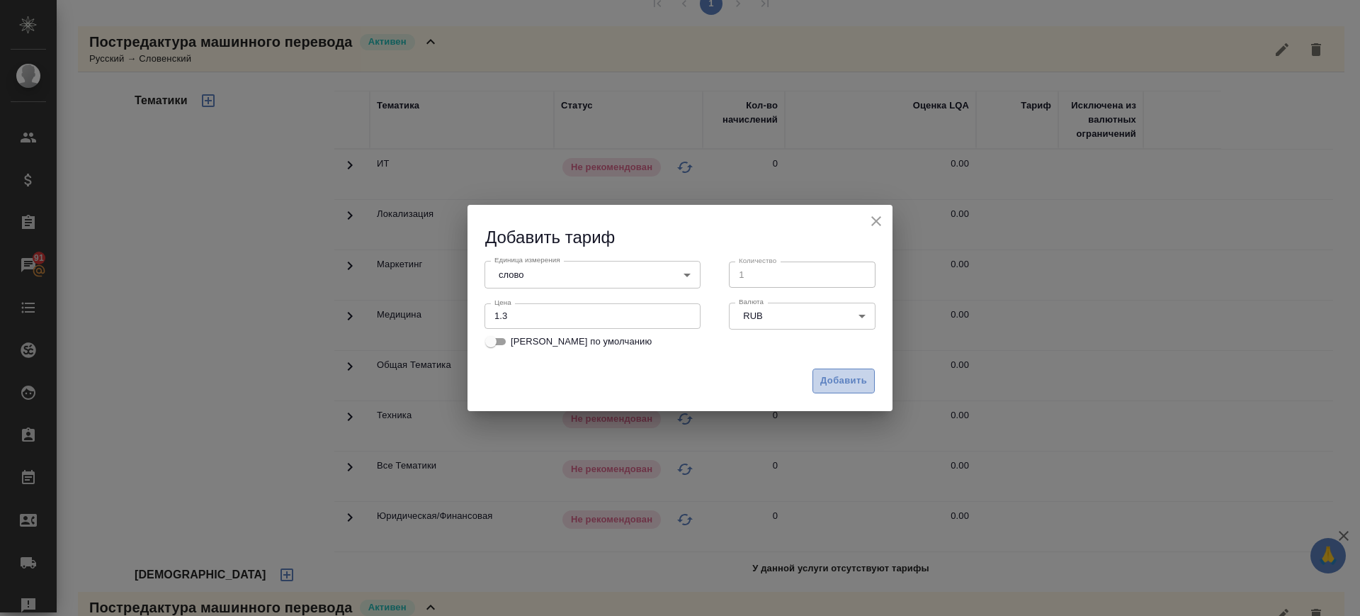
click at [858, 378] on span "Добавить" at bounding box center [843, 381] width 47 height 16
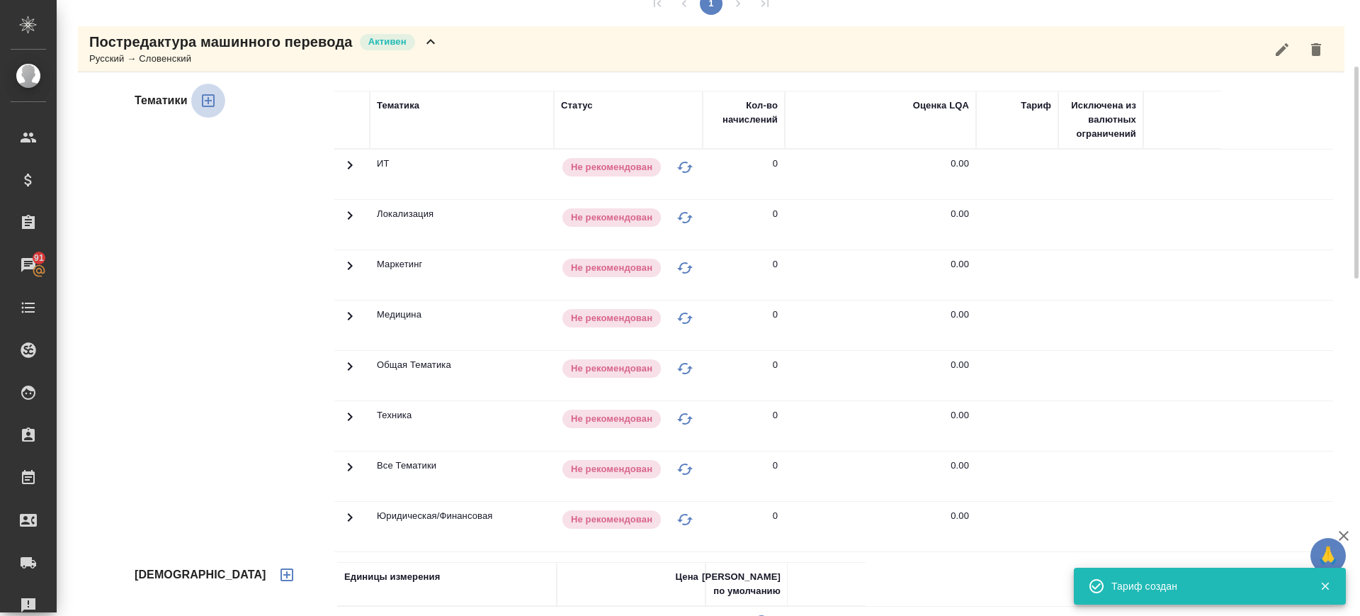
click at [208, 103] on icon "button" at bounding box center [208, 100] width 17 height 17
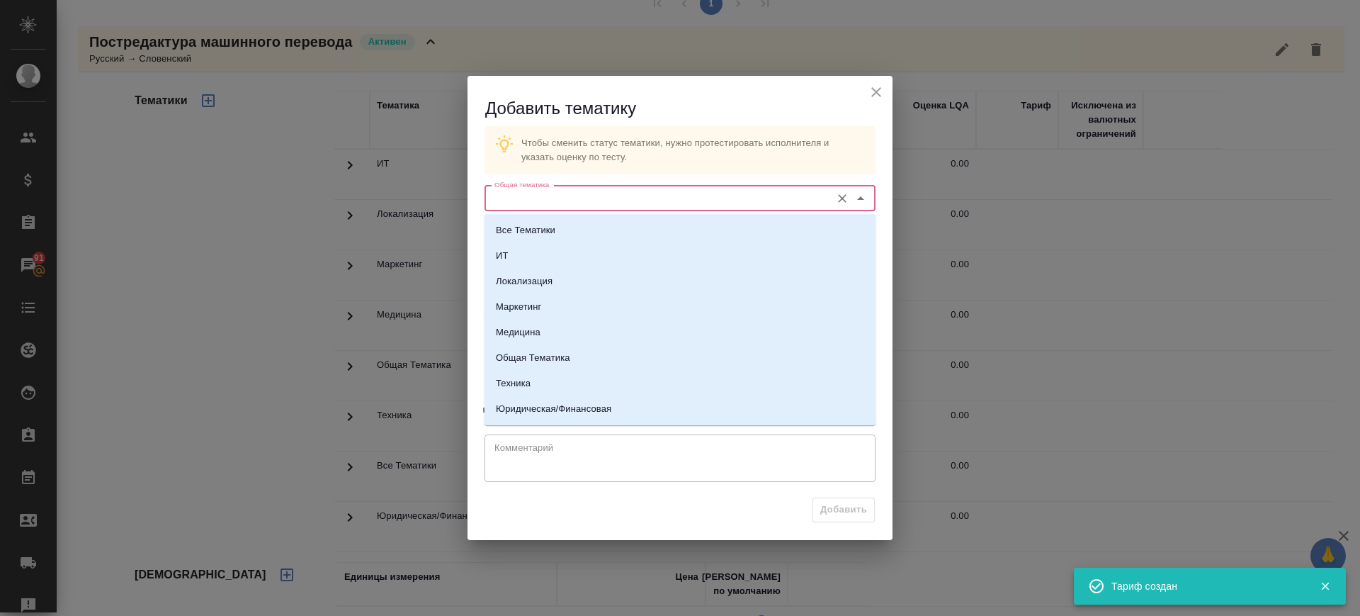
click at [540, 196] on input "Общая тематика" at bounding box center [656, 198] width 335 height 17
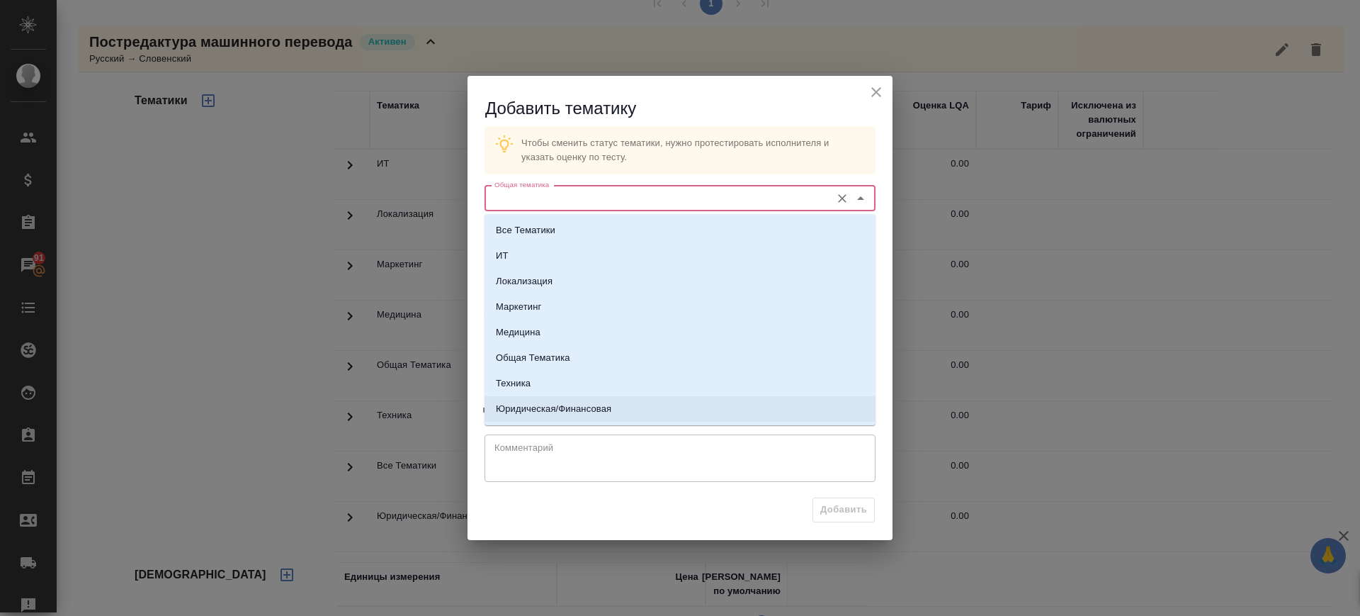
click at [560, 404] on p "Юридическая/Финансовая" at bounding box center [553, 409] width 115 height 14
type input "Юридическая/Финансовая"
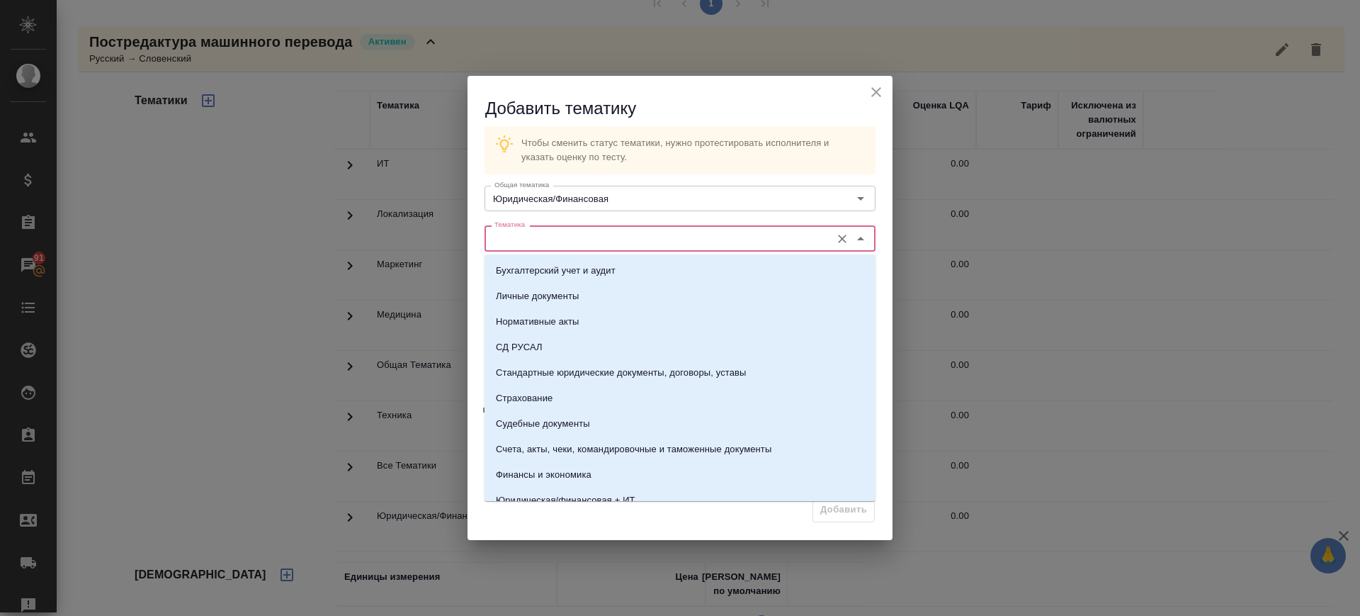
click at [620, 243] on input "Тематика" at bounding box center [656, 237] width 335 height 17
click at [646, 444] on p "Счета, акты, чеки, командировочные и таможенные документы" at bounding box center [634, 449] width 276 height 14
type input "Счета, акты, чеки, командировочные и таможенные документы"
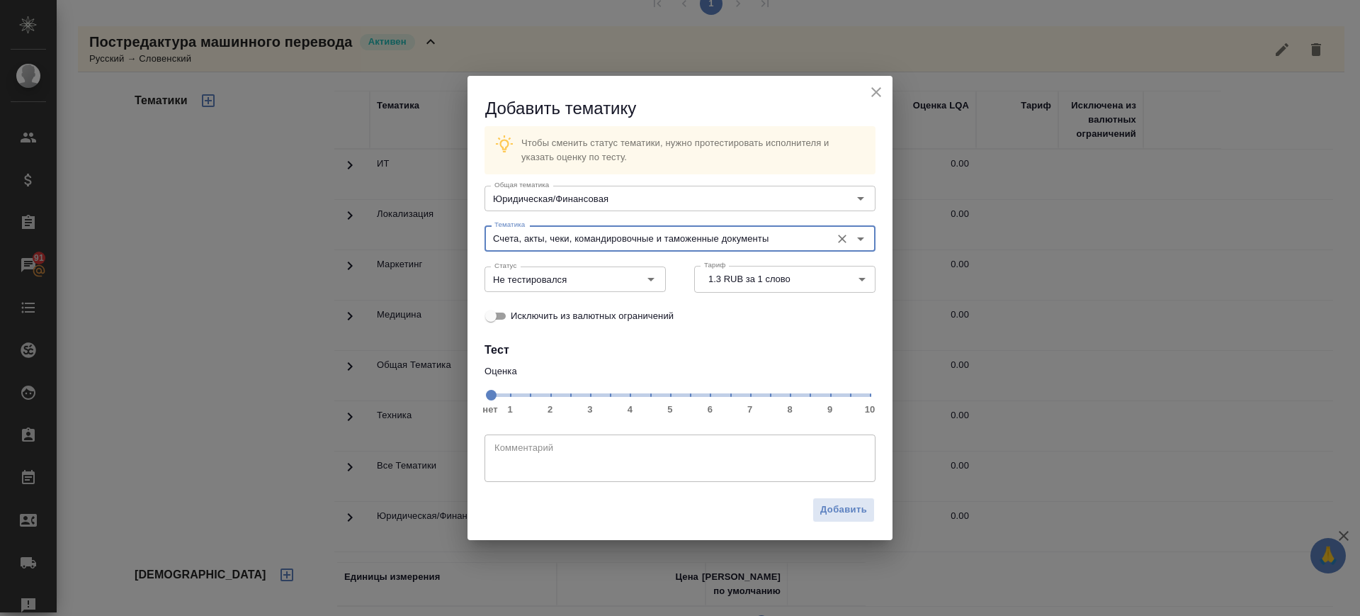
click at [749, 402] on span "нет 1 2 3 4 5 6 7 8 9 10" at bounding box center [680, 394] width 380 height 20
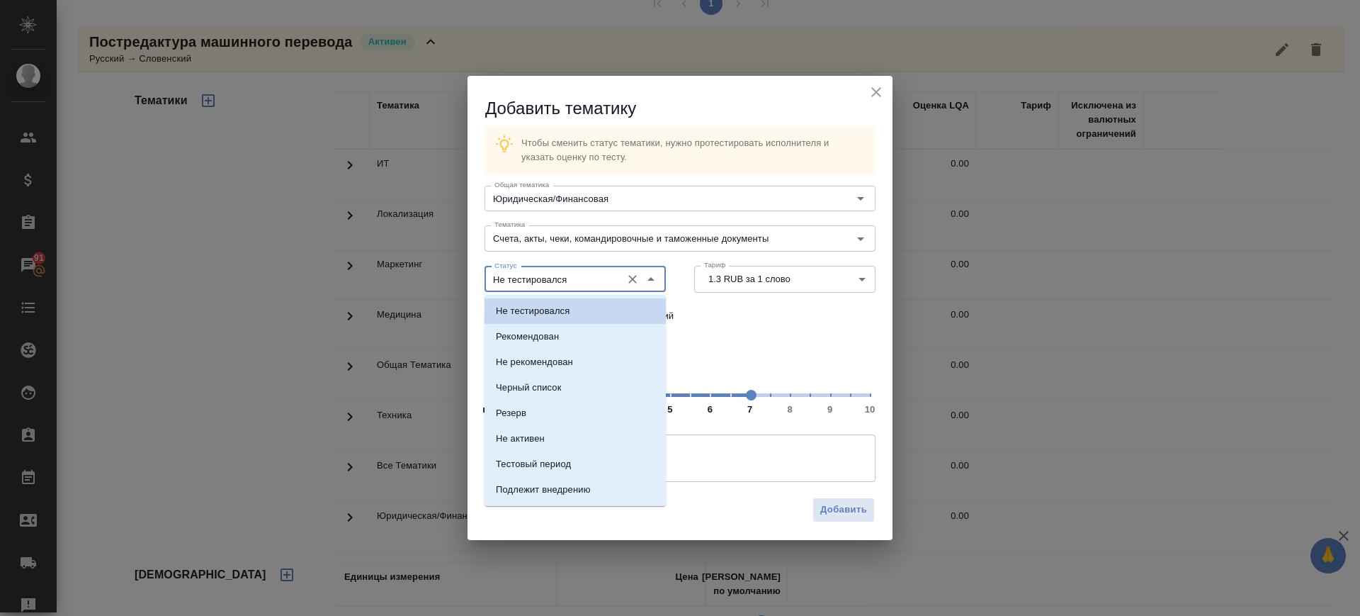
drag, startPoint x: 584, startPoint y: 282, endPoint x: 577, endPoint y: 304, distance: 22.9
click at [584, 283] on input "Не тестировался" at bounding box center [551, 279] width 125 height 17
click at [569, 331] on li "Рекомендован" at bounding box center [574, 336] width 181 height 25
type input "Рекомендован"
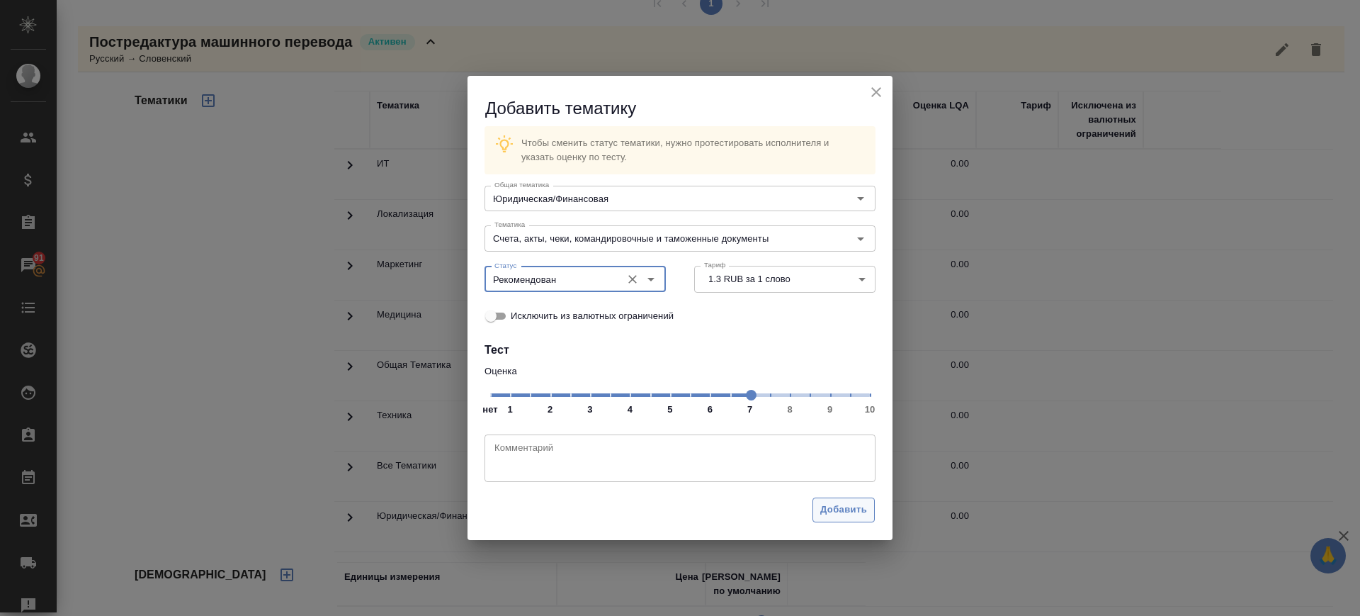
click at [837, 506] on span "Добавить" at bounding box center [843, 509] width 47 height 16
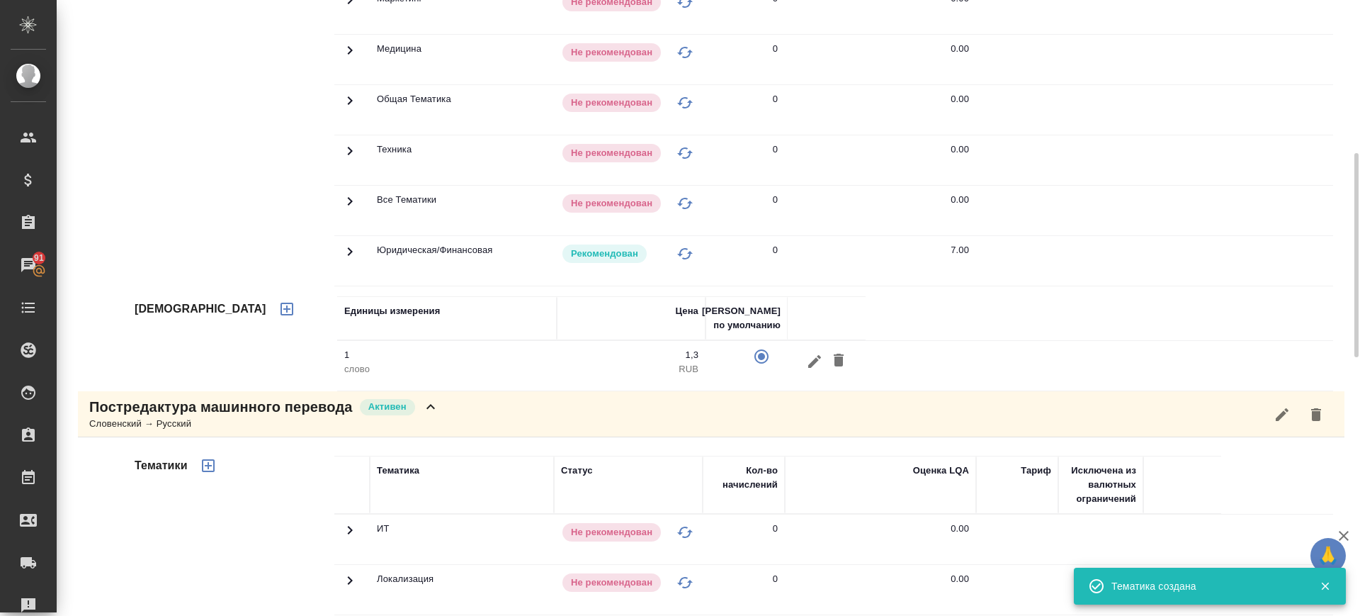
scroll to position [903, 0]
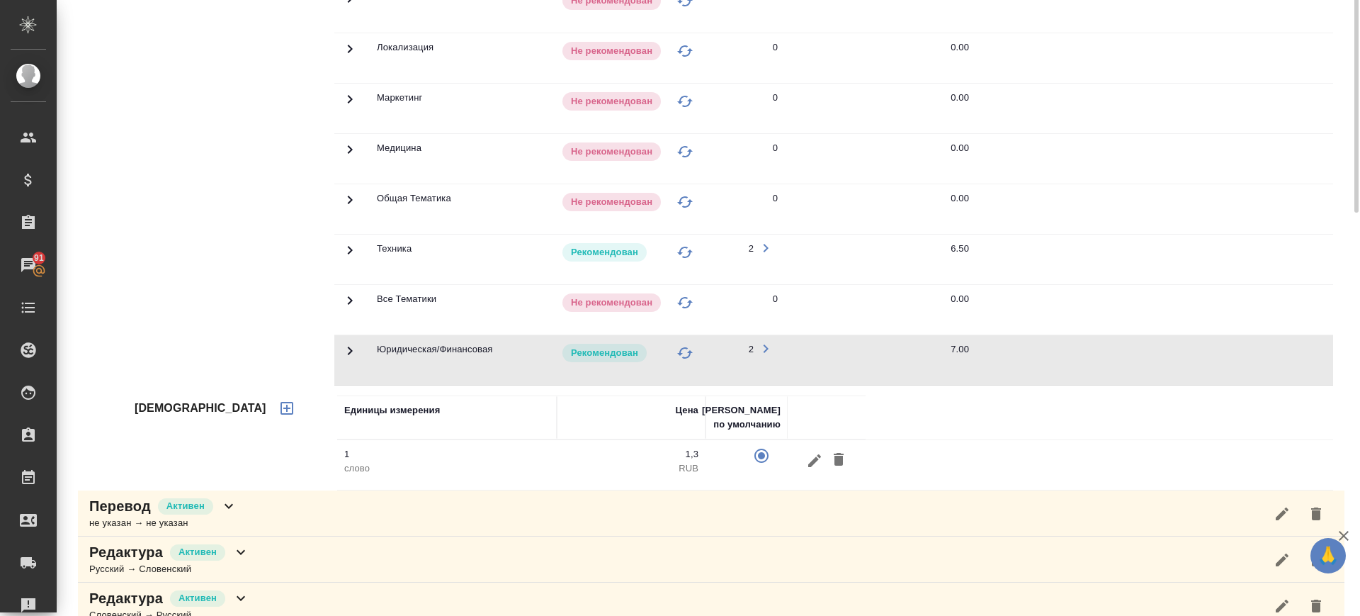
scroll to position [726, 0]
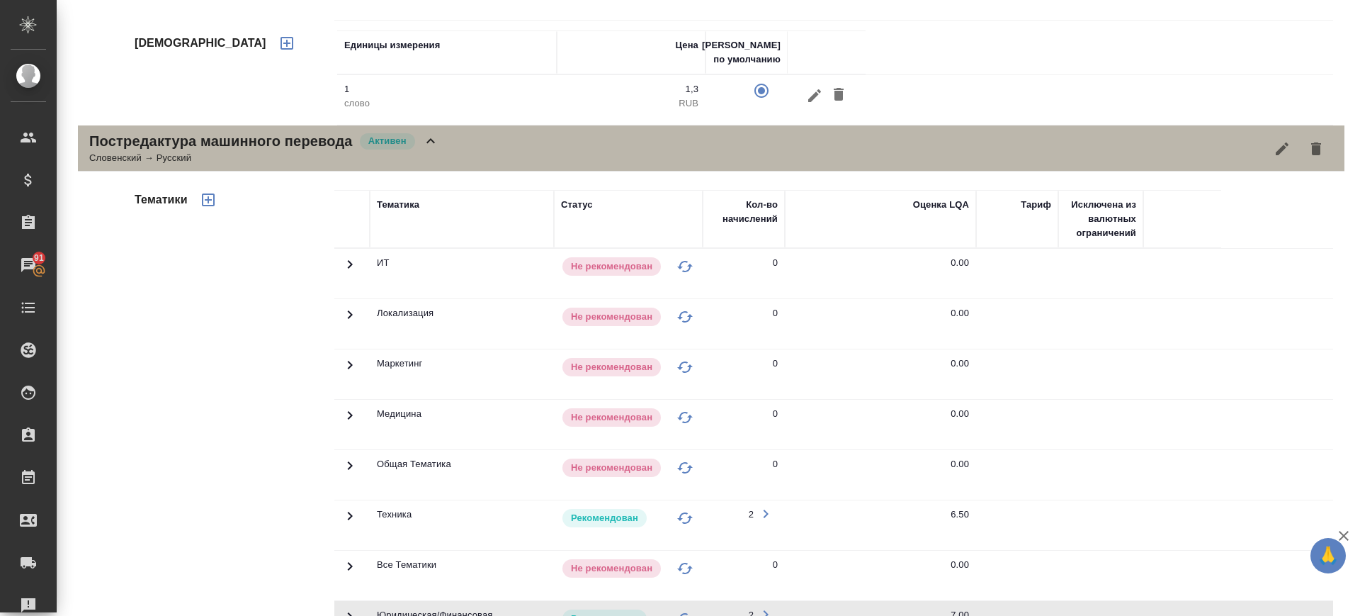
drag, startPoint x: 529, startPoint y: 152, endPoint x: 514, endPoint y: 151, distance: 15.6
click at [529, 153] on div "Постредактура машинного перевода [PERSON_NAME] → Русский" at bounding box center [711, 148] width 1266 height 46
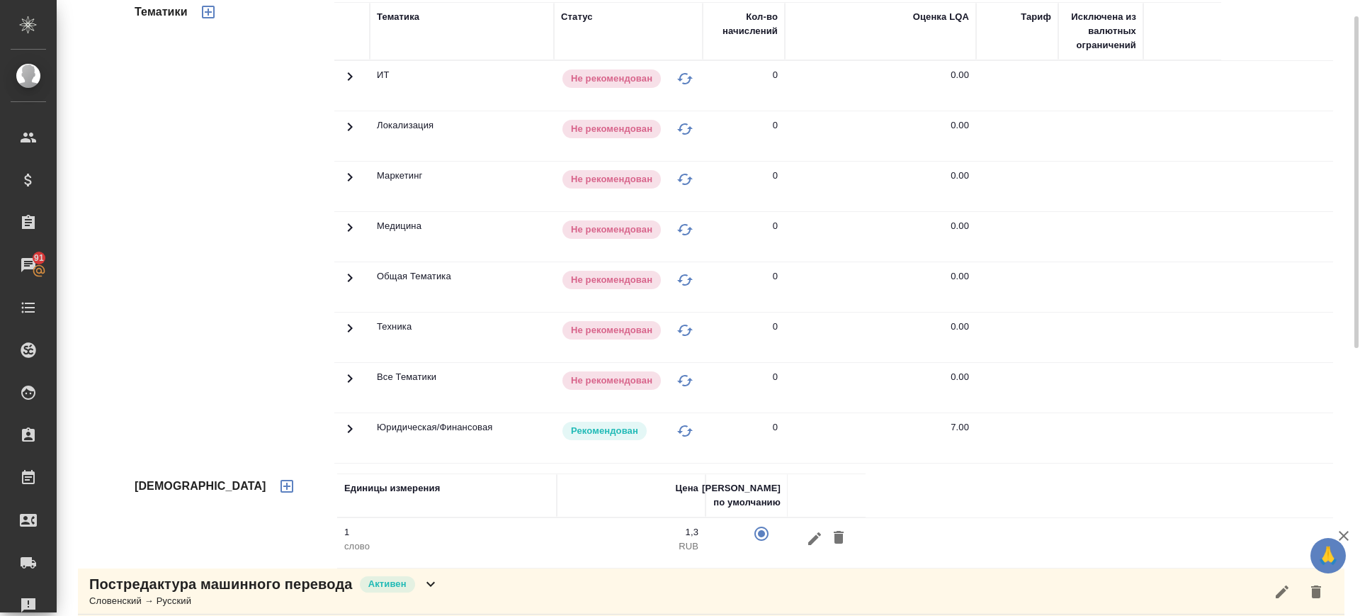
scroll to position [18, 0]
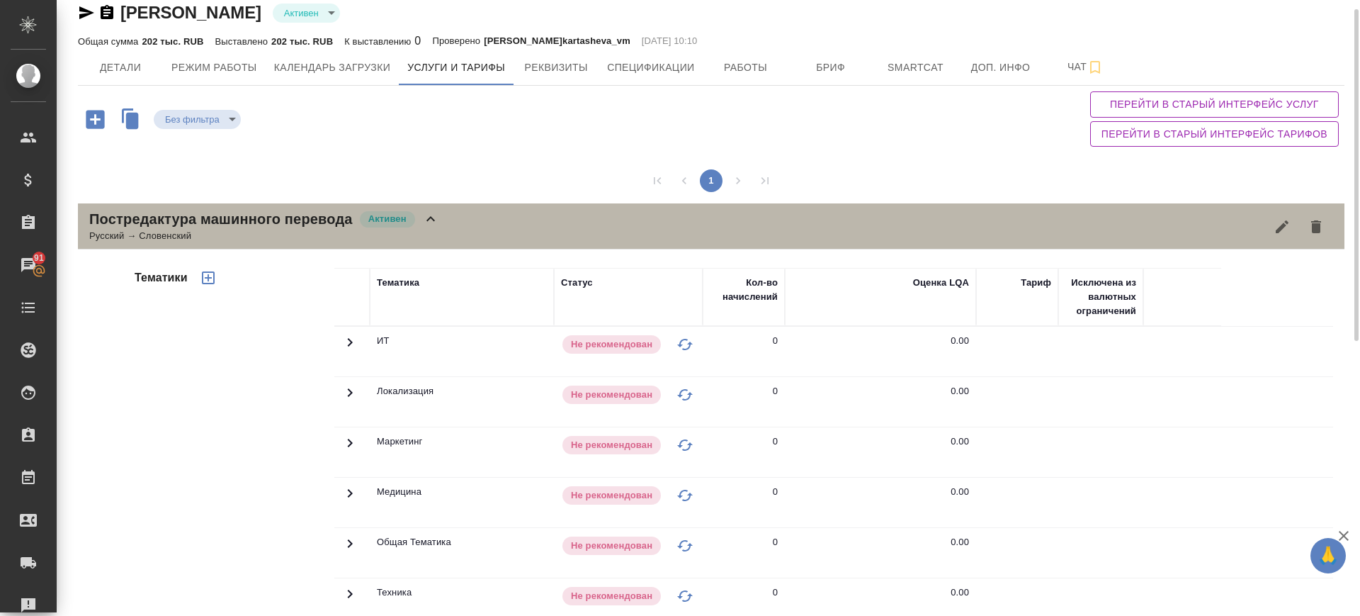
drag, startPoint x: 491, startPoint y: 219, endPoint x: 720, endPoint y: 96, distance: 259.5
click at [491, 220] on div "Постредактура машинного перевода Активен Русский → Словенский" at bounding box center [711, 226] width 1266 height 46
